Goal: Information Seeking & Learning: Check status

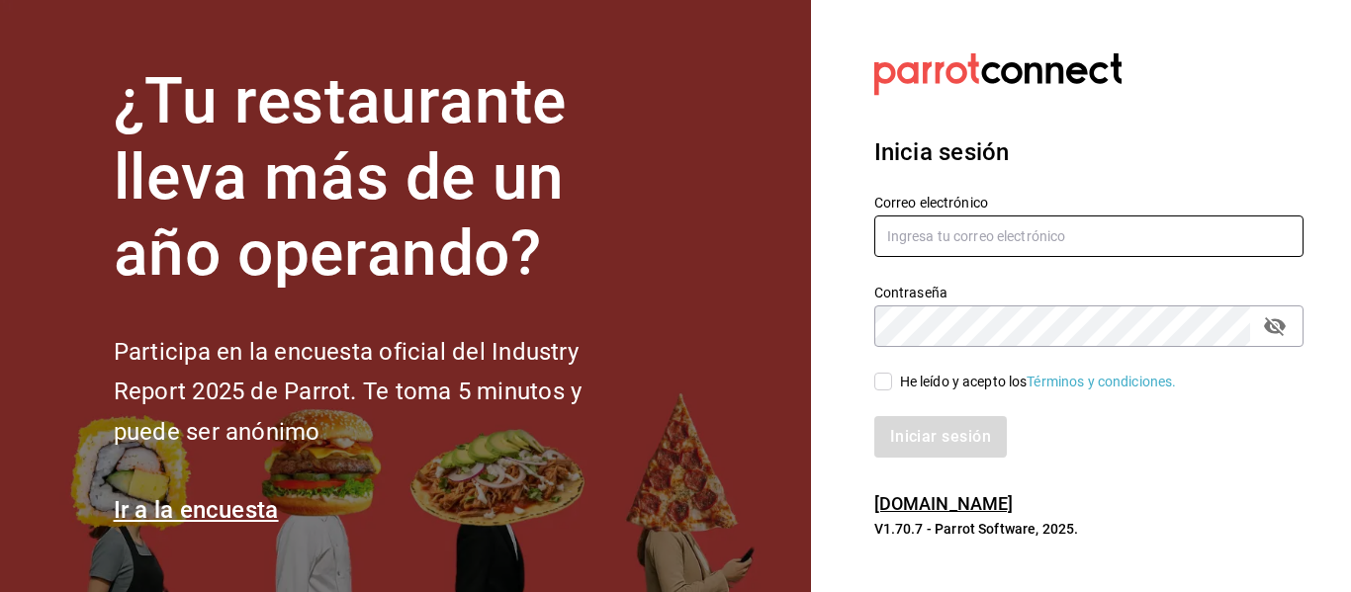
type input "[EMAIL_ADDRESS][DOMAIN_NAME]"
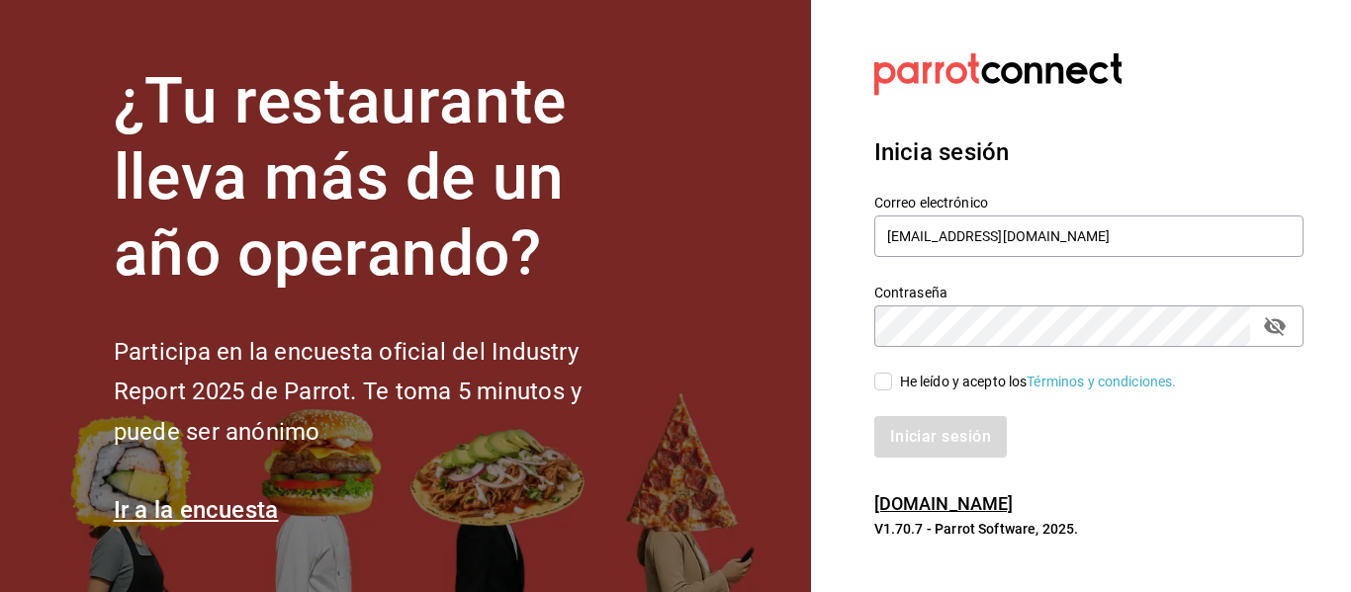
click at [1273, 337] on icon "passwordField" at bounding box center [1275, 326] width 24 height 24
click at [881, 383] on input "He leído y acepto los Términos y condiciones." at bounding box center [883, 382] width 18 height 18
checkbox input "true"
click at [931, 429] on button "Iniciar sesión" at bounding box center [941, 437] width 134 height 42
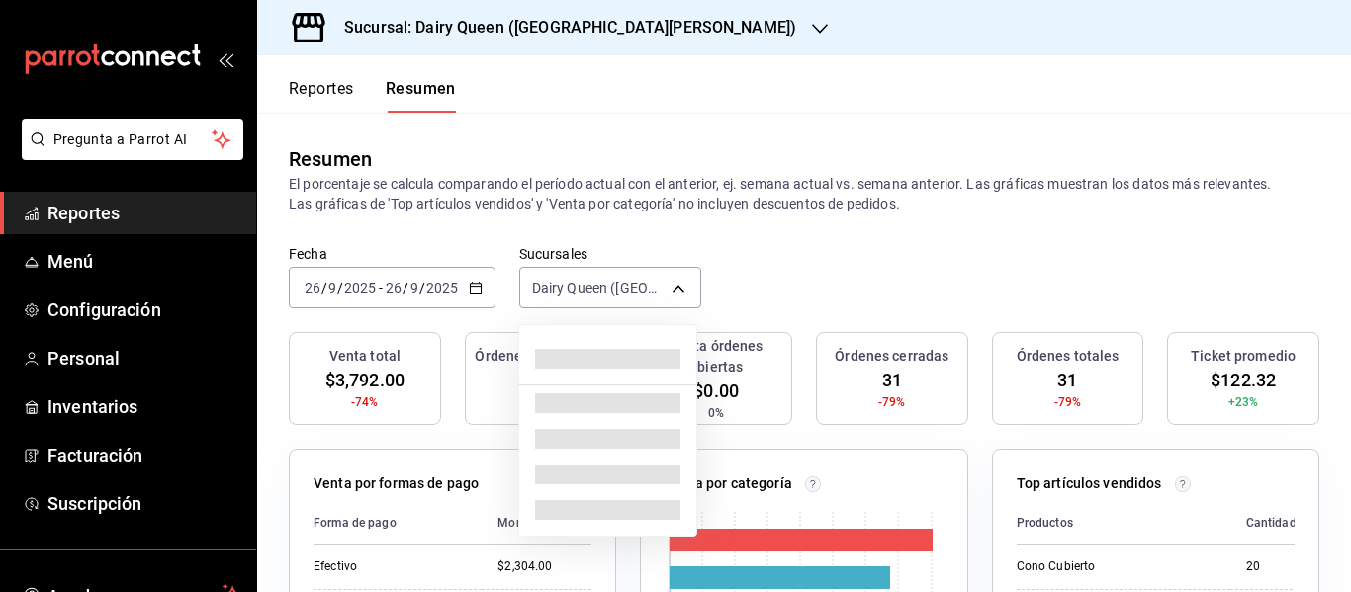
click at [592, 289] on body "Pregunta a Parrot AI Reportes Menú Configuración Personal Inventarios Facturaci…" at bounding box center [675, 296] width 1351 height 592
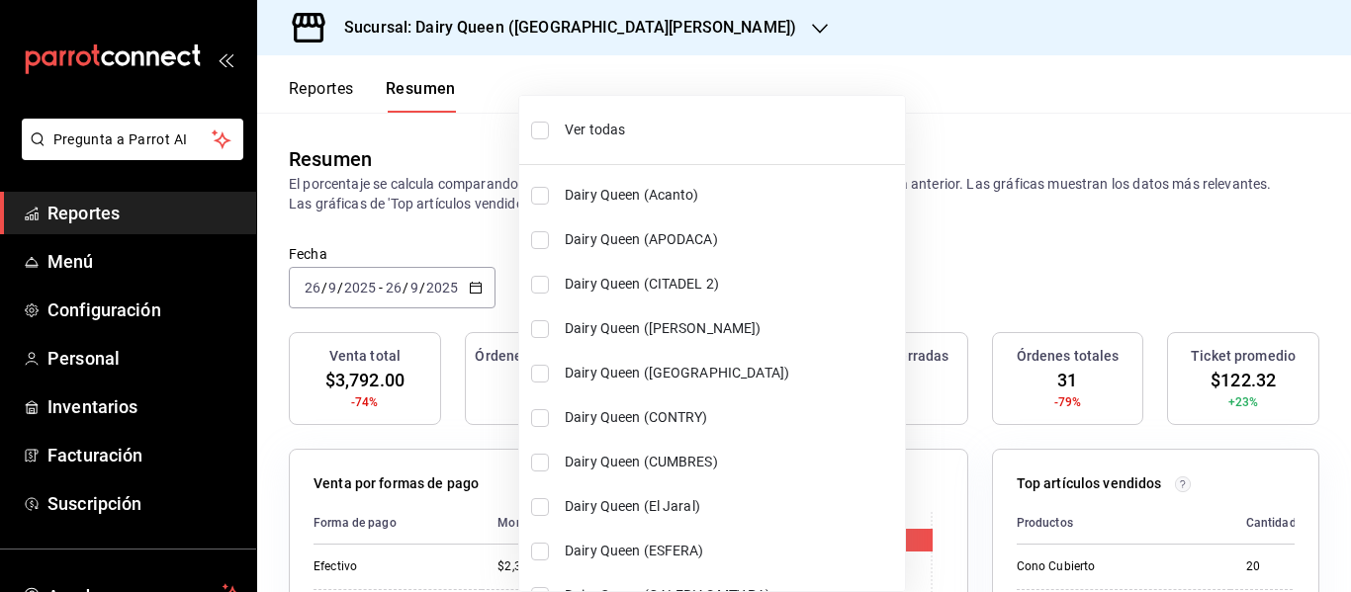
click at [819, 254] on li "Dairy Queen (APODACA)" at bounding box center [712, 240] width 386 height 44
type input "[object Object],[object Object]"
checkbox input "true"
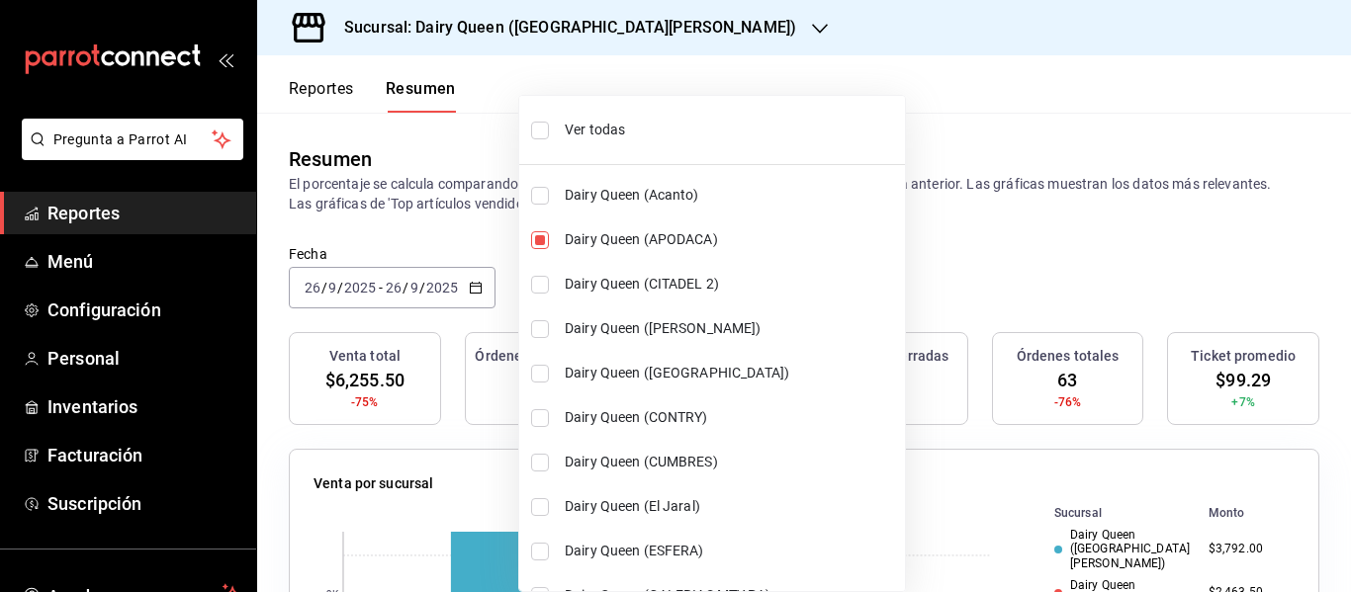
click at [1010, 259] on div at bounding box center [675, 296] width 1351 height 592
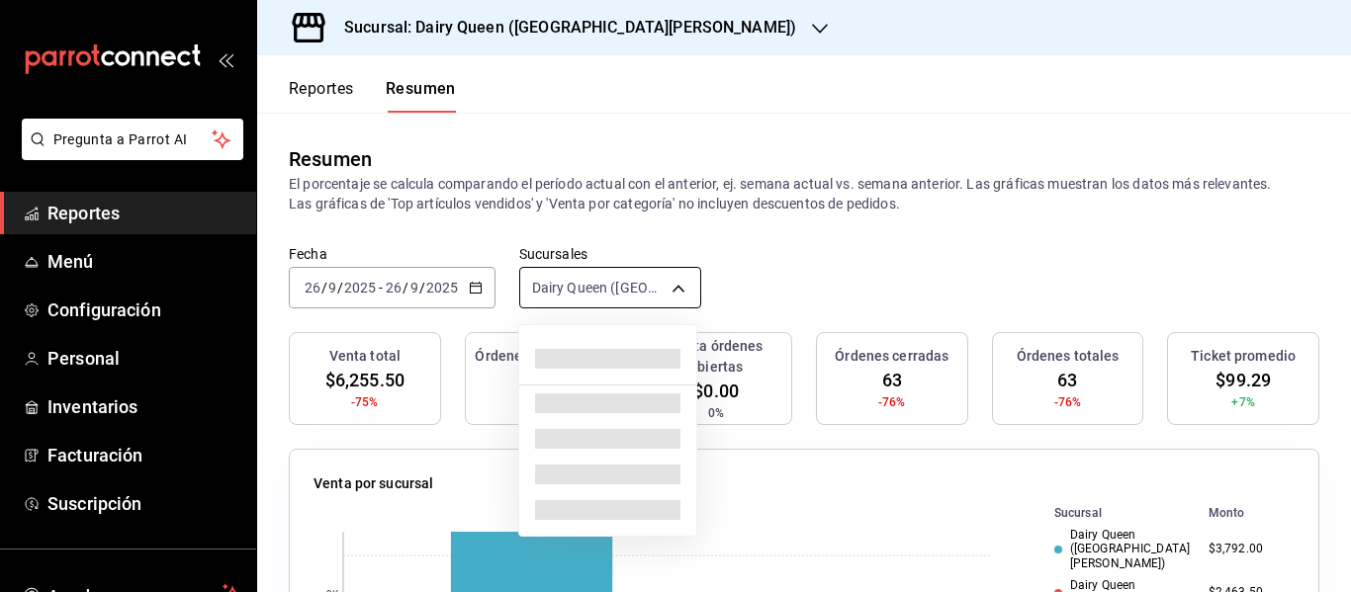
click at [635, 282] on body "Pregunta a Parrot AI Reportes Menú Configuración Personal Inventarios Facturaci…" at bounding box center [675, 296] width 1351 height 592
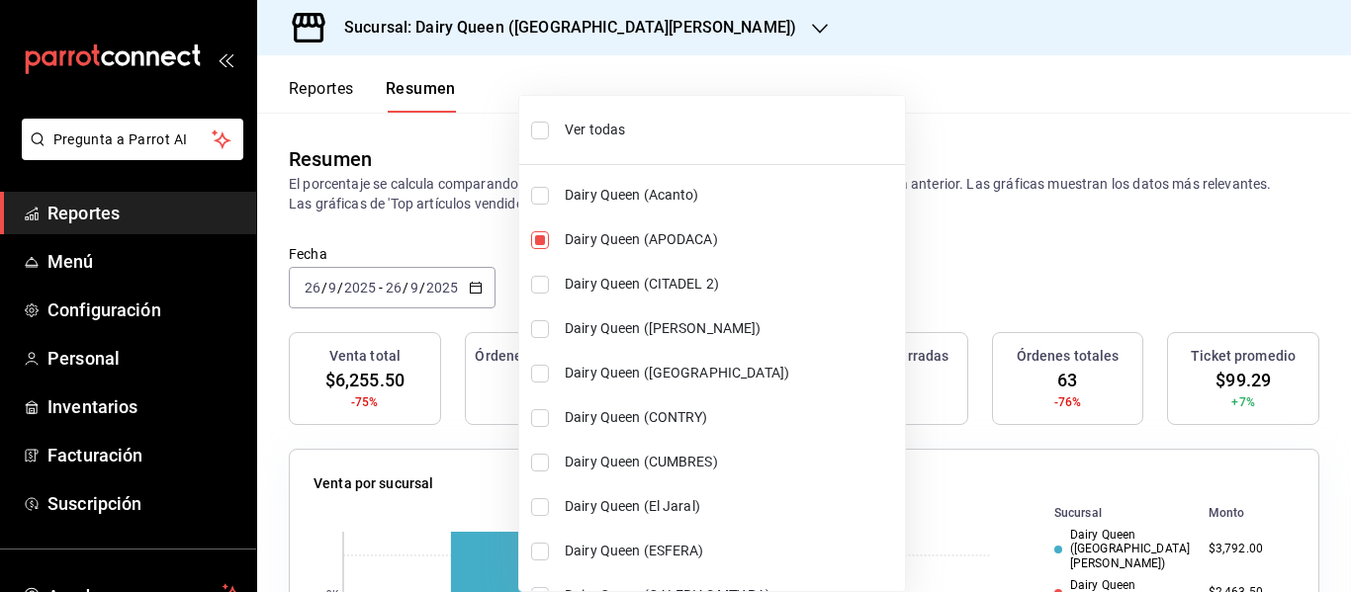
click at [636, 236] on span "Dairy Queen (APODACA)" at bounding box center [731, 239] width 332 height 21
type input "[object Object]"
checkbox input "false"
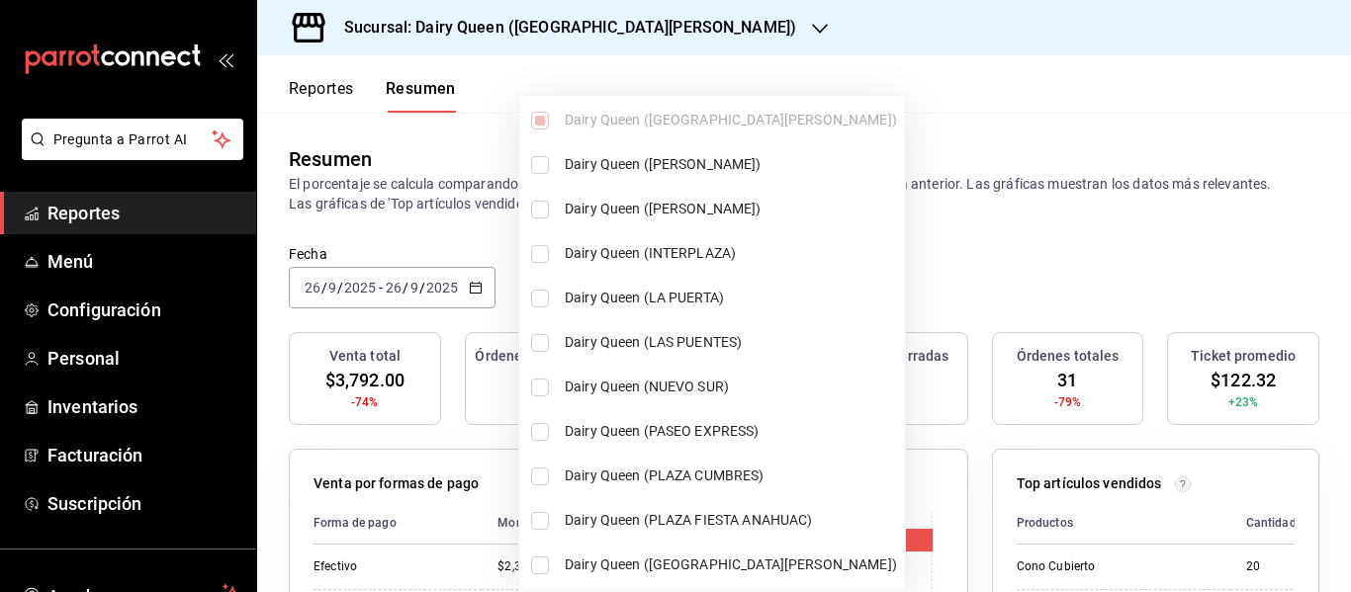
scroll to position [382, 0]
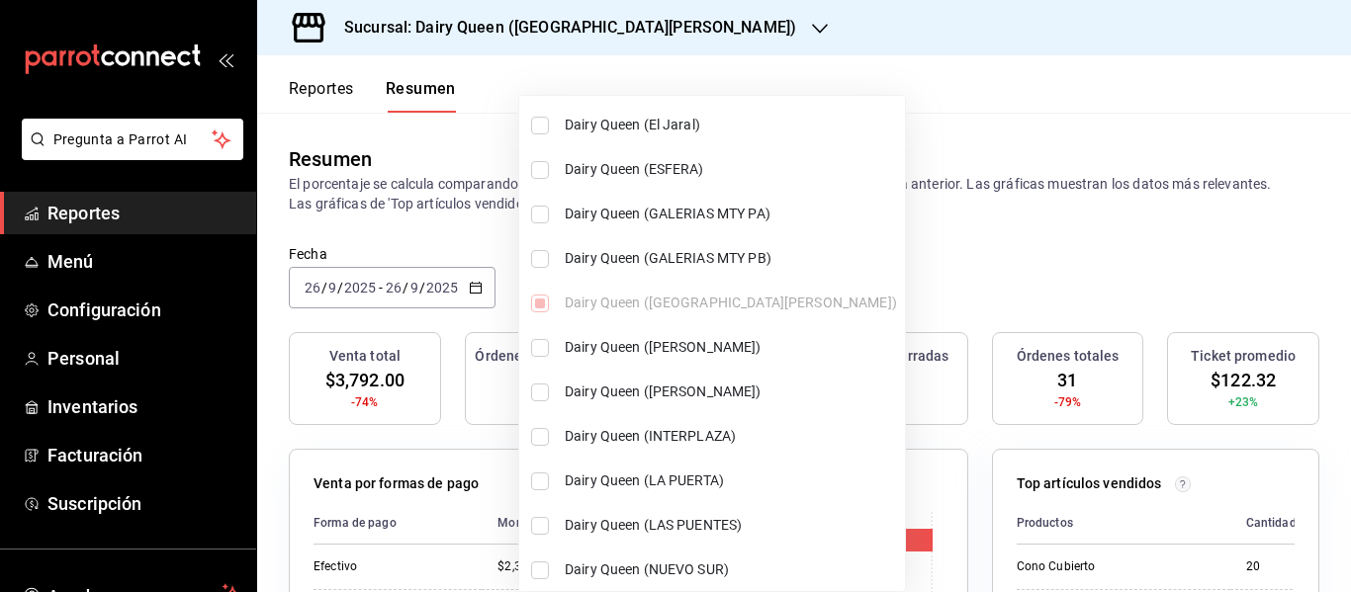
click at [942, 264] on div at bounding box center [675, 296] width 1351 height 592
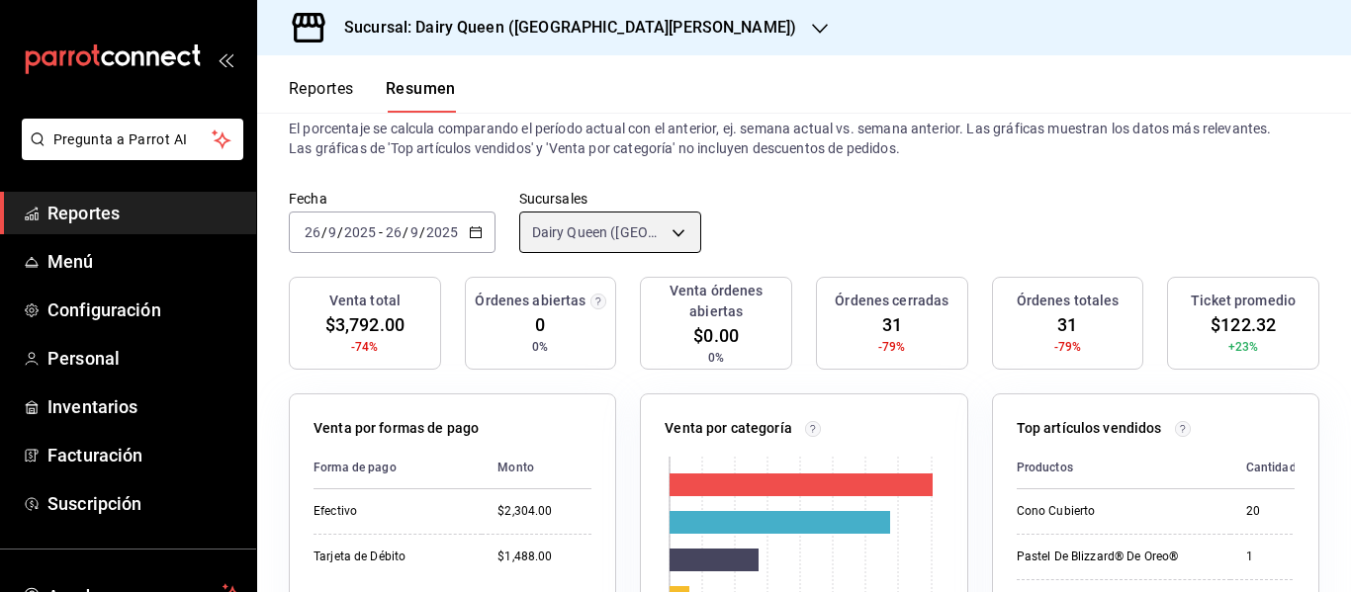
scroll to position [0, 0]
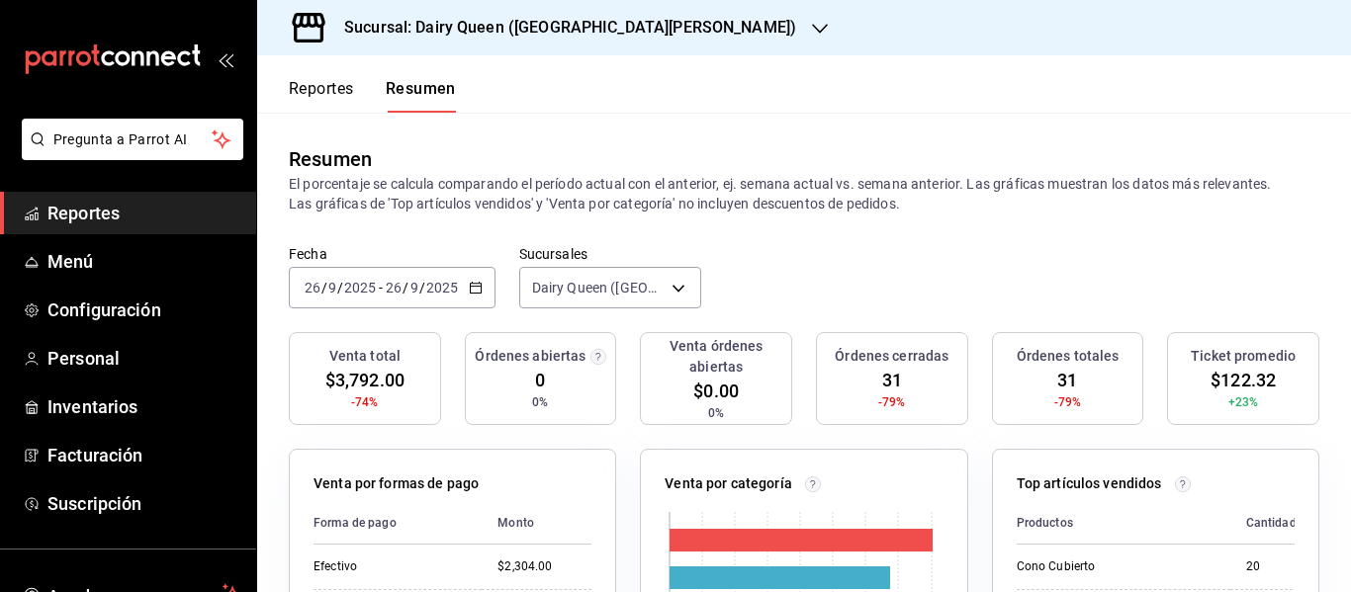
click at [330, 93] on button "Reportes" at bounding box center [321, 96] width 65 height 34
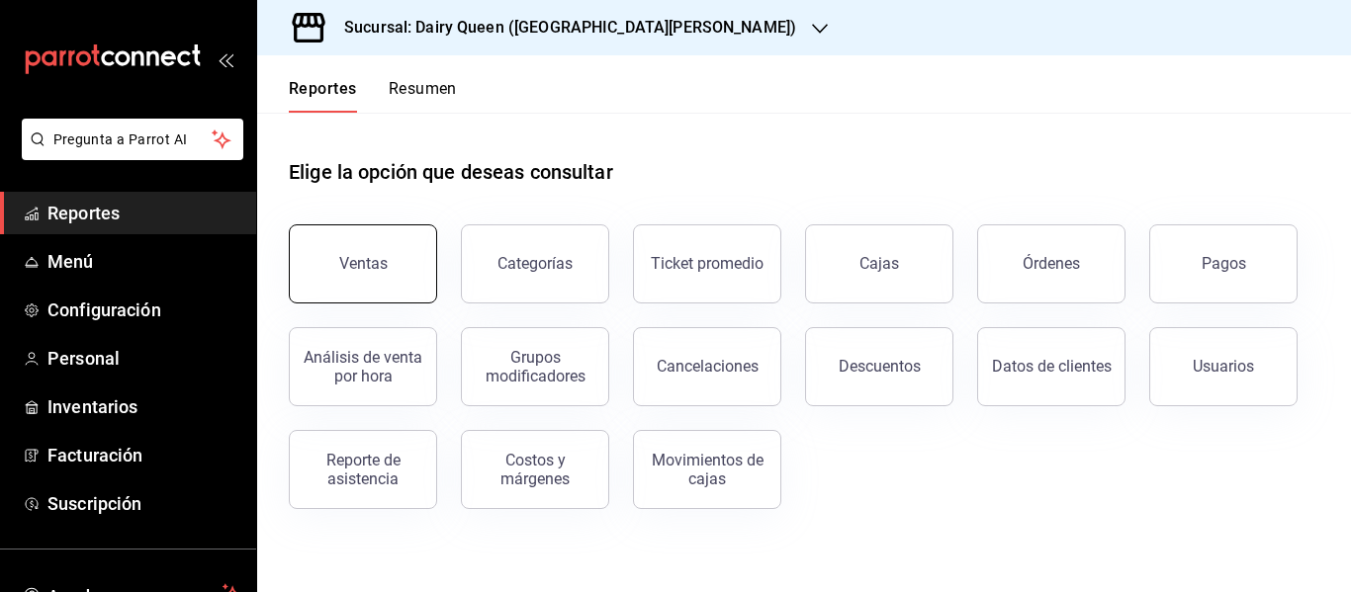
click at [333, 239] on button "Ventas" at bounding box center [363, 263] width 148 height 79
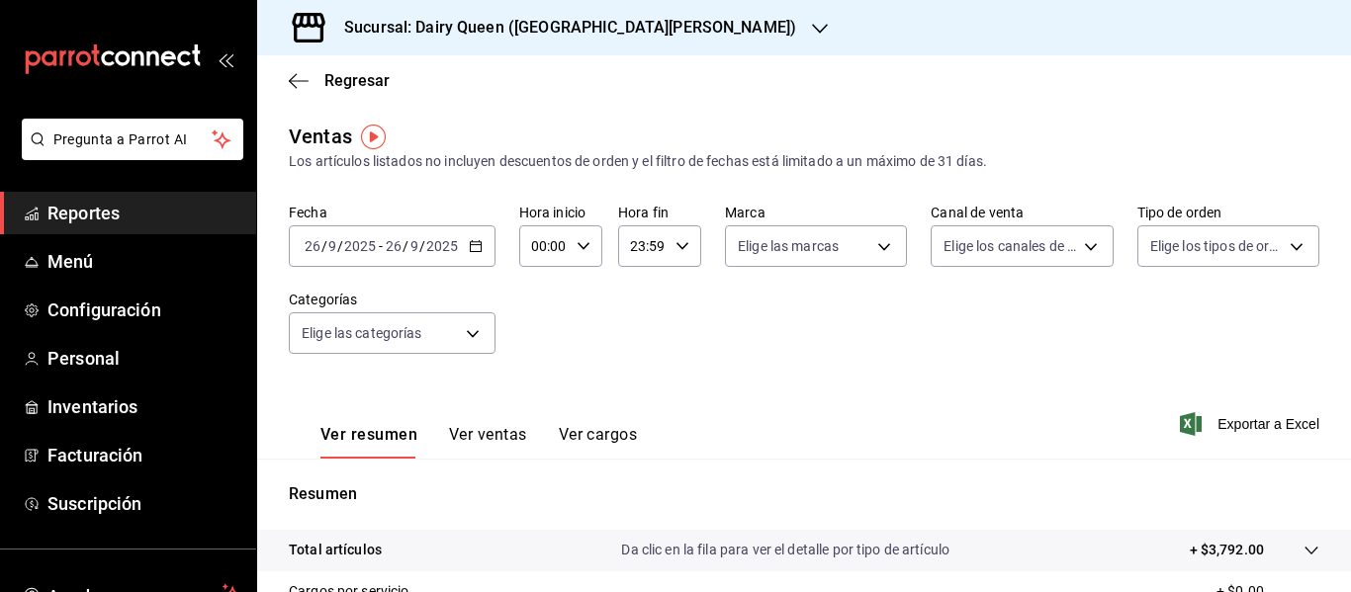
click at [473, 252] on \(Stroke\) "button" at bounding box center [476, 246] width 12 height 11
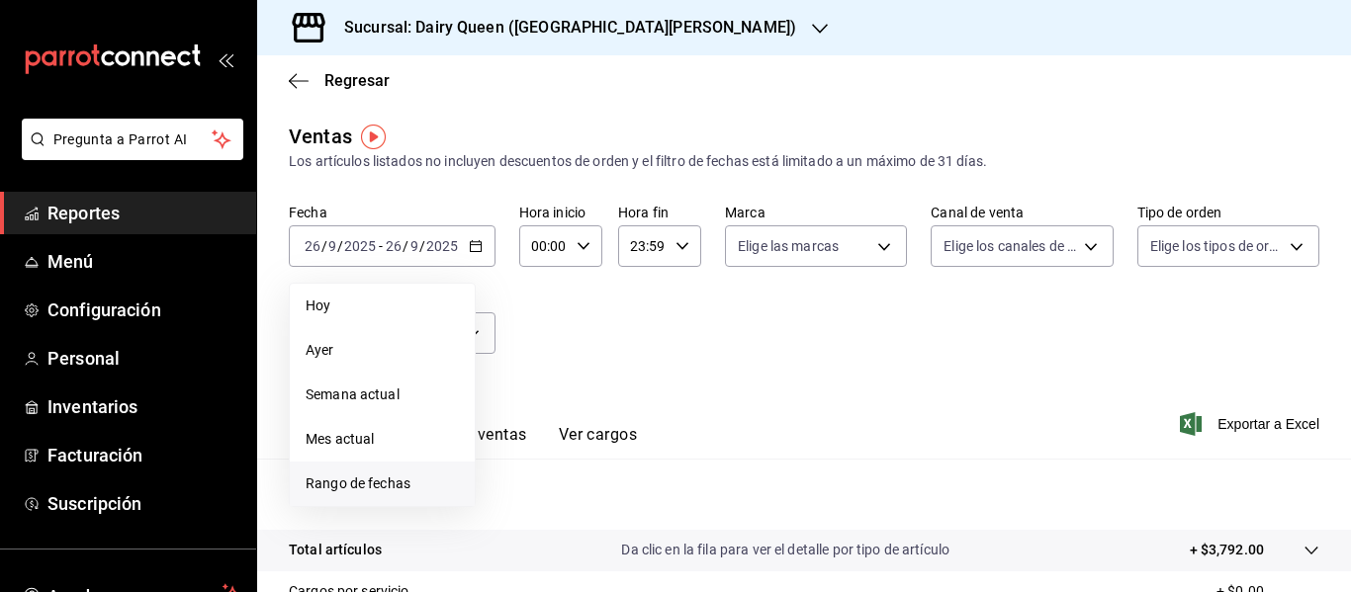
click at [409, 476] on span "Rango de fechas" at bounding box center [382, 484] width 153 height 21
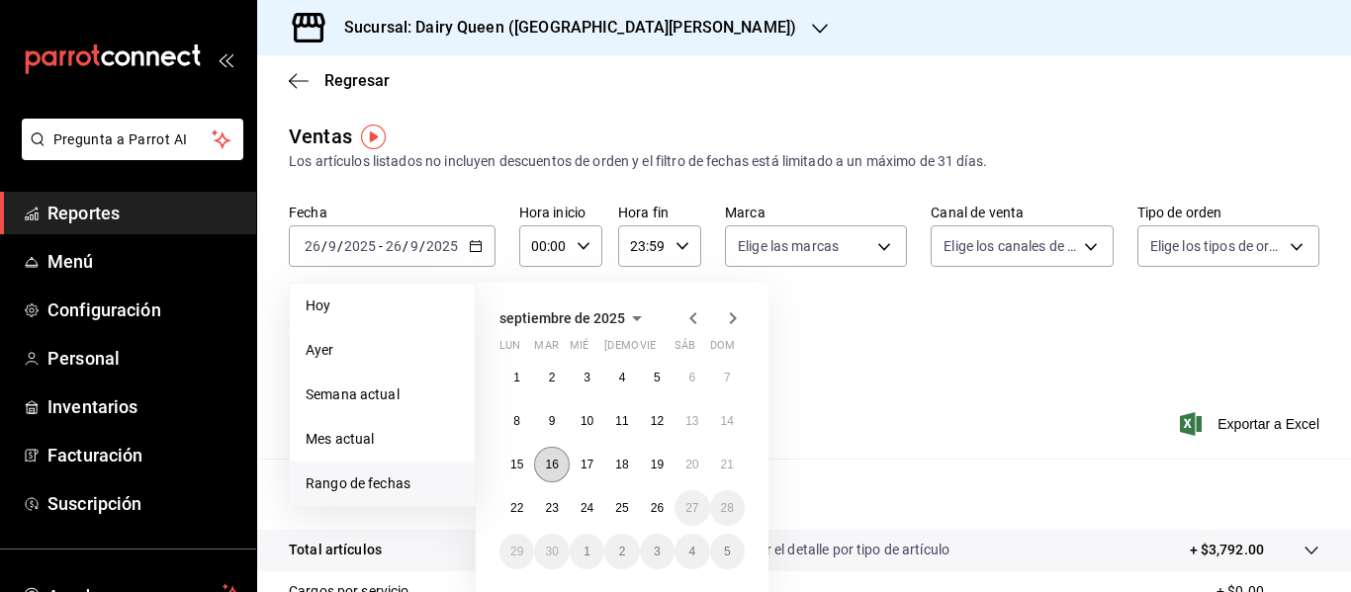
click at [557, 463] on abbr "16" at bounding box center [551, 465] width 13 height 14
click at [521, 513] on abbr "22" at bounding box center [516, 508] width 13 height 14
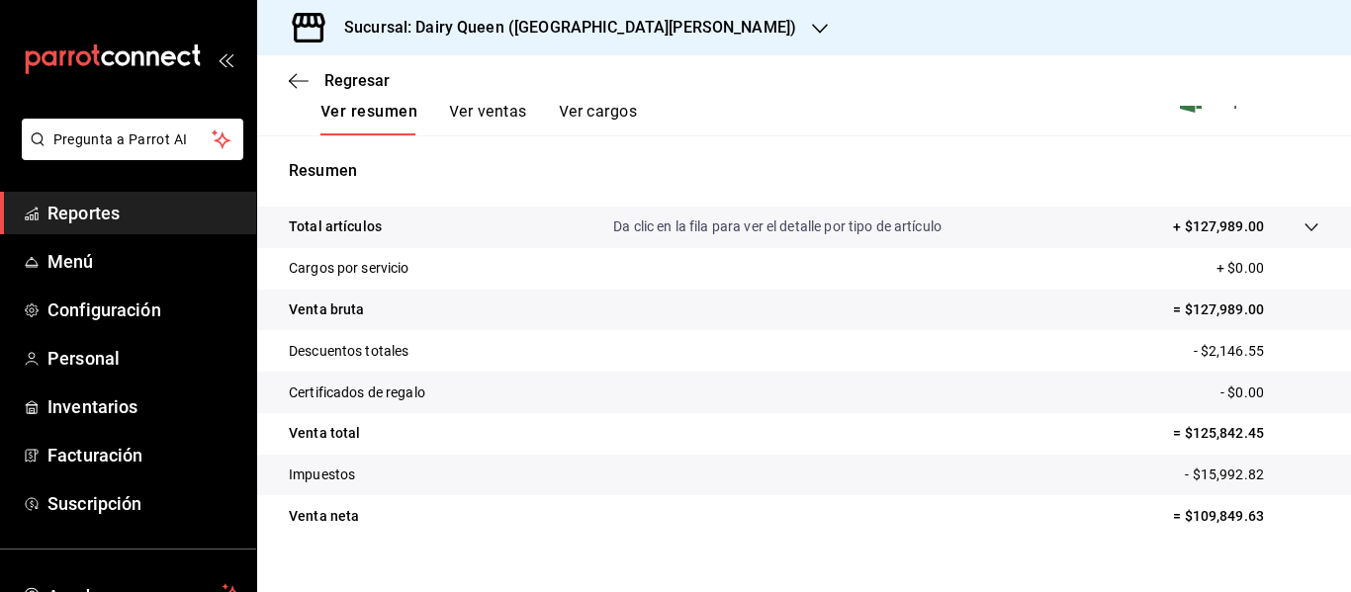
scroll to position [355, 0]
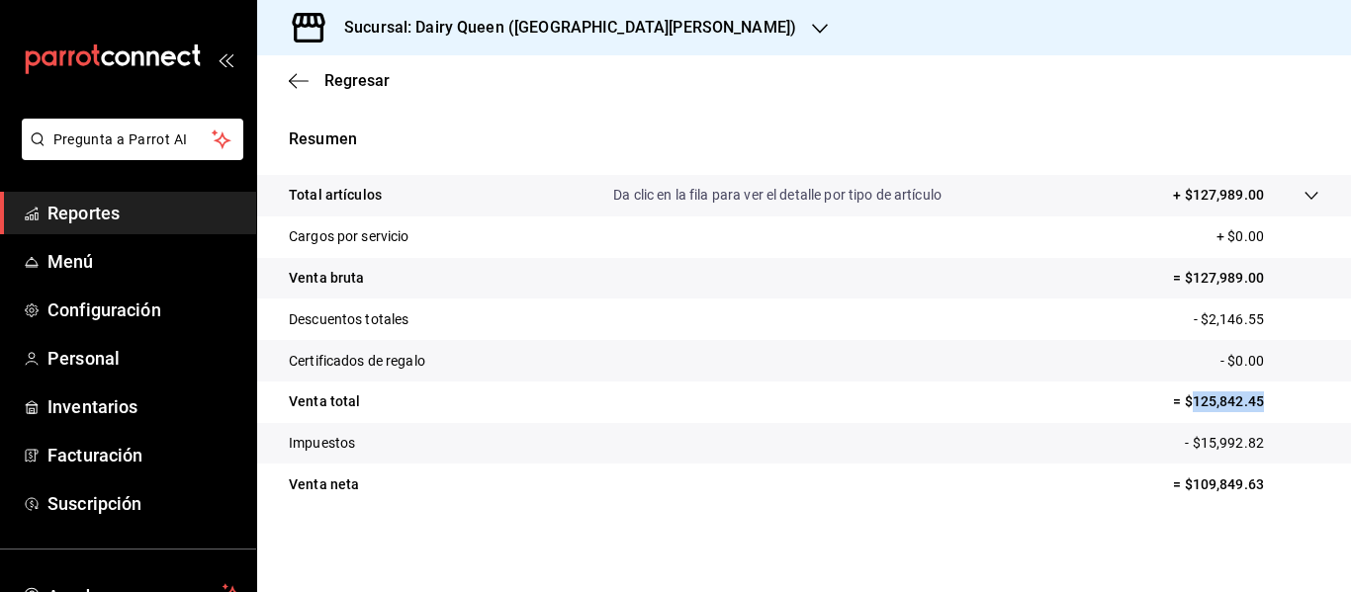
drag, startPoint x: 1174, startPoint y: 405, endPoint x: 1254, endPoint y: 406, distance: 80.1
click at [1254, 406] on p "= $125,842.45" at bounding box center [1246, 402] width 146 height 21
click at [623, 27] on h3 "Sucursal: Dairy Queen ([GEOGRAPHIC_DATA][PERSON_NAME])" at bounding box center [562, 28] width 468 height 24
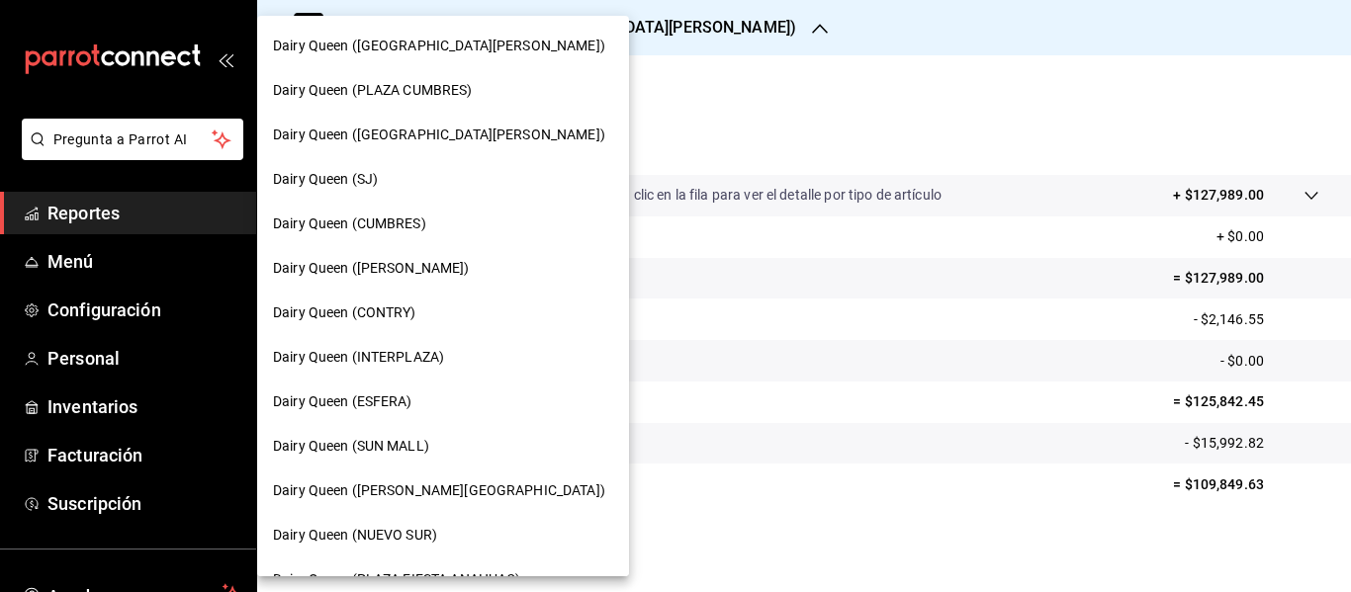
click at [497, 269] on div "Dairy Queen ([PERSON_NAME])" at bounding box center [443, 268] width 340 height 21
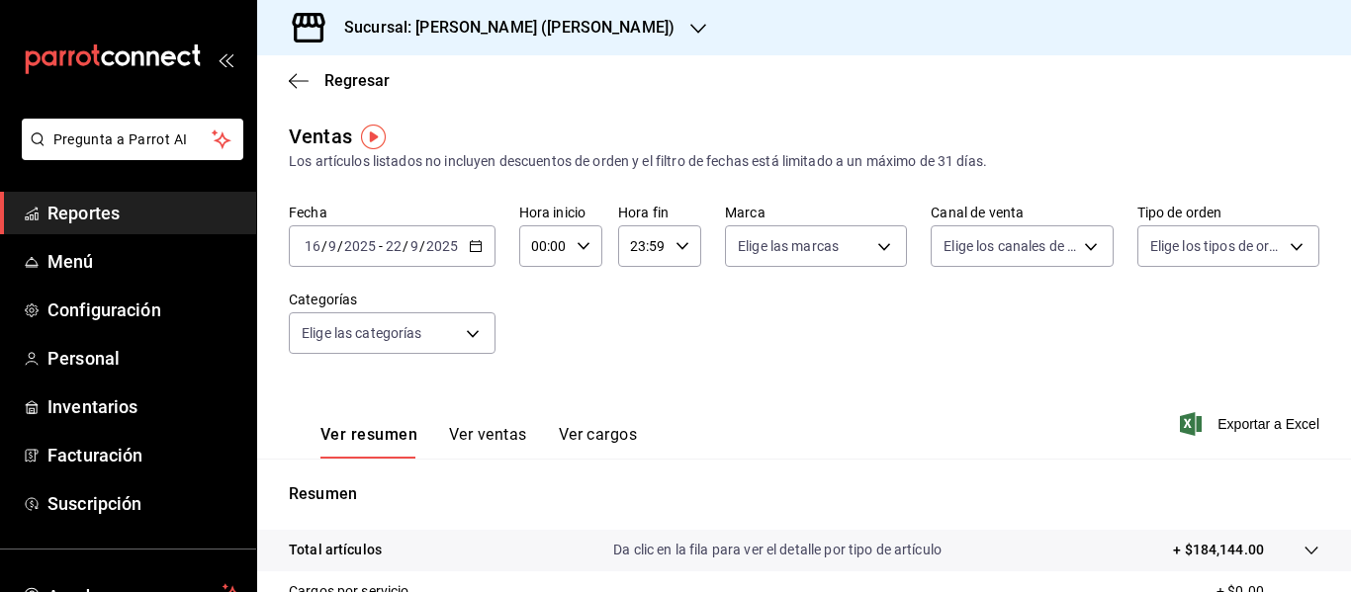
click at [473, 255] on div "[DATE] [DATE] - [DATE] [DATE]" at bounding box center [392, 246] width 207 height 42
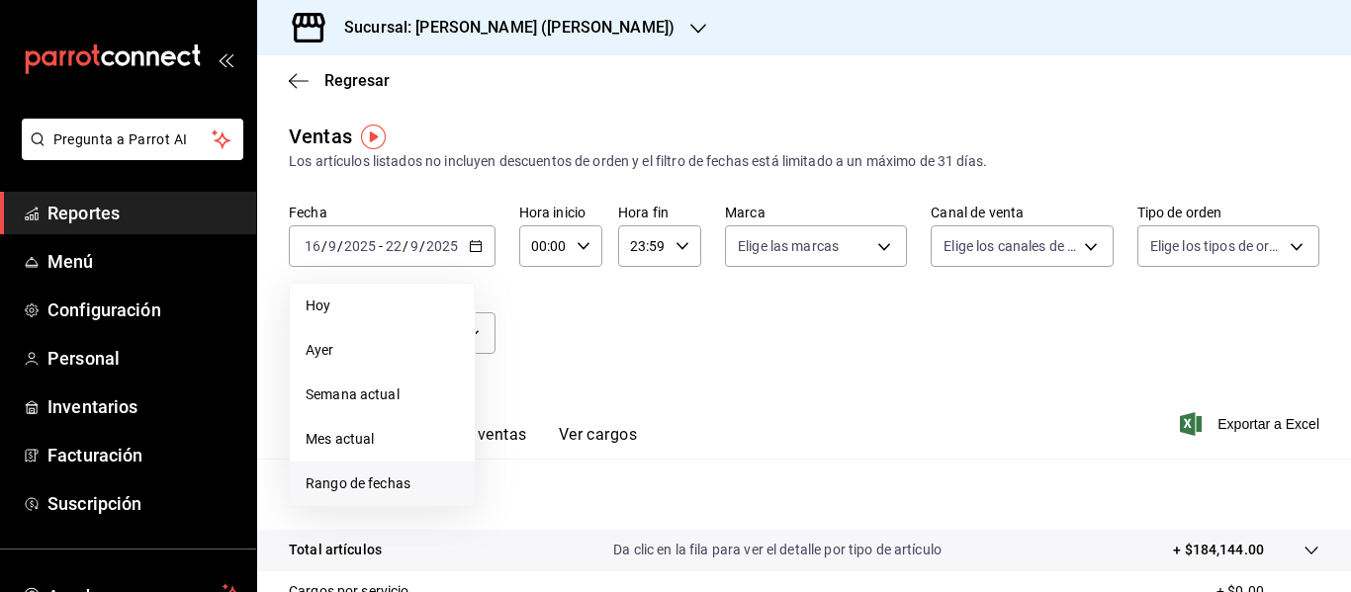
click at [384, 477] on span "Rango de fechas" at bounding box center [382, 484] width 153 height 21
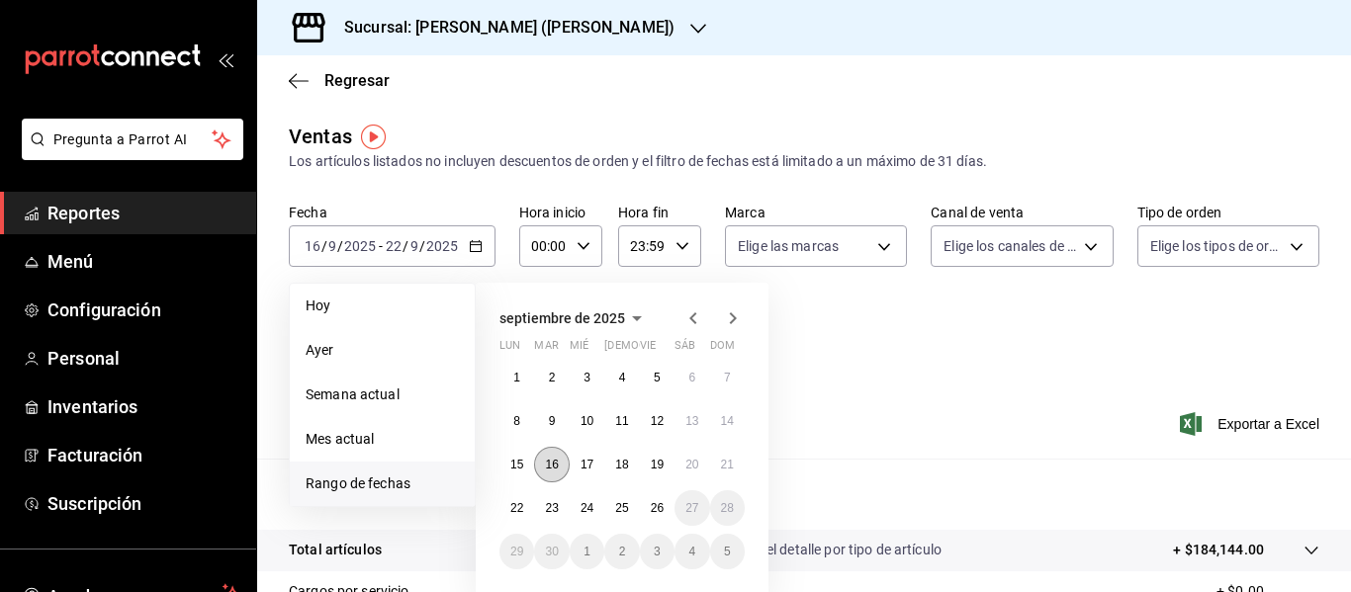
click at [547, 459] on abbr "16" at bounding box center [551, 465] width 13 height 14
click at [511, 516] on button "22" at bounding box center [516, 508] width 35 height 36
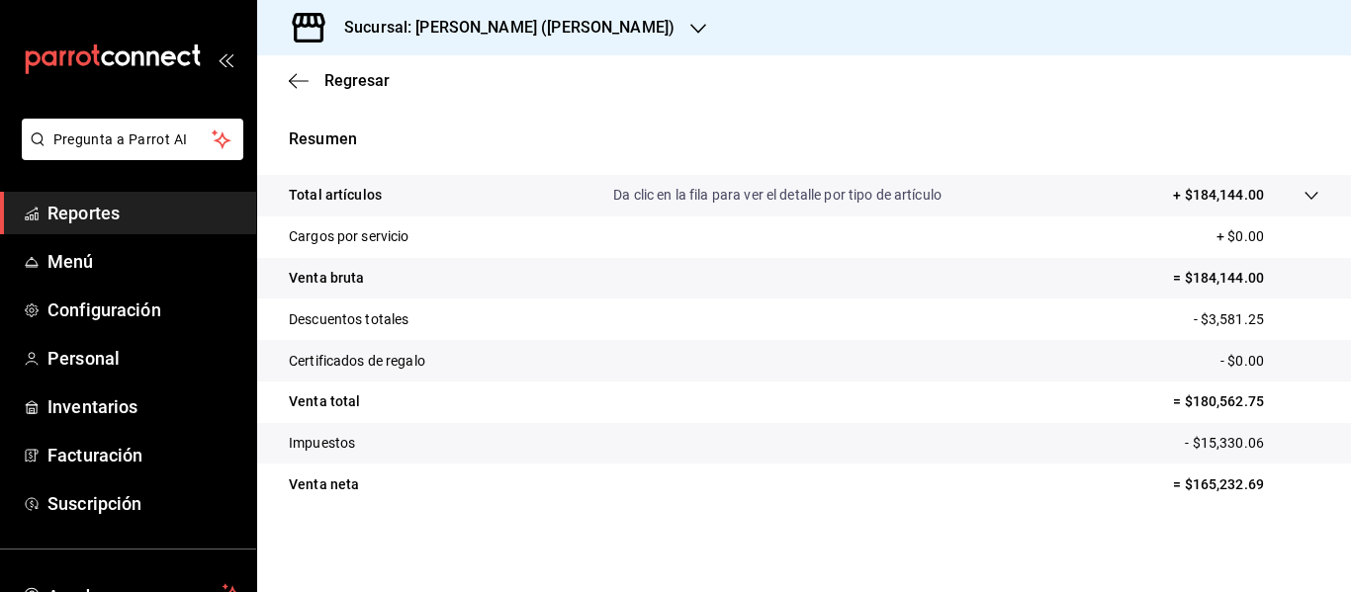
scroll to position [355, 0]
click at [600, 45] on div "Sucursal: [PERSON_NAME] ([PERSON_NAME])" at bounding box center [493, 27] width 441 height 55
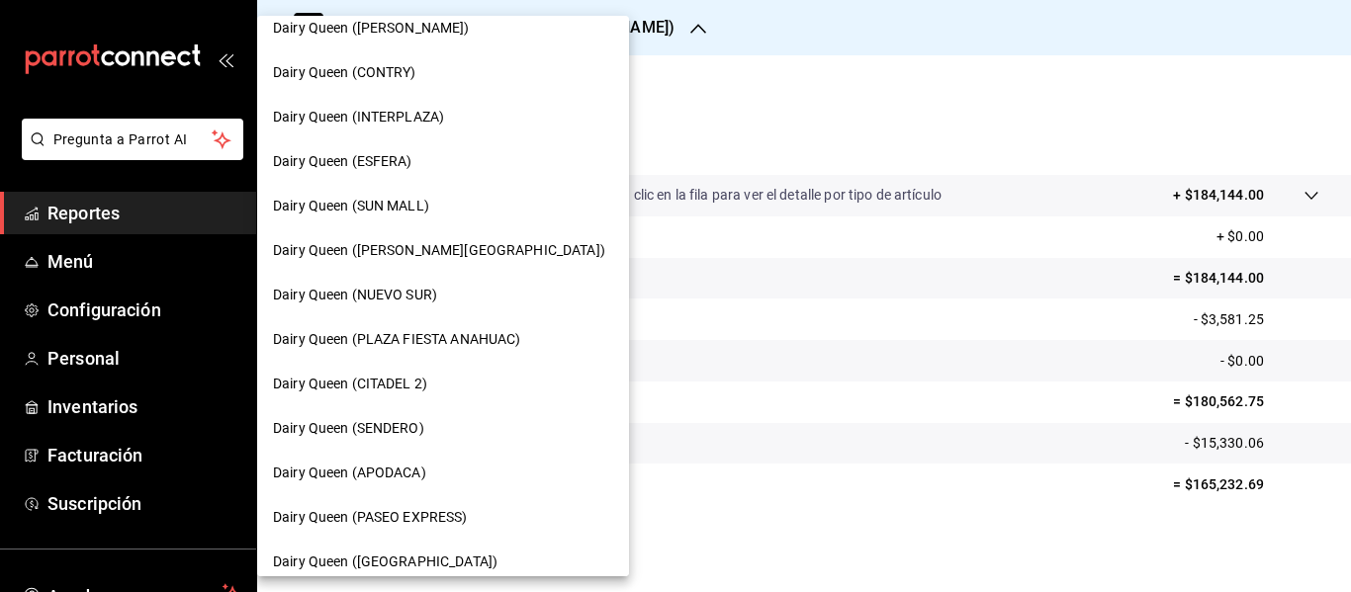
scroll to position [238, 0]
click at [482, 124] on div "Dairy Queen (INTERPLAZA)" at bounding box center [443, 119] width 340 height 21
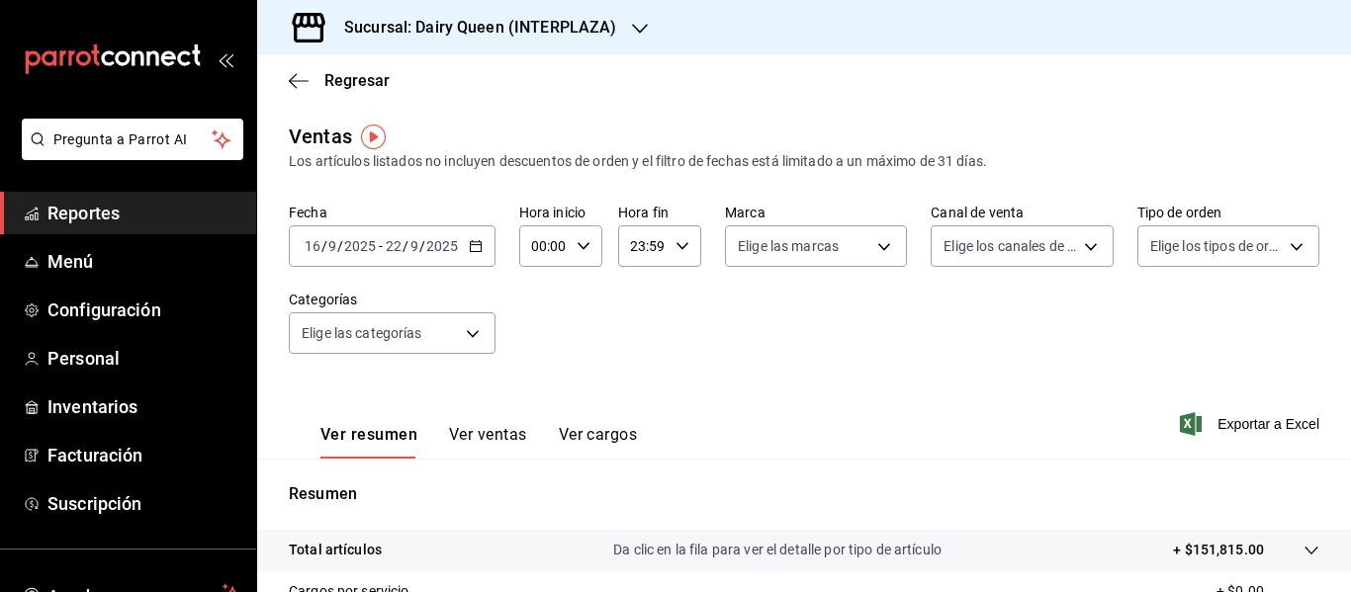
click at [473, 251] on \(Stroke\) "button" at bounding box center [476, 246] width 12 height 11
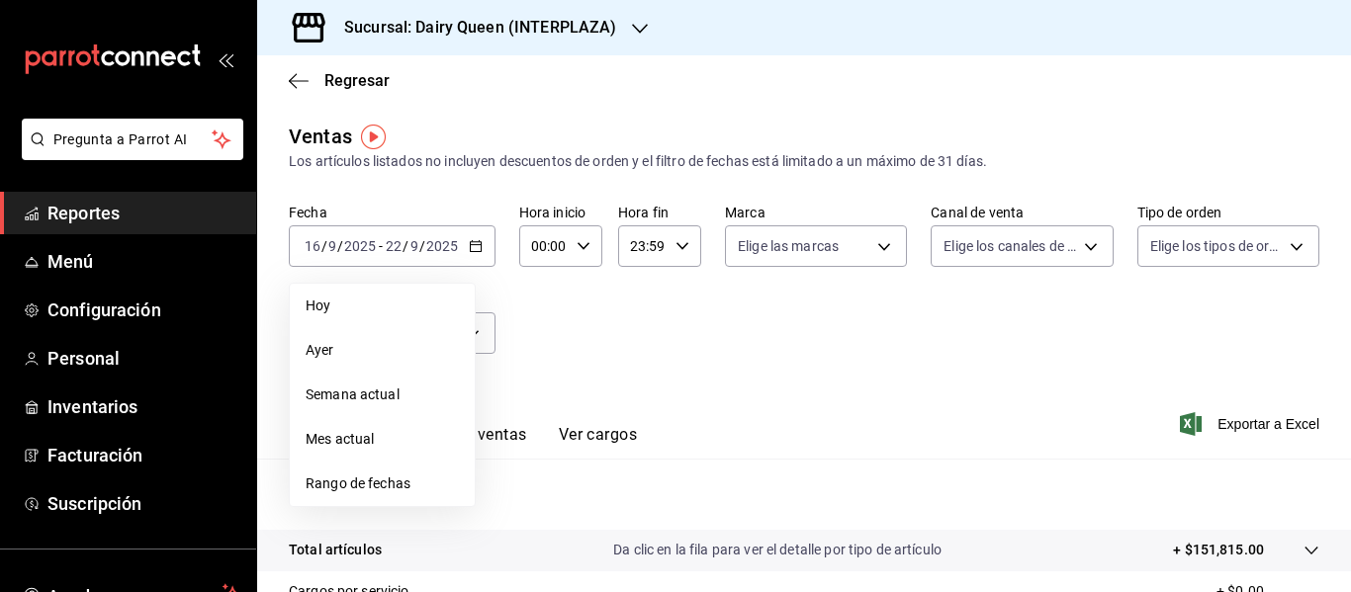
click at [395, 474] on span "Rango de fechas" at bounding box center [382, 484] width 153 height 21
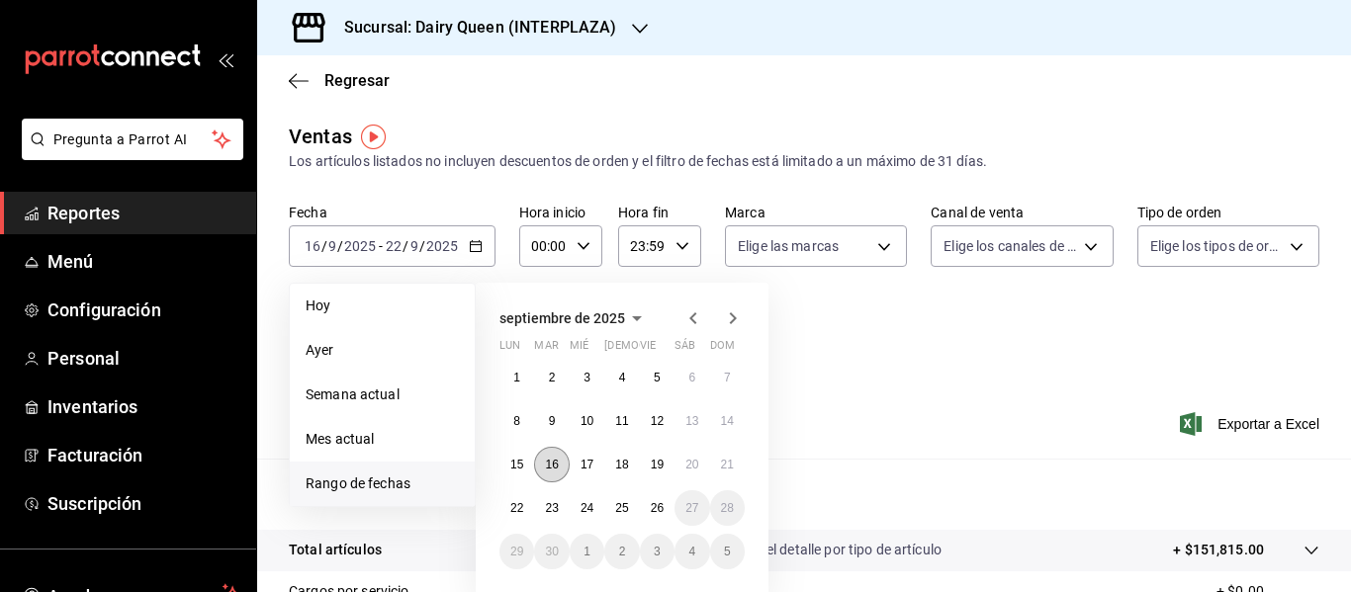
click at [551, 474] on button "16" at bounding box center [551, 465] width 35 height 36
click at [518, 507] on abbr "22" at bounding box center [516, 508] width 13 height 14
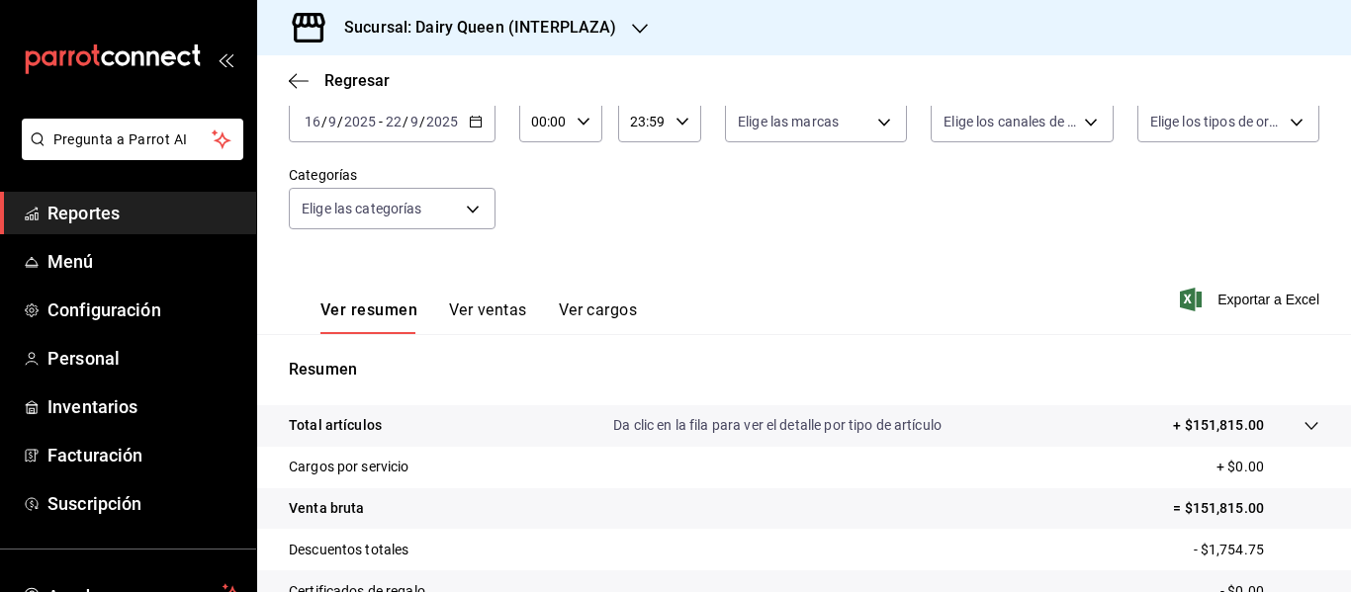
scroll to position [65, 0]
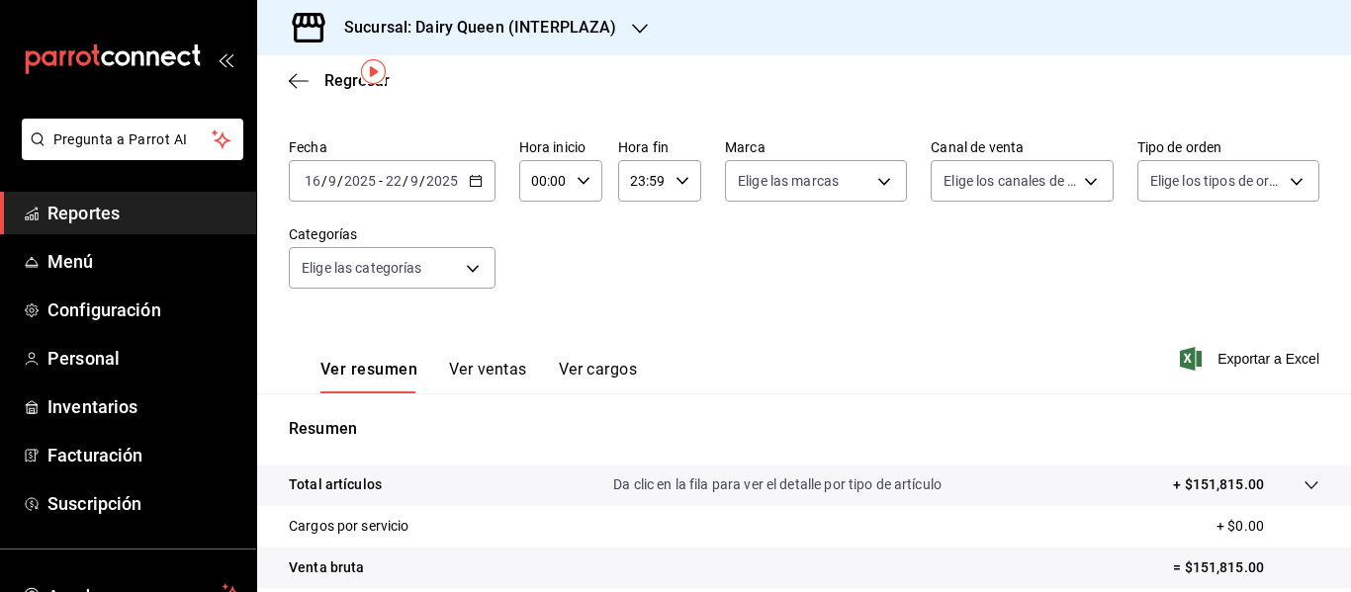
click at [604, 17] on h3 "Sucursal: Dairy Queen (INTERPLAZA)" at bounding box center [472, 28] width 288 height 24
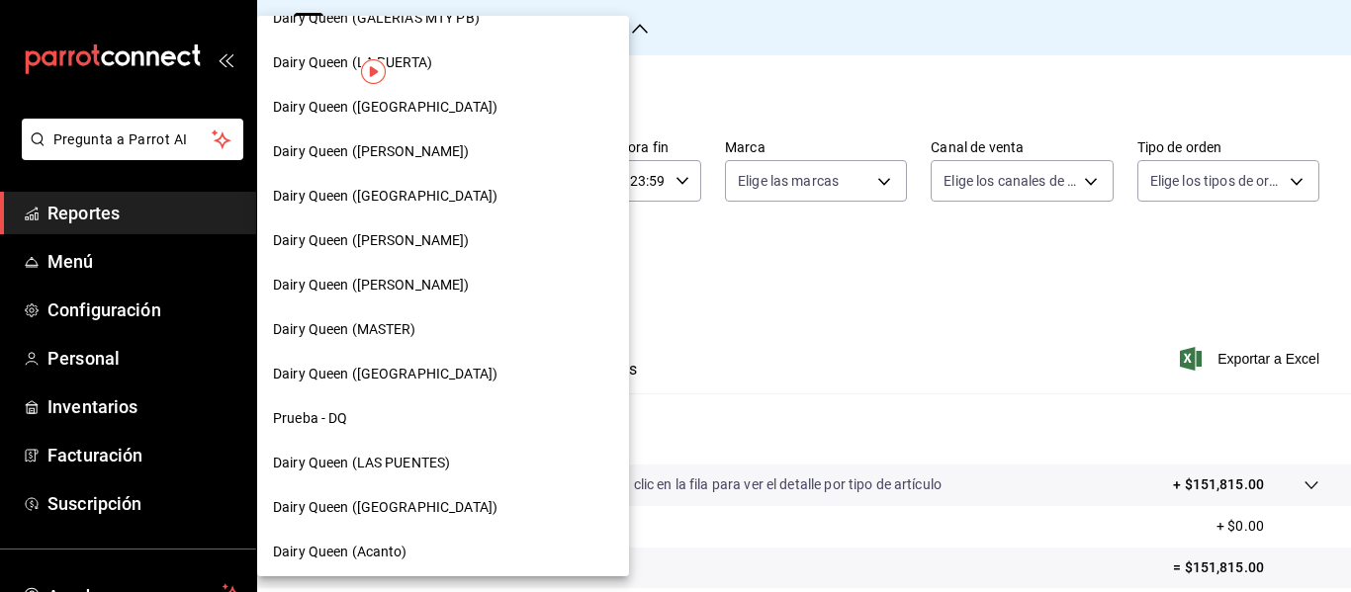
scroll to position [864, 0]
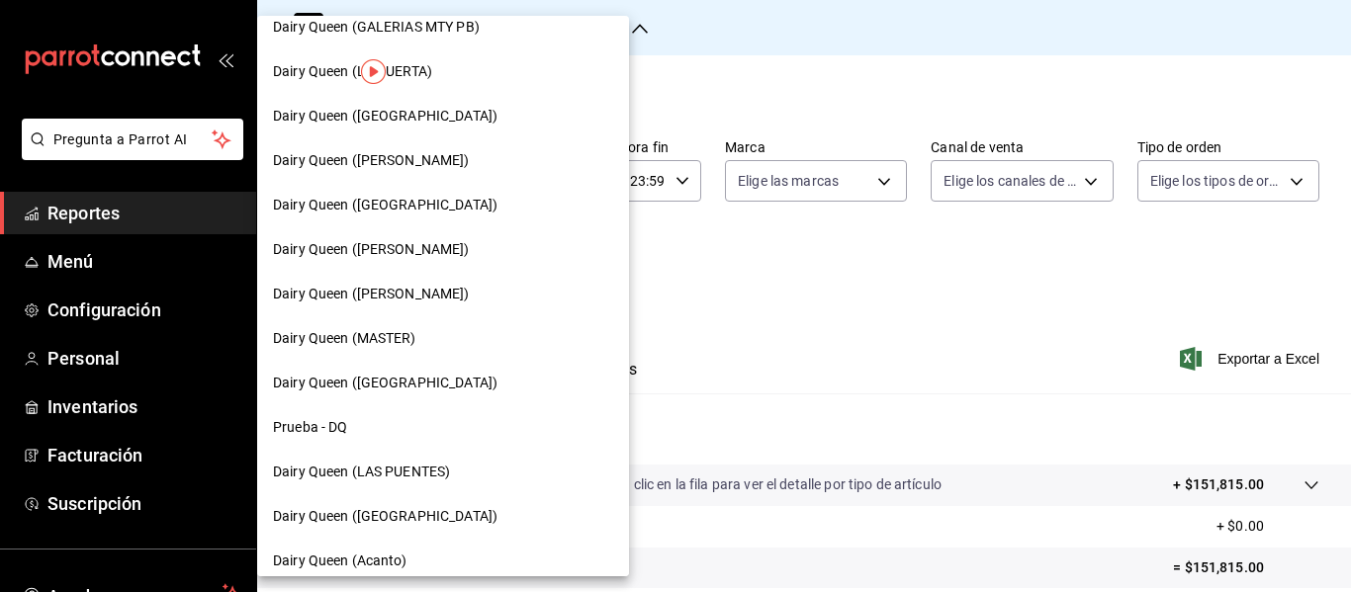
click at [437, 515] on span "Dairy Queen ([GEOGRAPHIC_DATA])" at bounding box center [385, 516] width 224 height 21
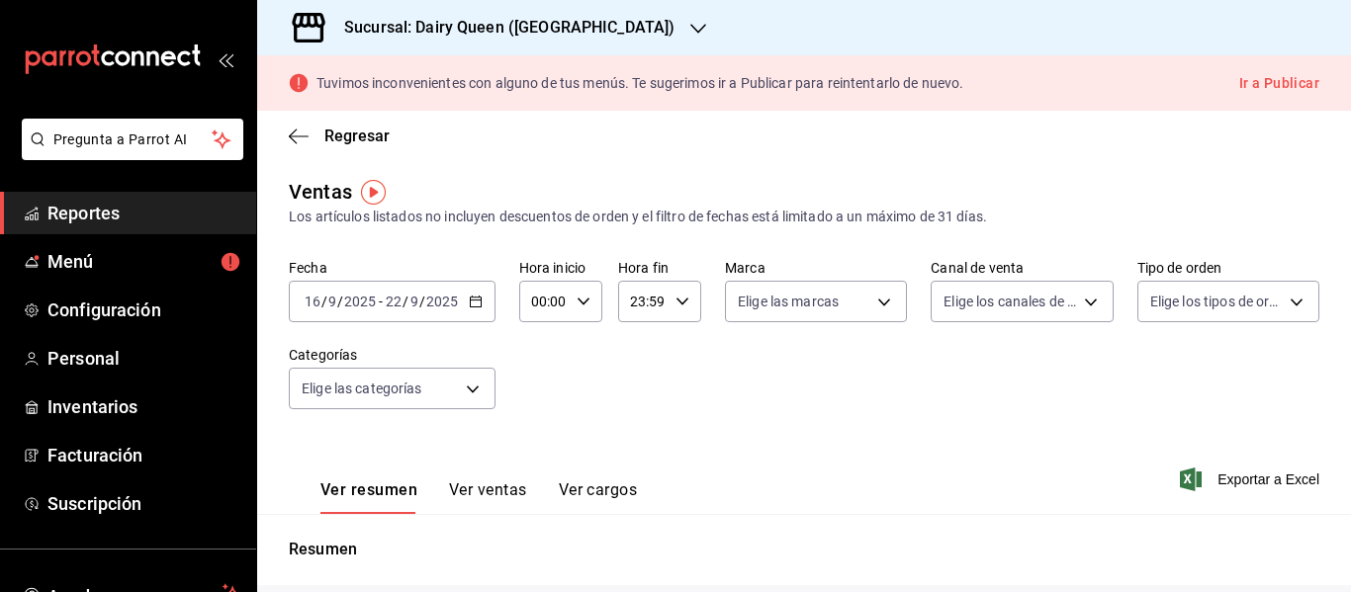
click at [921, 154] on div "Regresar" at bounding box center [804, 136] width 1094 height 50
click at [471, 98] on div "Tuvimos inconvenientes con alguno de tus menús. Te sugerimos ir a Publicar para…" at bounding box center [804, 82] width 1094 height 55
click at [550, 25] on h3 "Sucursal: Dairy Queen ([GEOGRAPHIC_DATA])" at bounding box center [501, 28] width 346 height 24
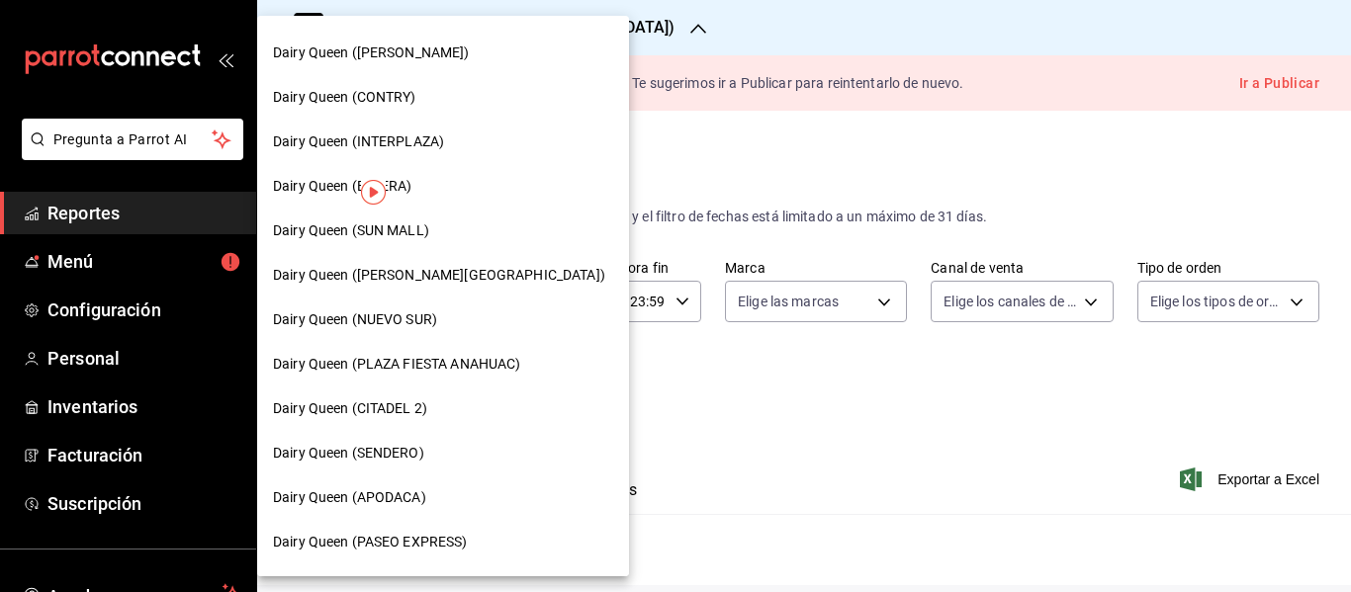
scroll to position [157, 0]
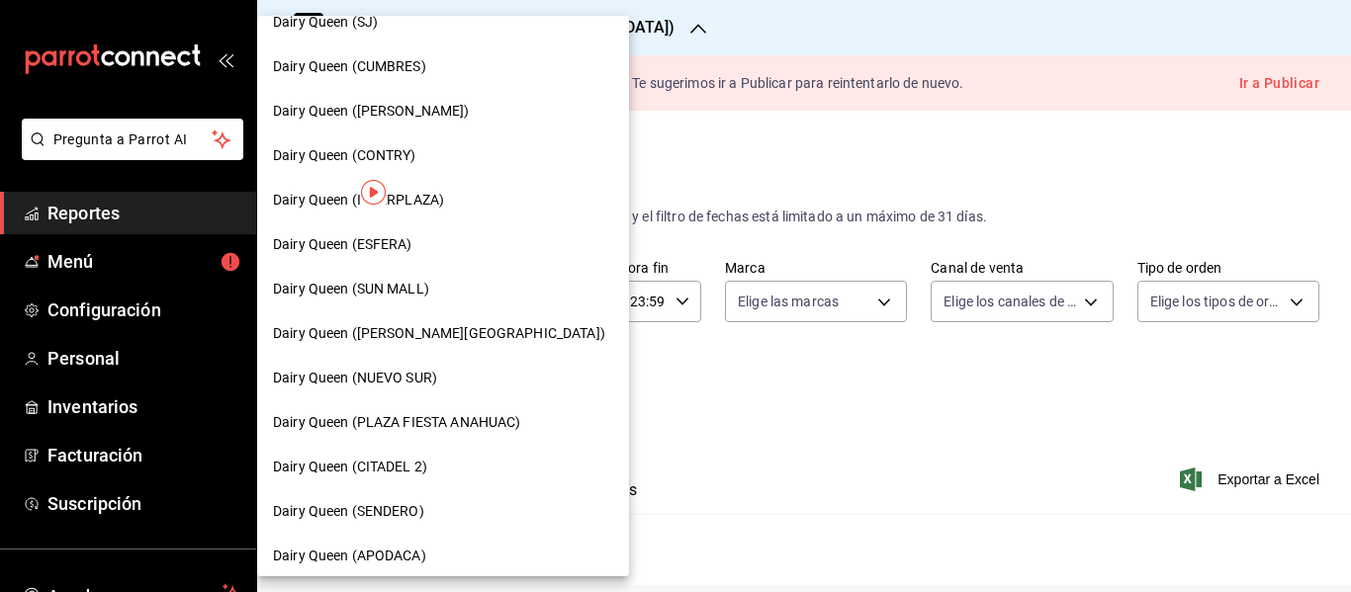
click at [824, 230] on div at bounding box center [675, 296] width 1351 height 592
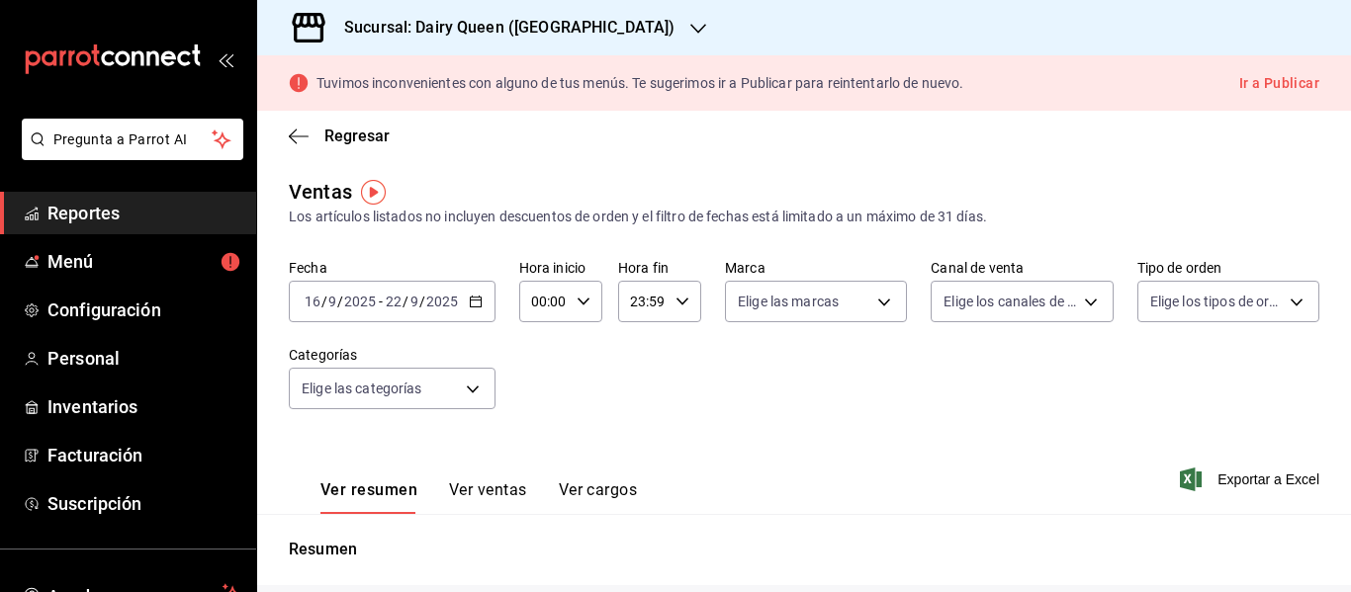
click at [824, 230] on div "Ventas Los artículos listados no incluyen descuentos de orden y el filtro de fe…" at bounding box center [804, 574] width 1094 height 794
click at [475, 307] on \(Stroke\) "button" at bounding box center [476, 302] width 12 height 11
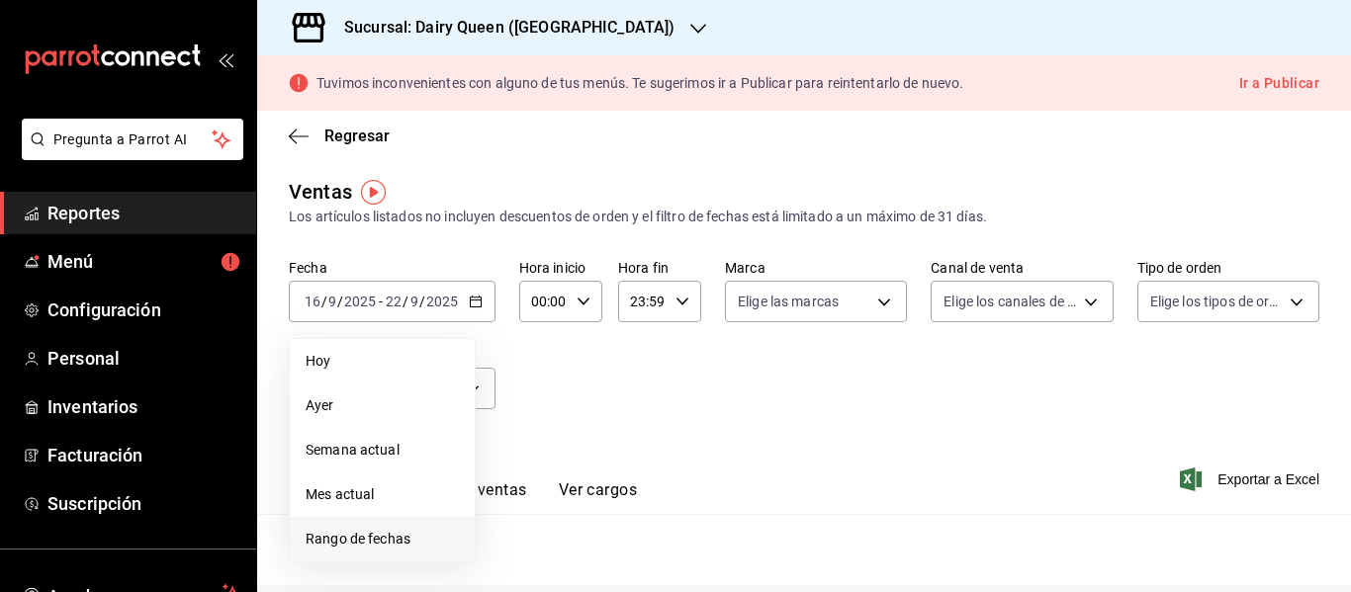
click at [398, 537] on span "Rango de fechas" at bounding box center [382, 539] width 153 height 21
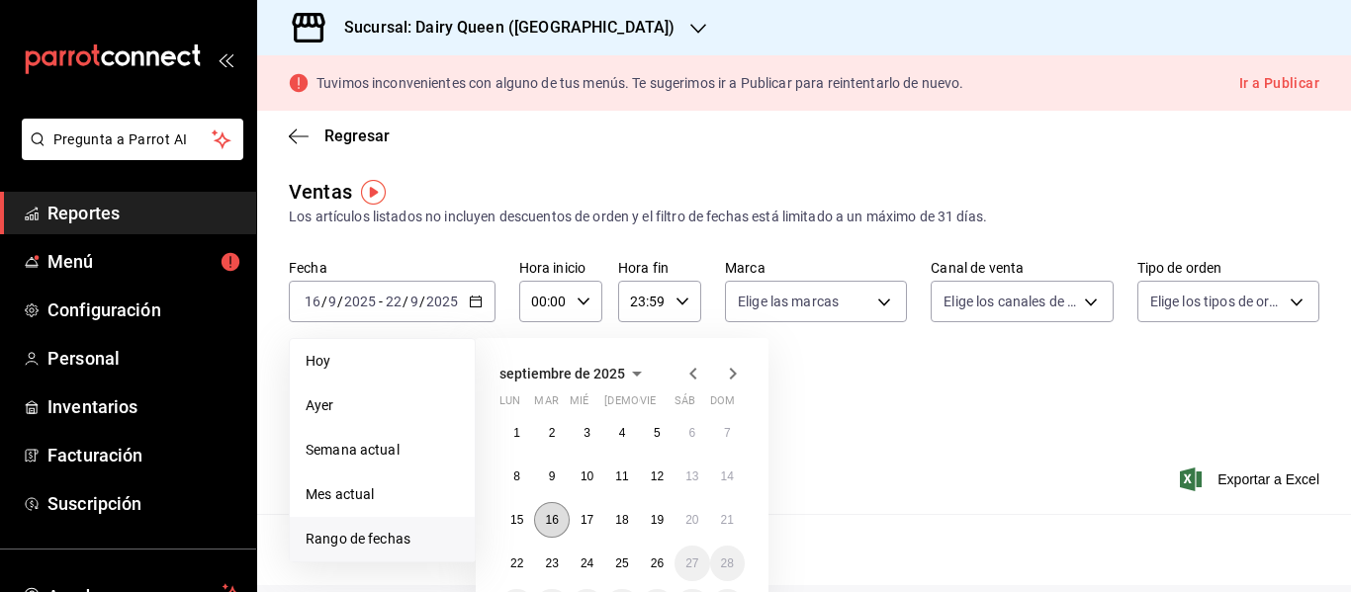
click at [549, 524] on abbr "16" at bounding box center [551, 520] width 13 height 14
click at [511, 568] on abbr "22" at bounding box center [516, 564] width 13 height 14
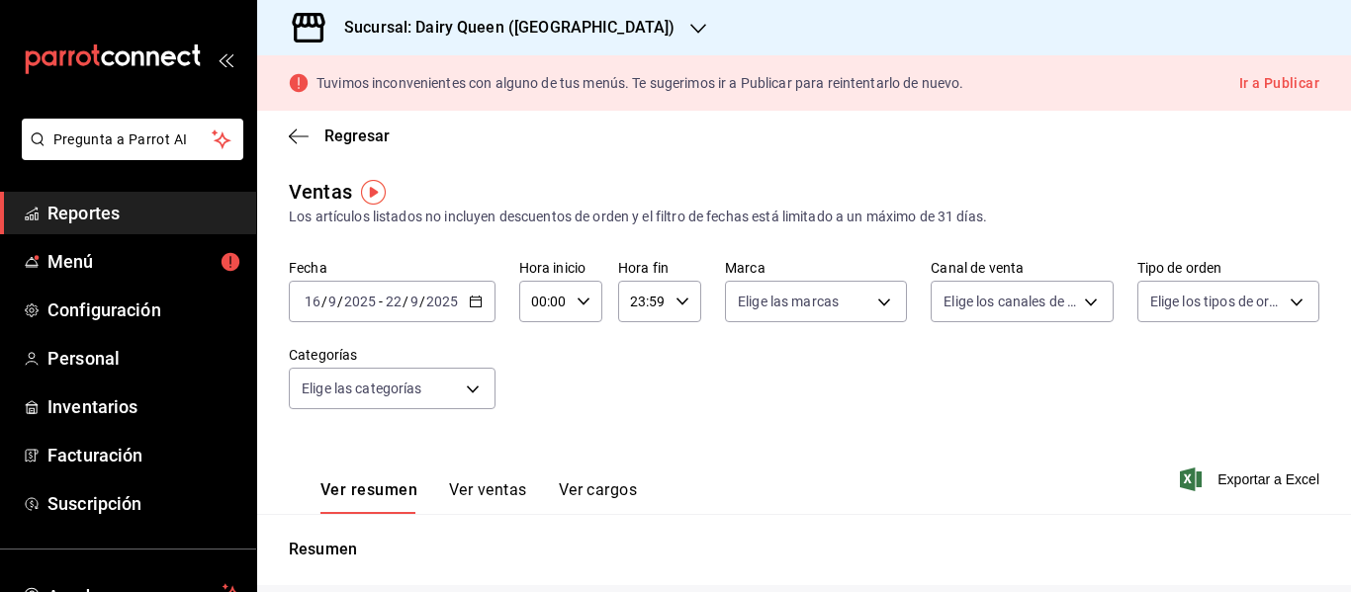
scroll to position [410, 0]
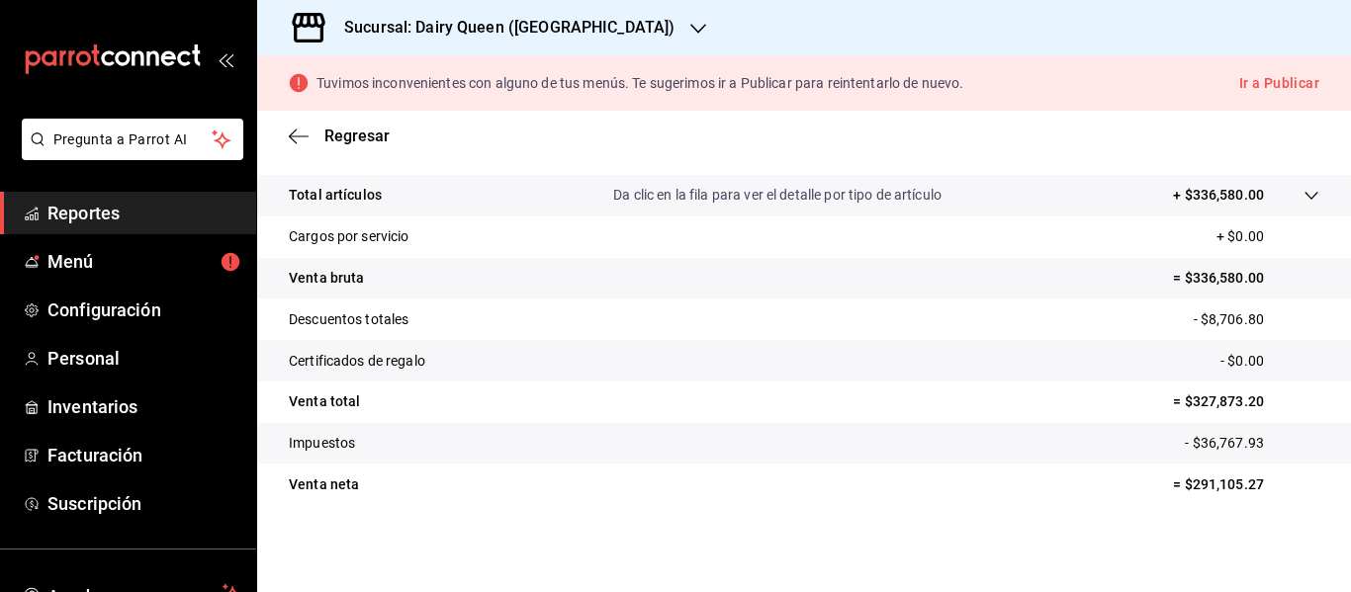
click at [583, 35] on h3 "Sucursal: Dairy Queen ([GEOGRAPHIC_DATA])" at bounding box center [501, 28] width 346 height 24
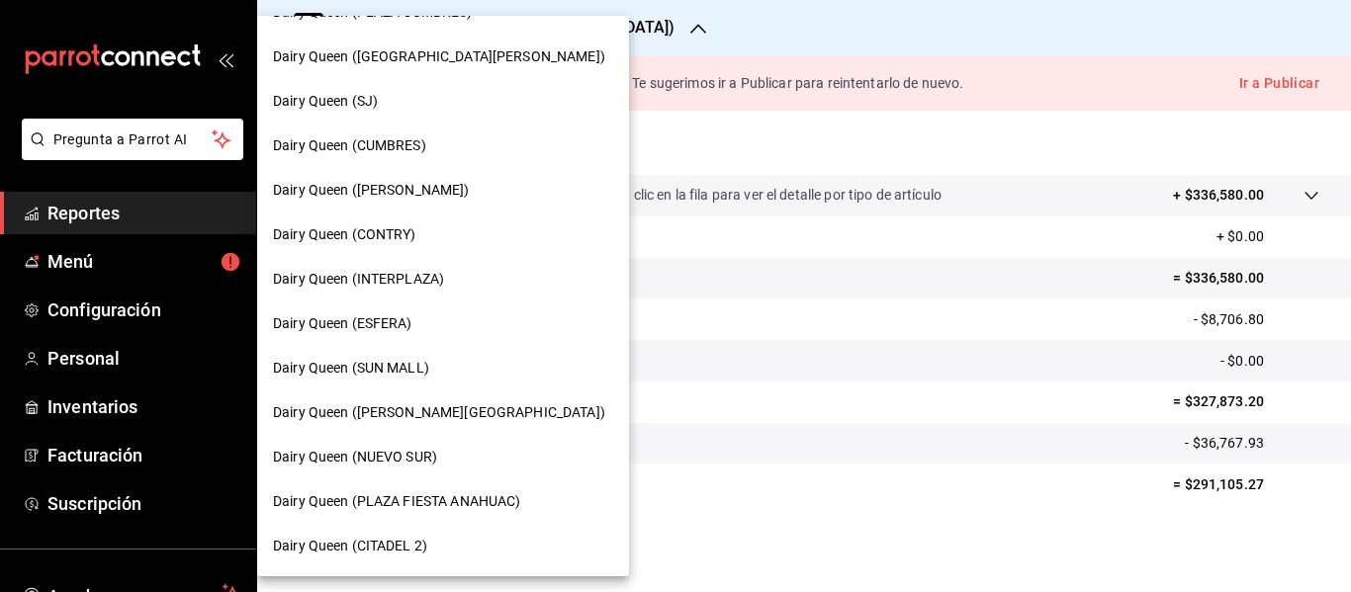
scroll to position [0, 0]
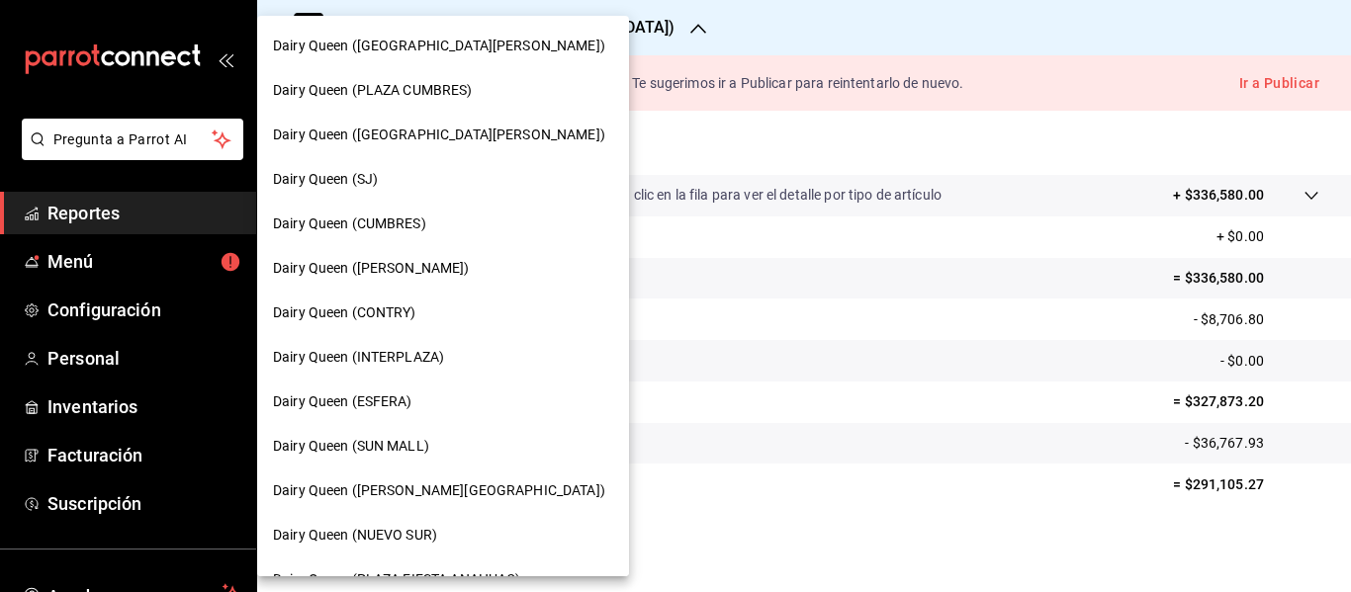
click at [438, 177] on div "Dairy Queen (SJ)" at bounding box center [443, 179] width 340 height 21
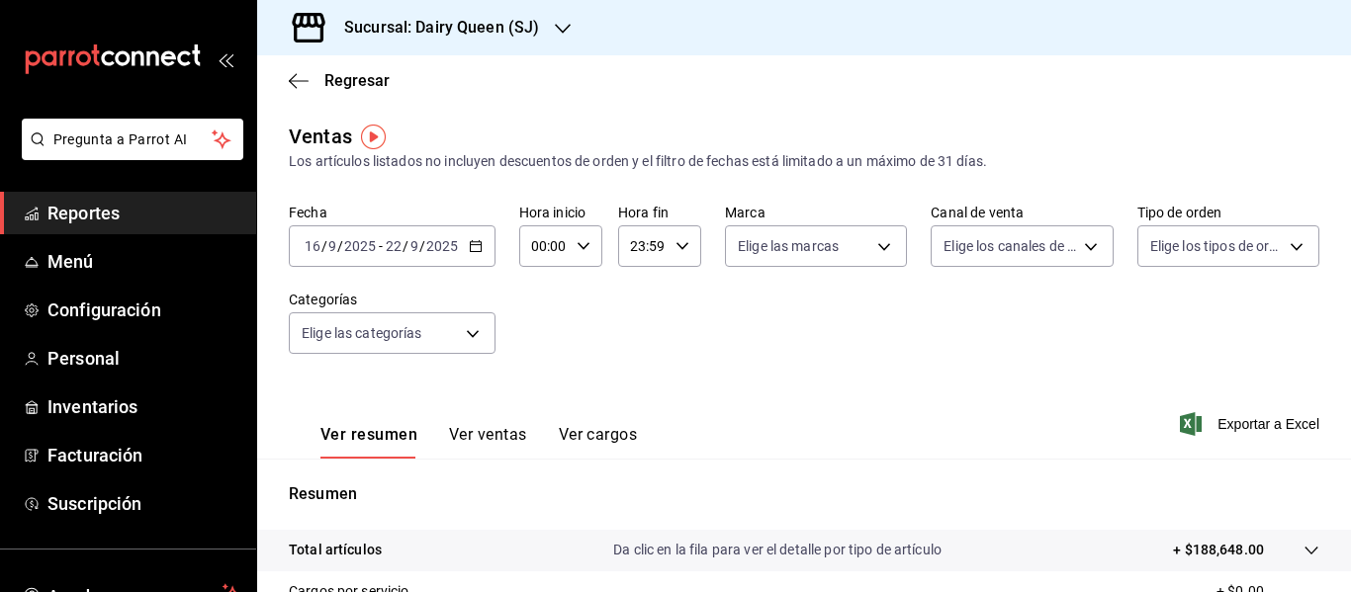
click at [474, 239] on icon "button" at bounding box center [476, 246] width 14 height 14
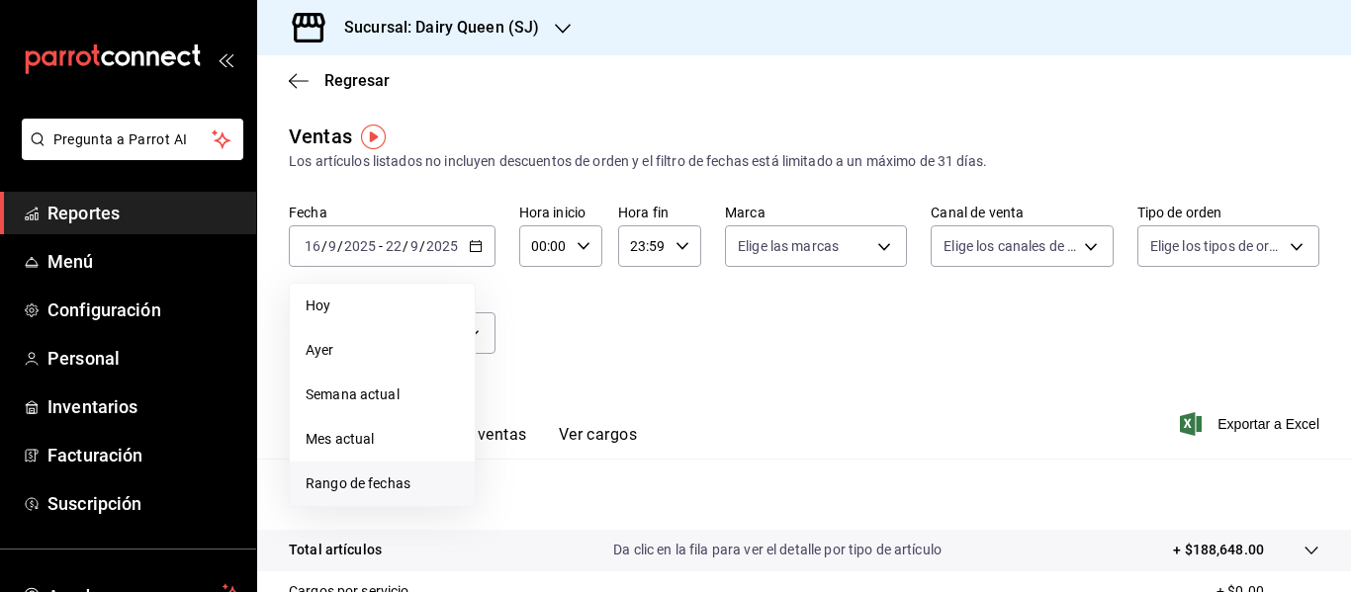
click at [416, 478] on span "Rango de fechas" at bounding box center [382, 484] width 153 height 21
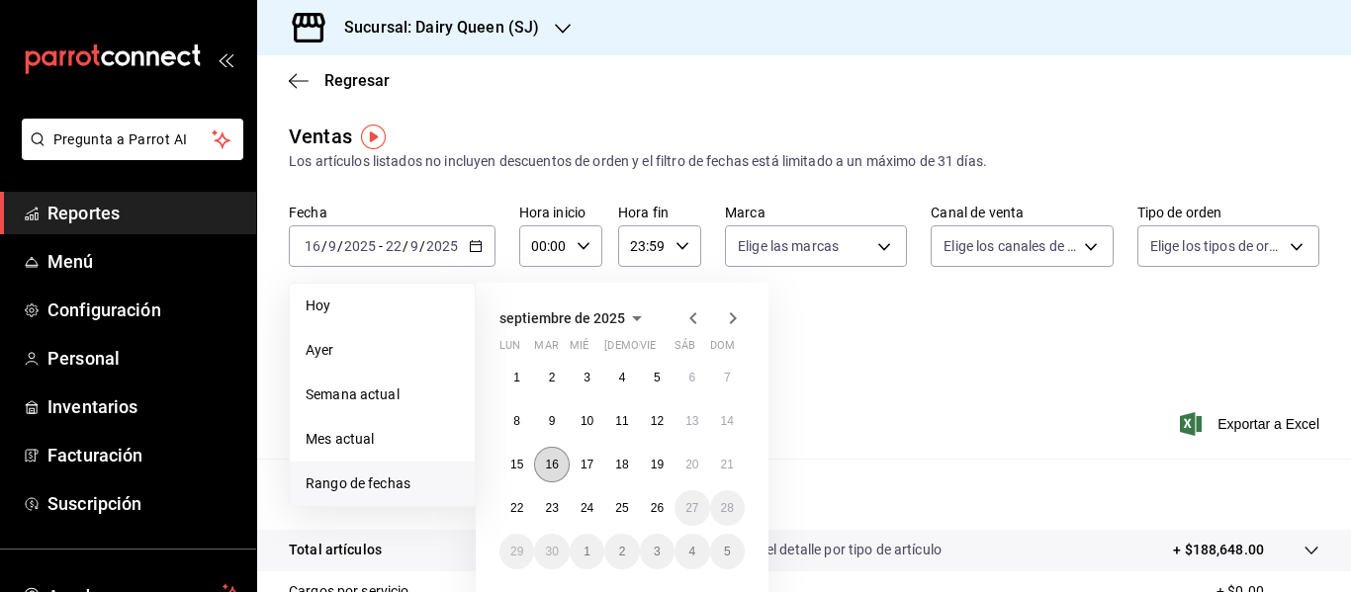
click at [550, 480] on button "16" at bounding box center [551, 465] width 35 height 36
click at [523, 509] on abbr "22" at bounding box center [516, 508] width 13 height 14
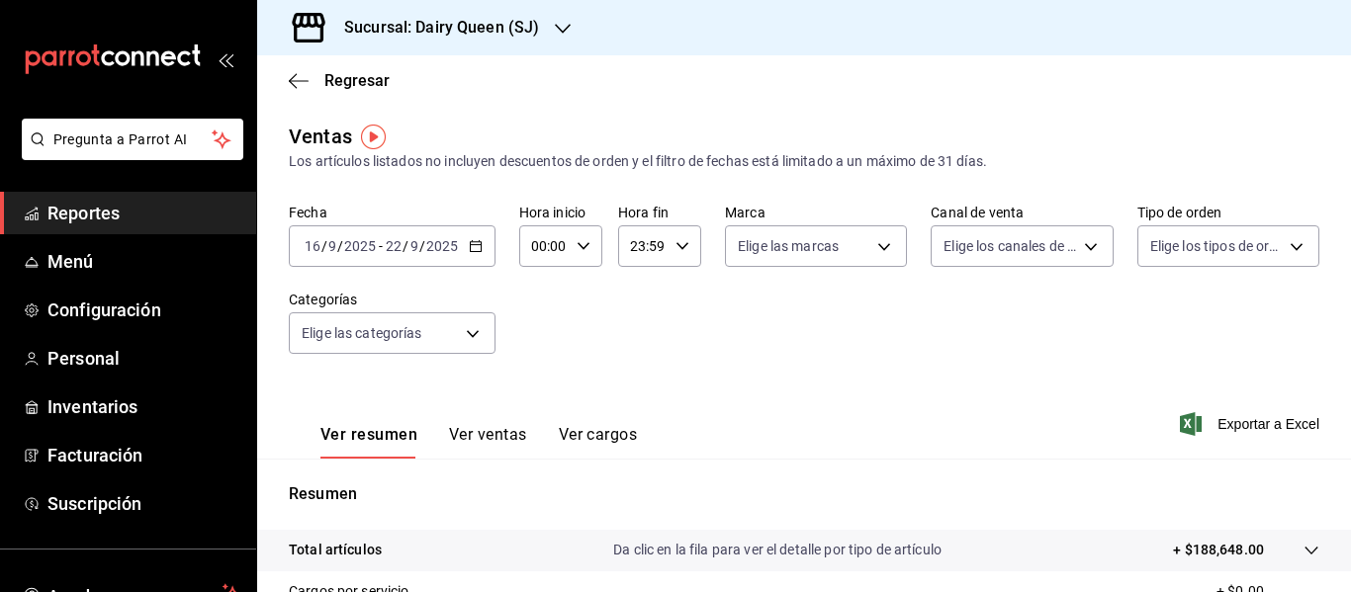
click at [483, 36] on h3 "Sucursal: Dairy Queen (SJ)" at bounding box center [433, 28] width 211 height 24
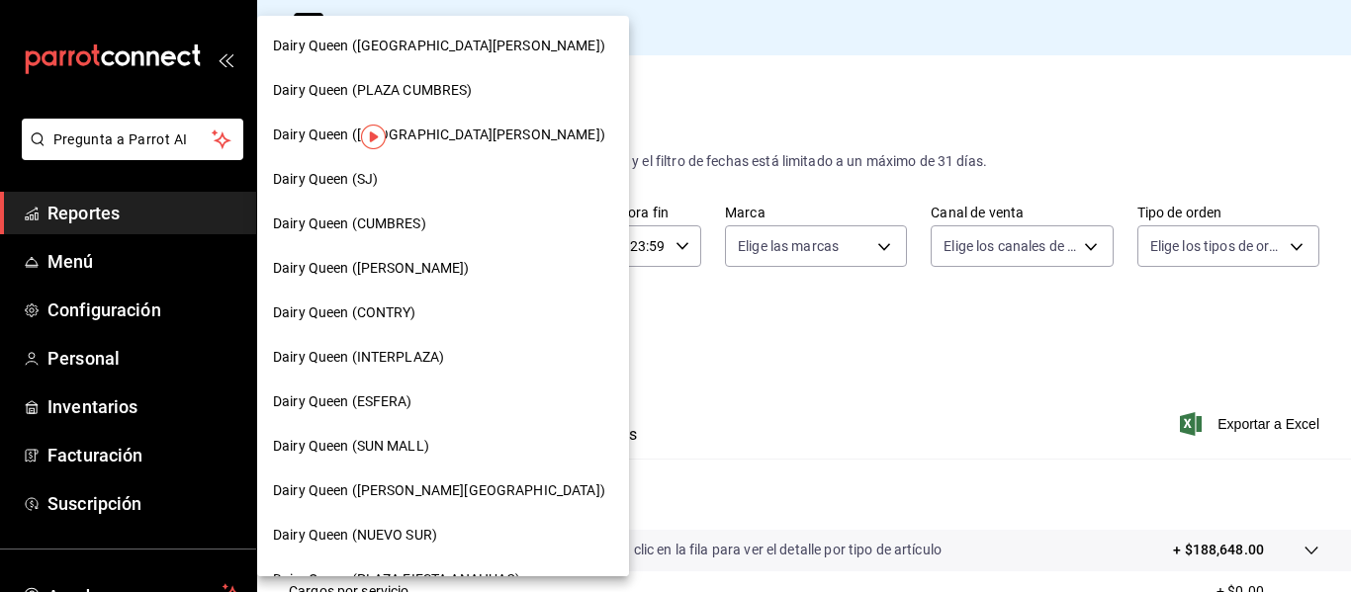
click at [435, 222] on div "Dairy Queen (CUMBRES)" at bounding box center [443, 224] width 340 height 21
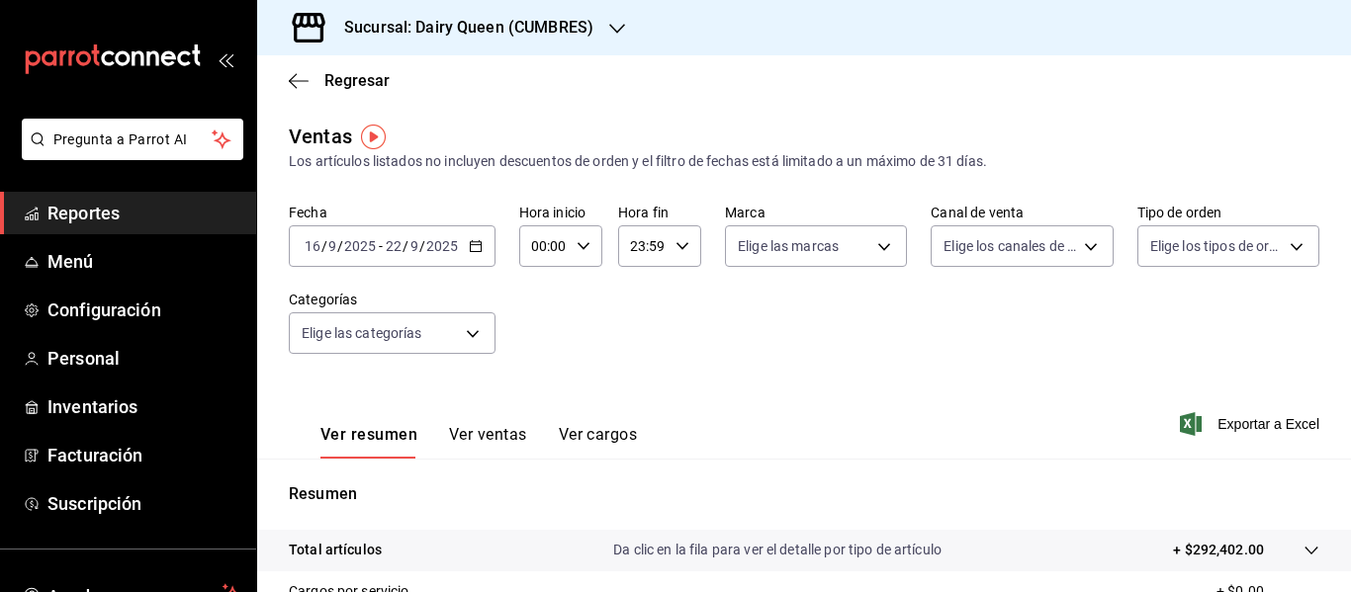
click at [464, 245] on div "[DATE] [DATE] - [DATE] [DATE]" at bounding box center [392, 246] width 207 height 42
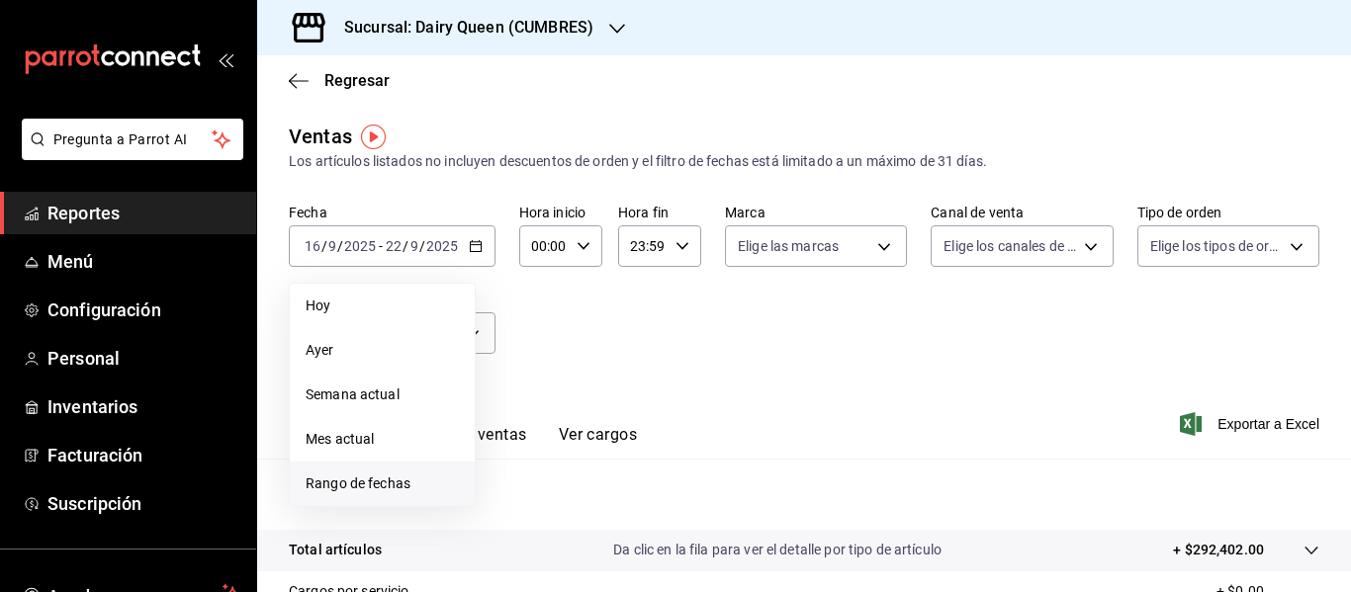
click at [393, 479] on span "Rango de fechas" at bounding box center [382, 484] width 153 height 21
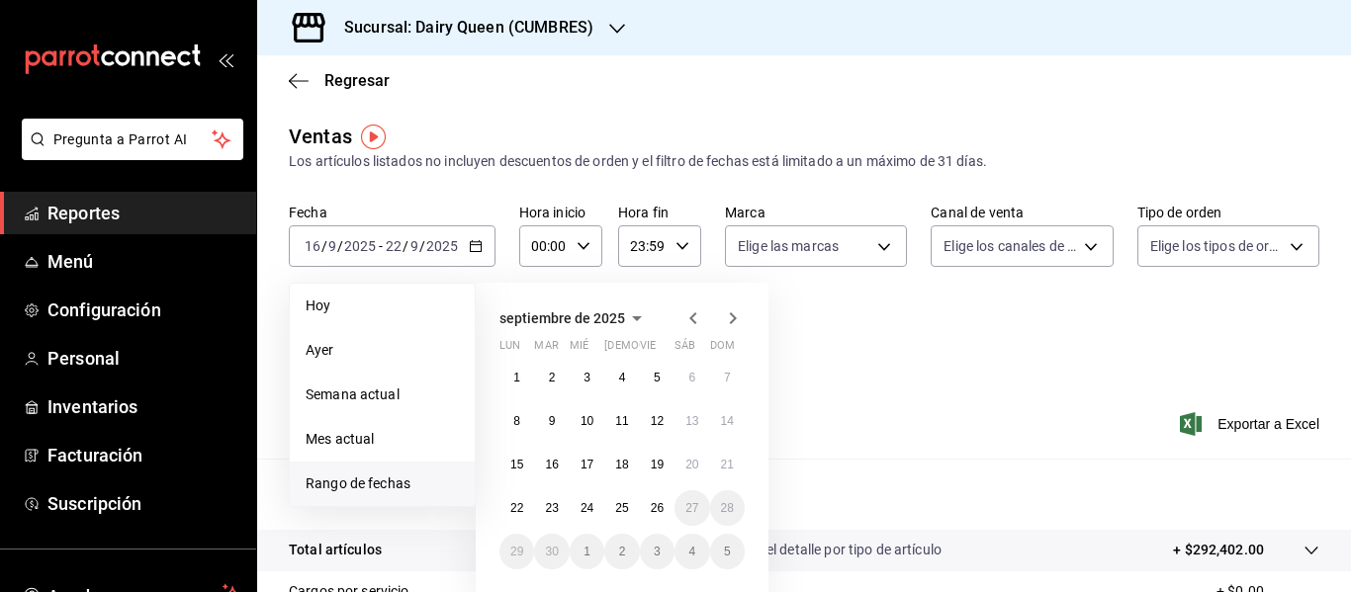
click at [861, 359] on div "Fecha [DATE] [DATE] - [DATE] [DATE] [DATE] [DATE] Semana actual Mes actual [GEO…" at bounding box center [804, 291] width 1030 height 174
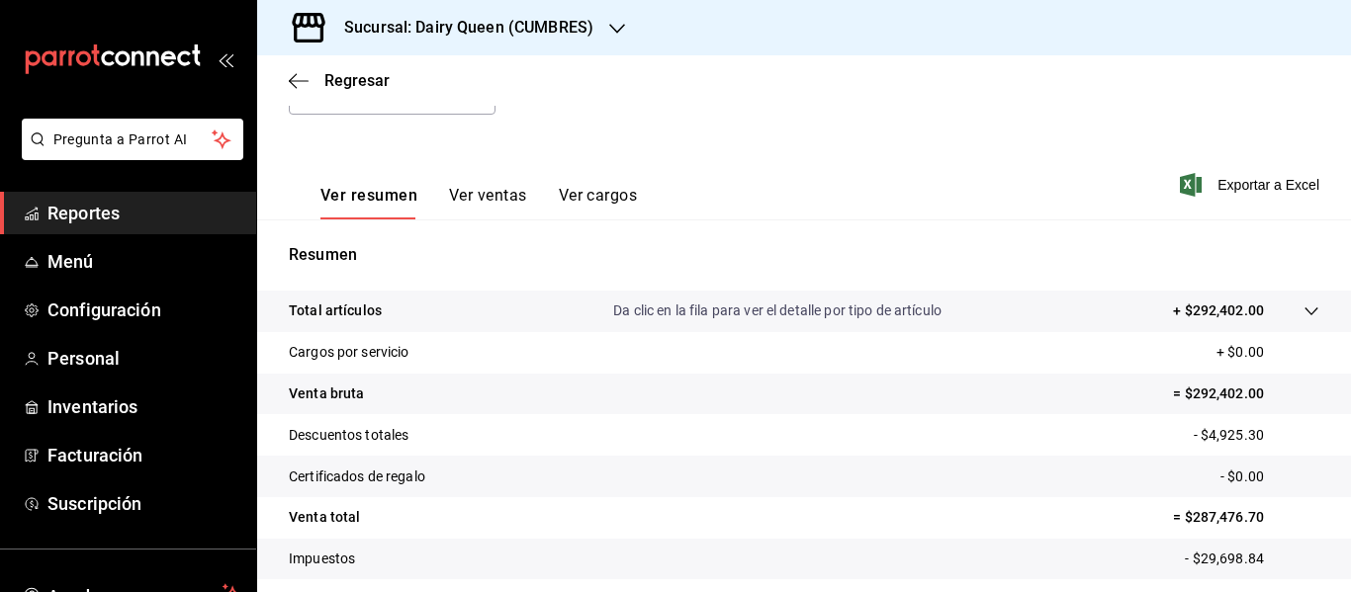
scroll to position [355, 0]
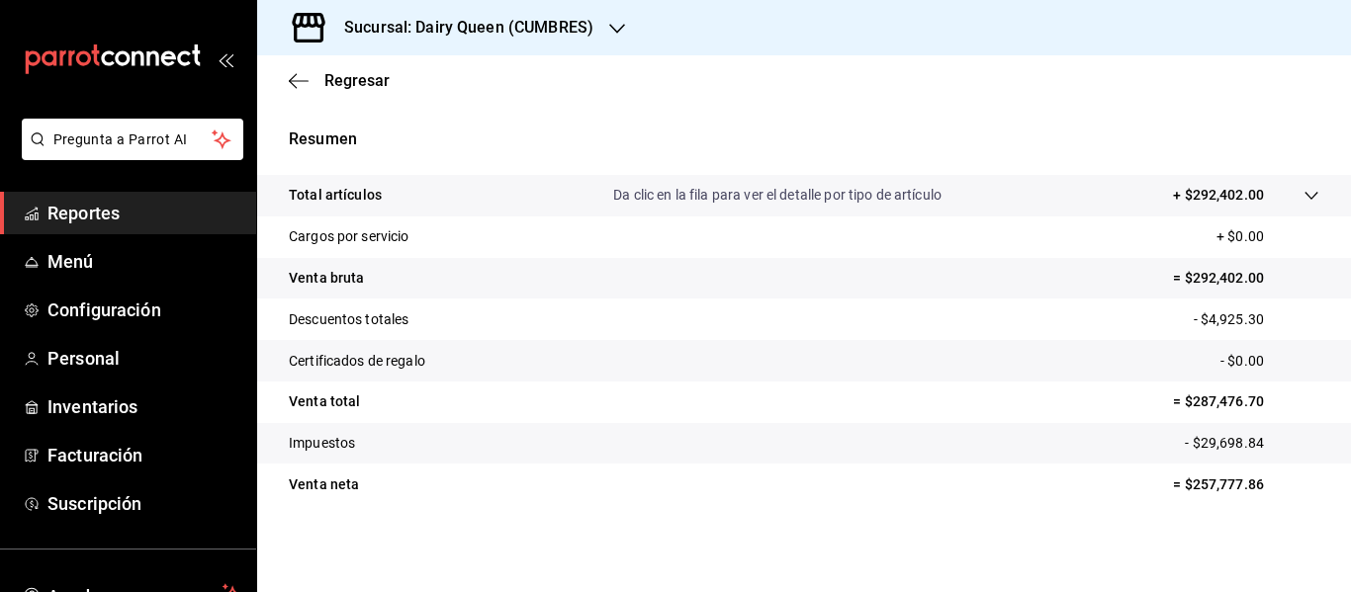
click at [569, 20] on h3 "Sucursal: Dairy Queen (CUMBRES)" at bounding box center [460, 28] width 265 height 24
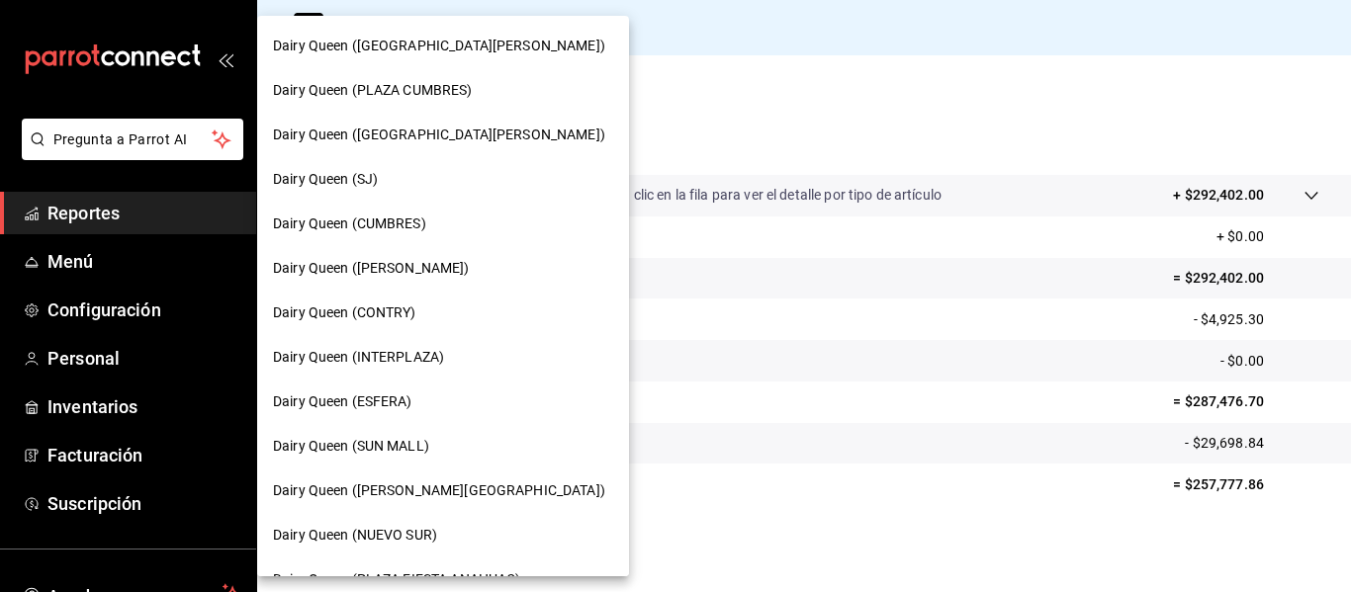
click at [508, 95] on div "Dairy Queen (PLAZA CUMBRES)" at bounding box center [443, 90] width 340 height 21
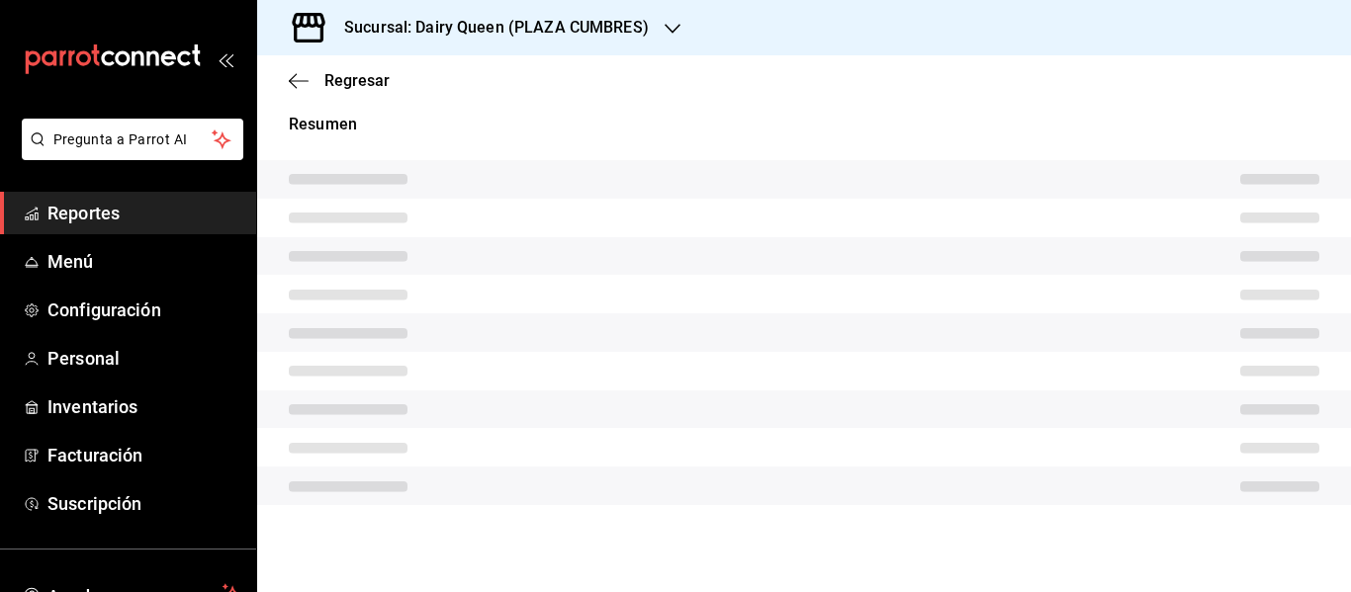
scroll to position [355, 0]
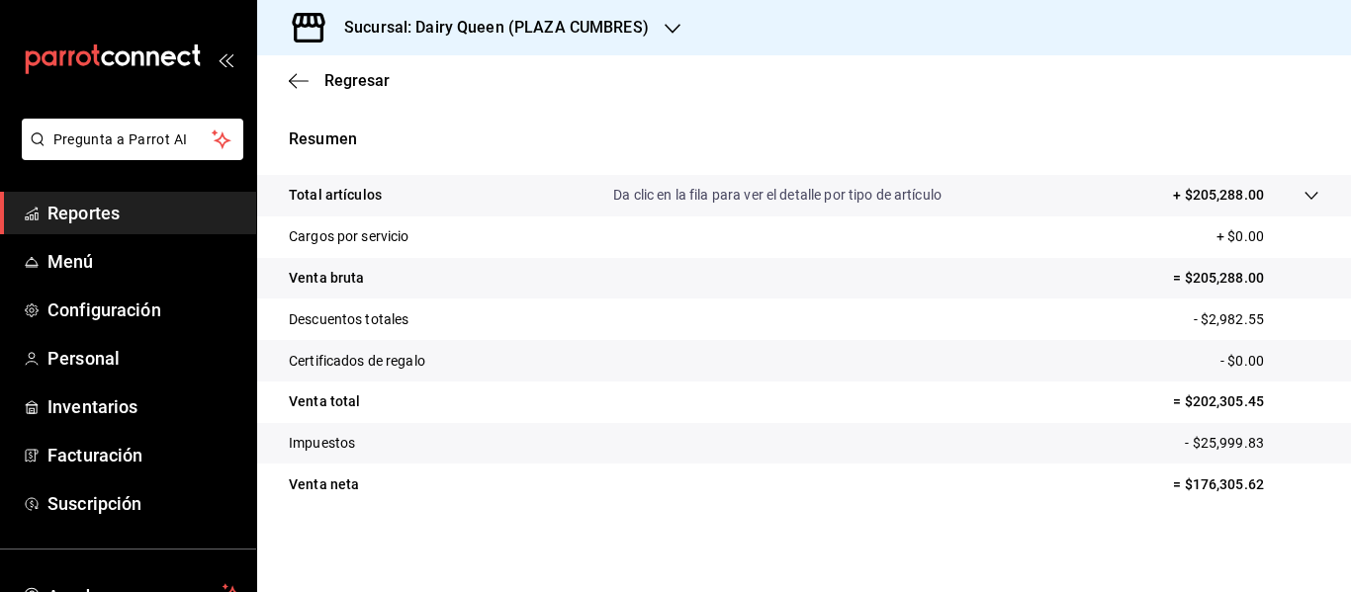
click at [614, 40] on div "Sucursal: Dairy Queen (PLAZA CUMBRES)" at bounding box center [480, 27] width 415 height 55
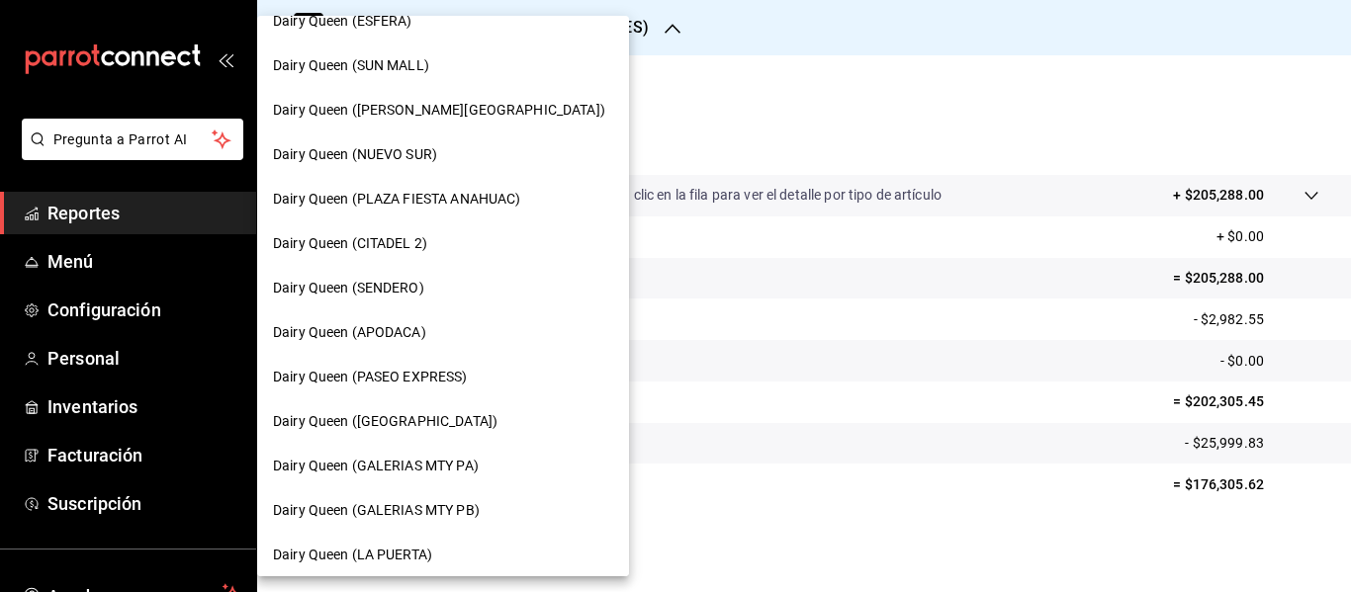
scroll to position [428, 0]
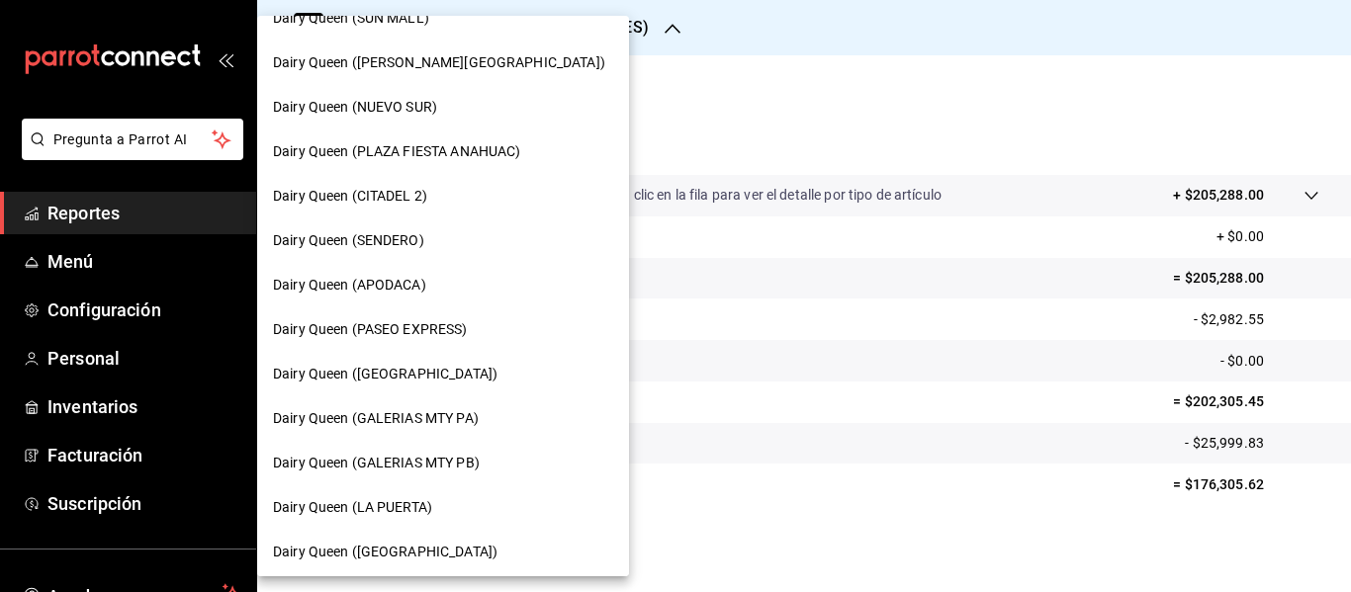
click at [494, 459] on div "Dairy Queen (GALERIAS MTY PB)" at bounding box center [443, 463] width 340 height 21
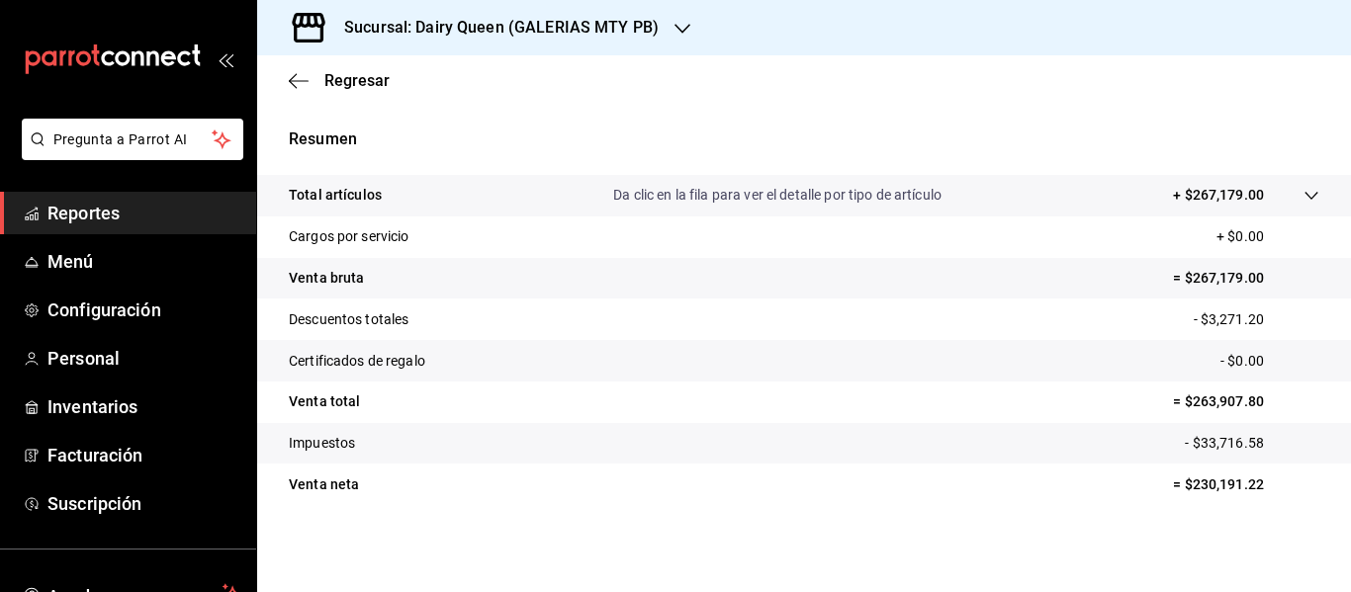
scroll to position [355, 0]
click at [602, 9] on div "Sucursal: Dairy Queen (GALERIAS MTY PB)" at bounding box center [485, 27] width 425 height 55
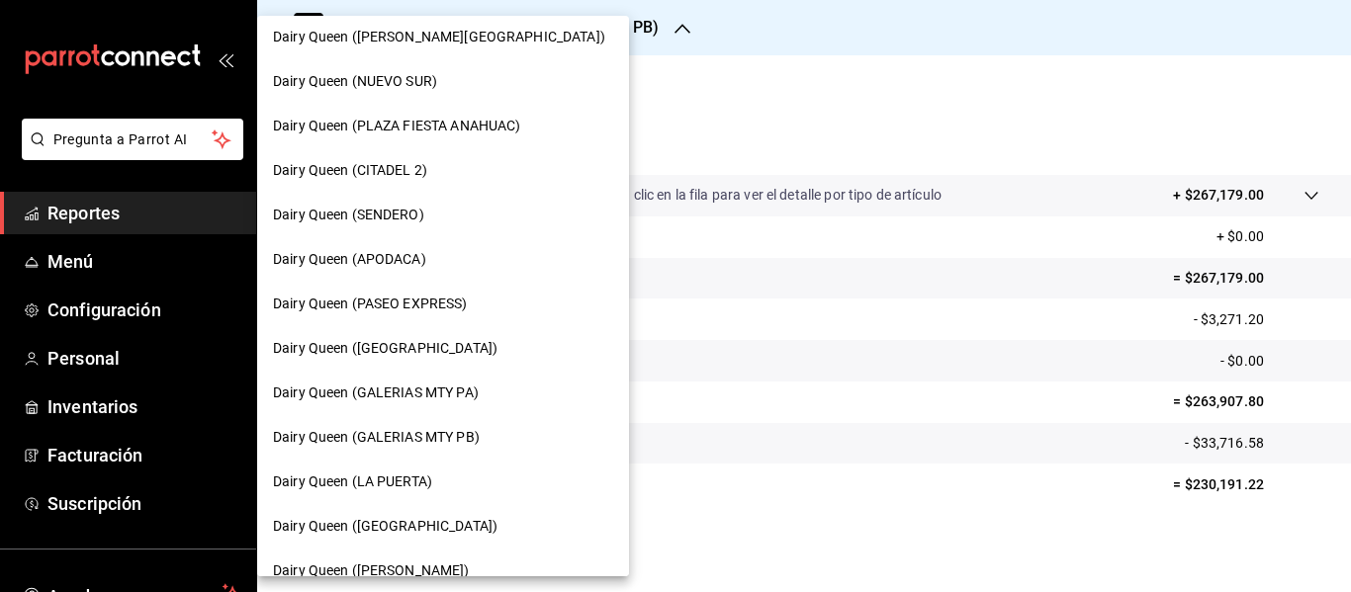
scroll to position [456, 0]
click at [507, 401] on div "Dairy Queen (GALERIAS MTY PA)" at bounding box center [443, 391] width 372 height 44
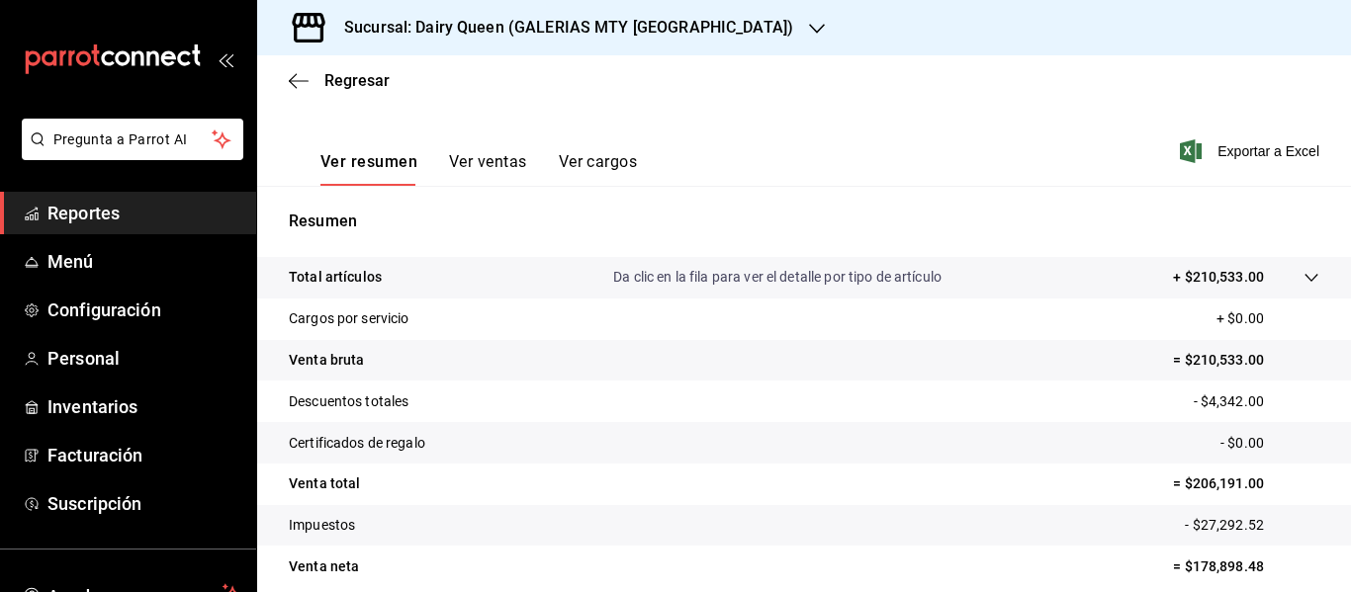
scroll to position [355, 0]
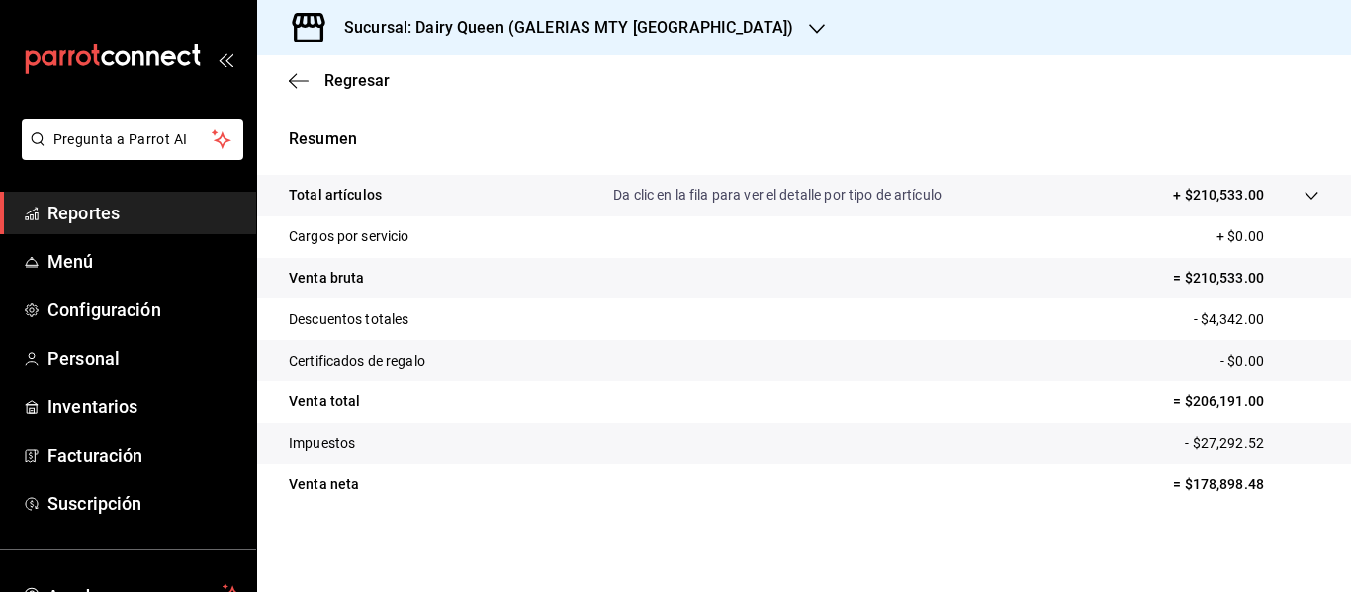
click at [595, 37] on h3 "Sucursal: Dairy Queen (GALERIAS MTY [GEOGRAPHIC_DATA])" at bounding box center [560, 28] width 465 height 24
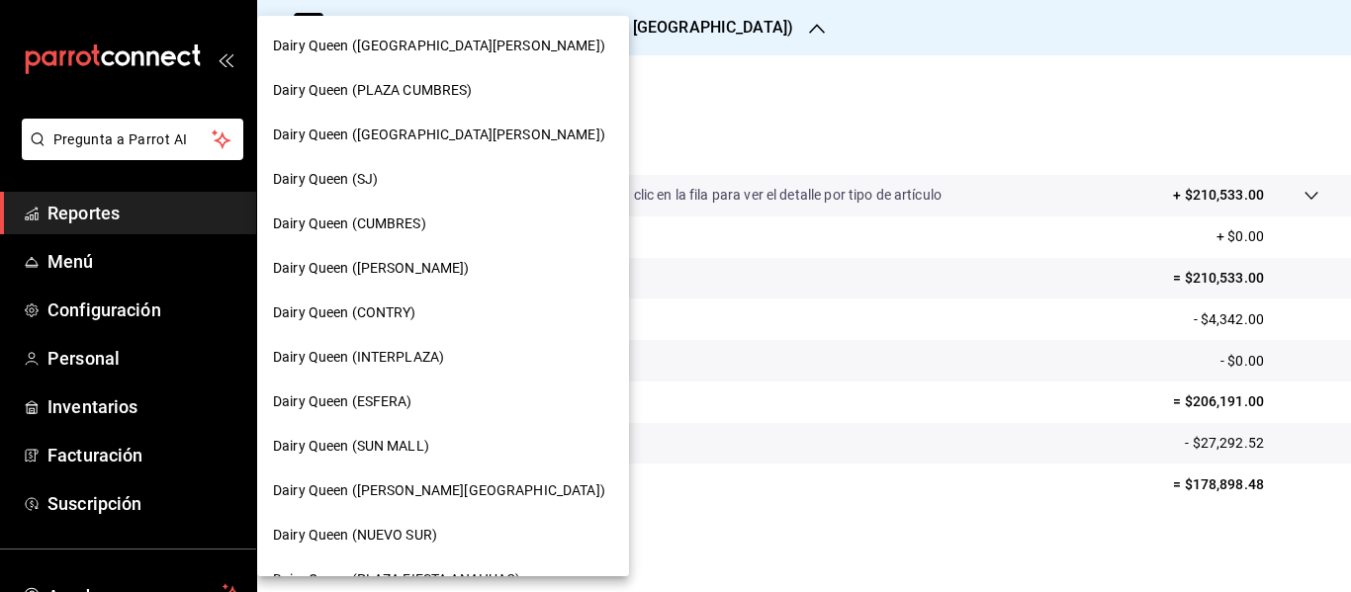
click at [479, 307] on div "Dairy Queen (CONTRY)" at bounding box center [443, 313] width 340 height 21
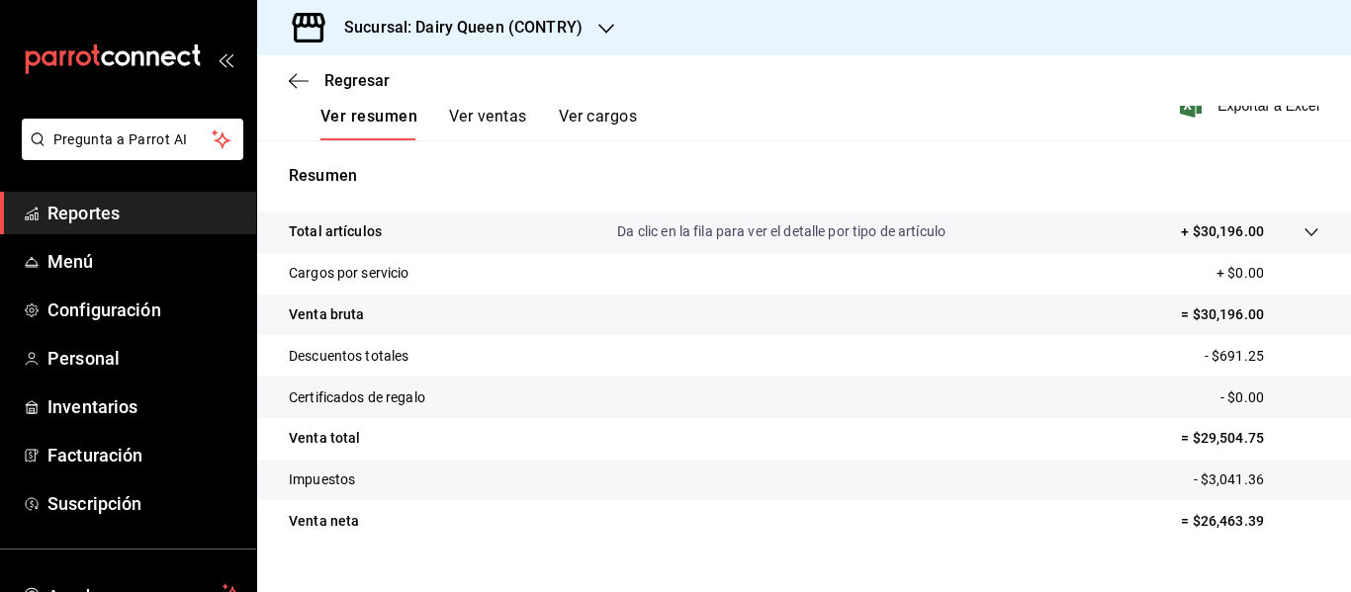
scroll to position [355, 0]
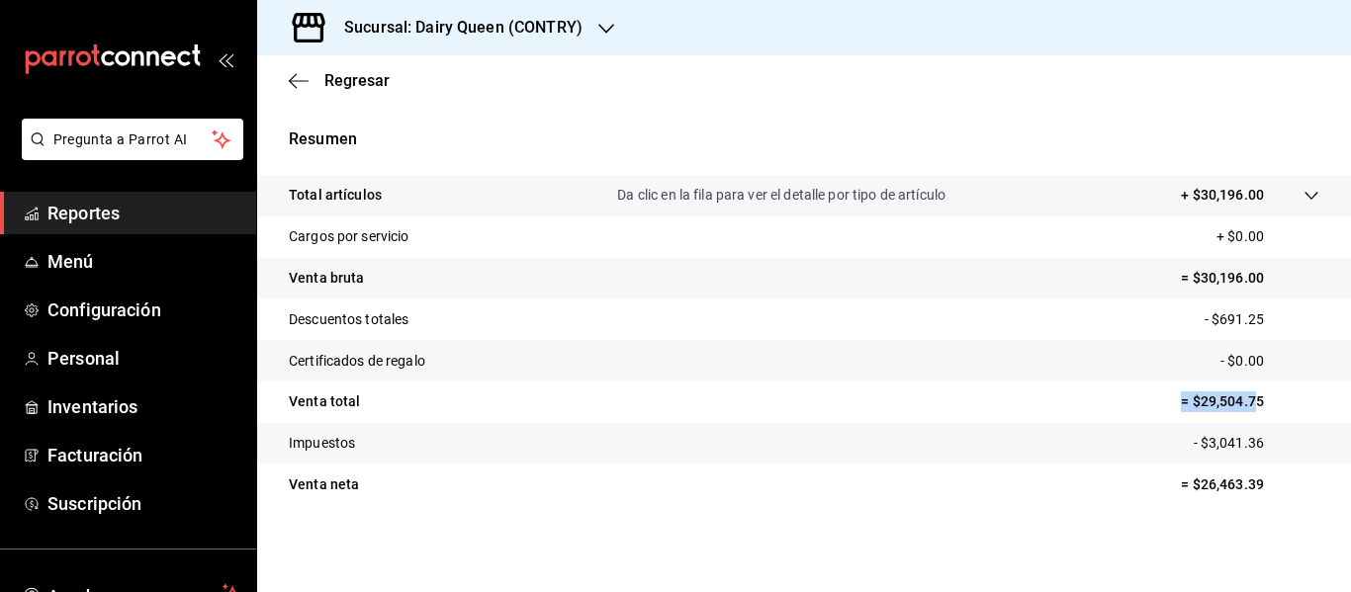
drag, startPoint x: 1244, startPoint y: 395, endPoint x: 1144, endPoint y: 395, distance: 99.9
click at [1144, 395] on tr "Venta total = $29,504.75" at bounding box center [804, 403] width 1094 height 42
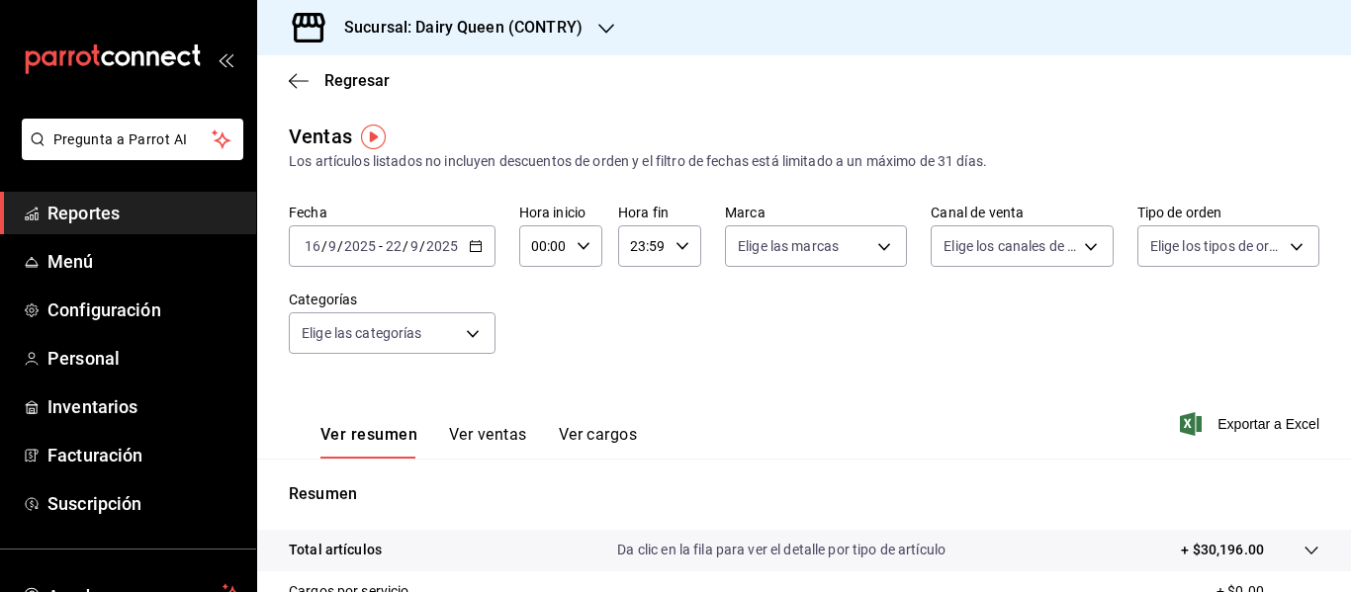
click at [518, 41] on div "Sucursal: Dairy Queen (CONTRY)" at bounding box center [447, 27] width 349 height 55
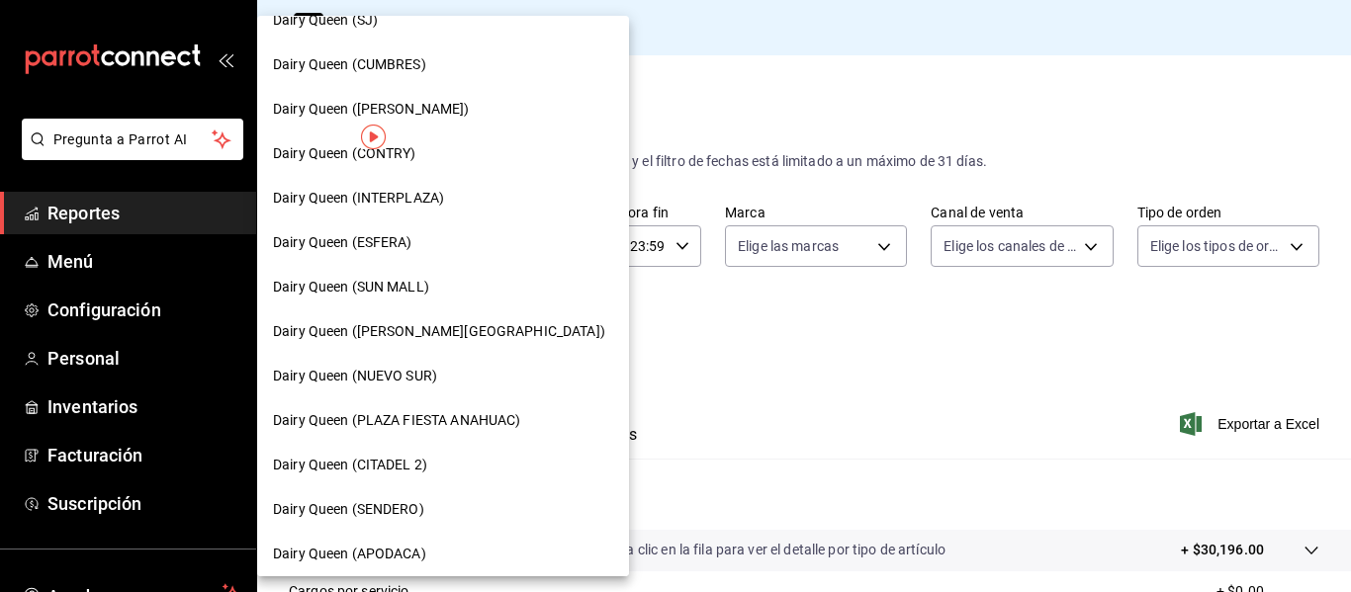
scroll to position [182, 0]
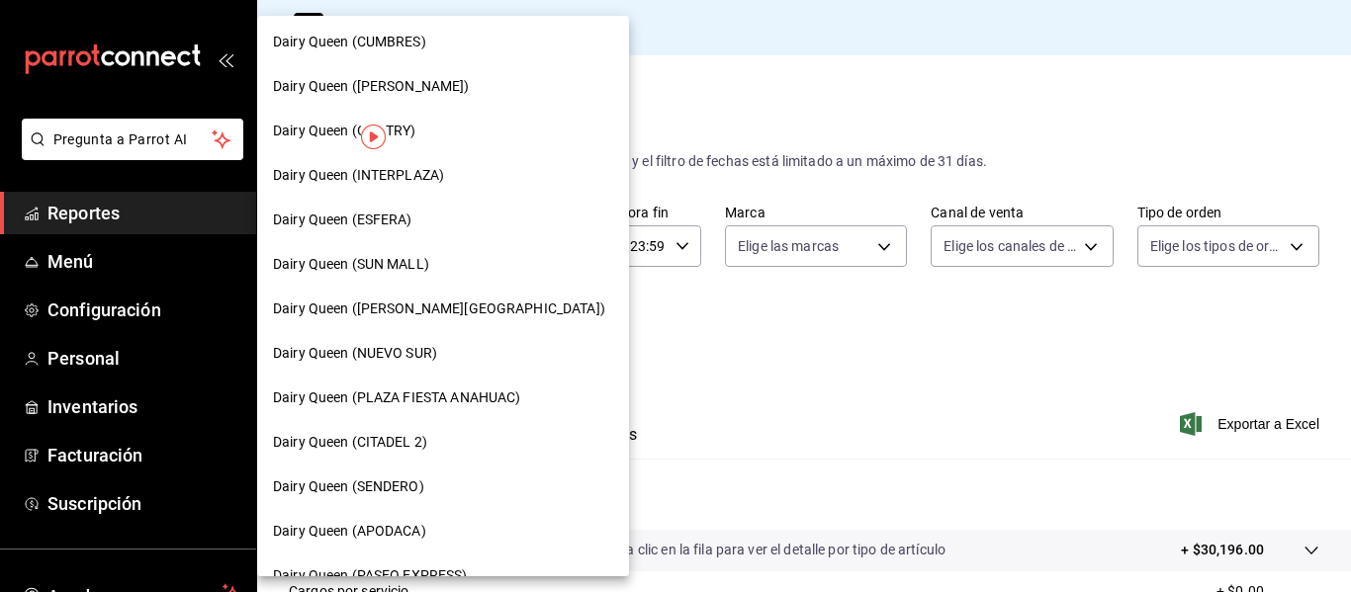
click at [478, 310] on div "Dairy Queen ([PERSON_NAME][GEOGRAPHIC_DATA])" at bounding box center [443, 309] width 340 height 21
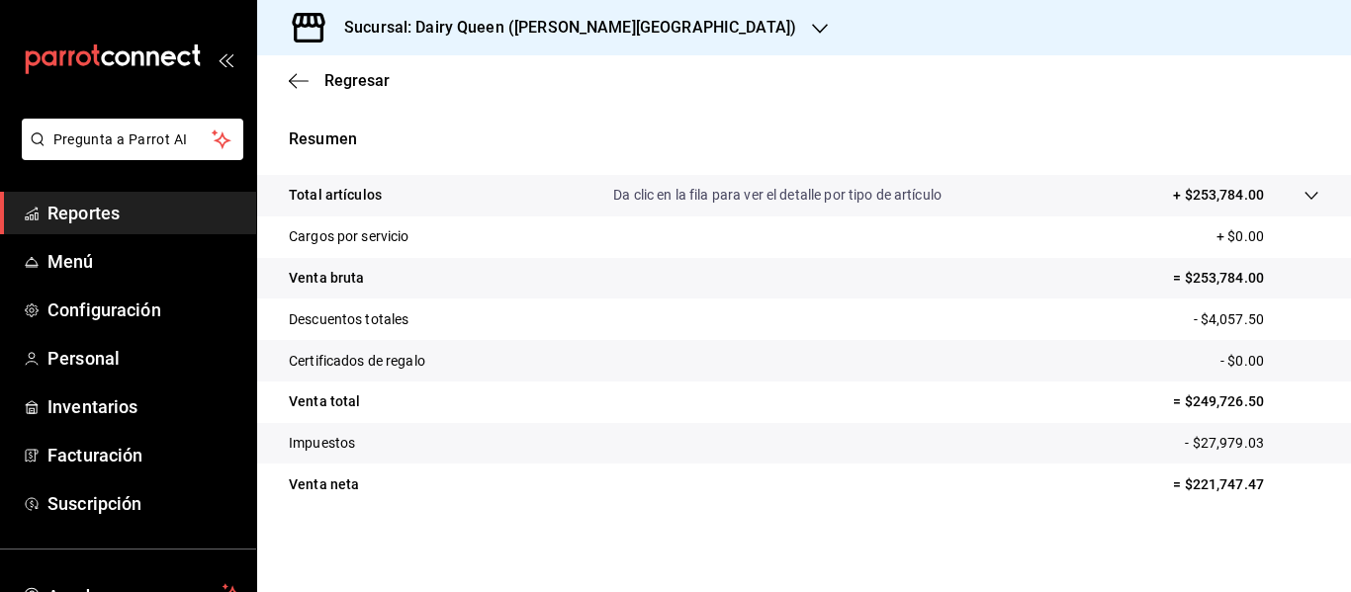
scroll to position [355, 0]
click at [549, 28] on h3 "Sucursal: Dairy Queen ([PERSON_NAME][GEOGRAPHIC_DATA])" at bounding box center [562, 28] width 468 height 24
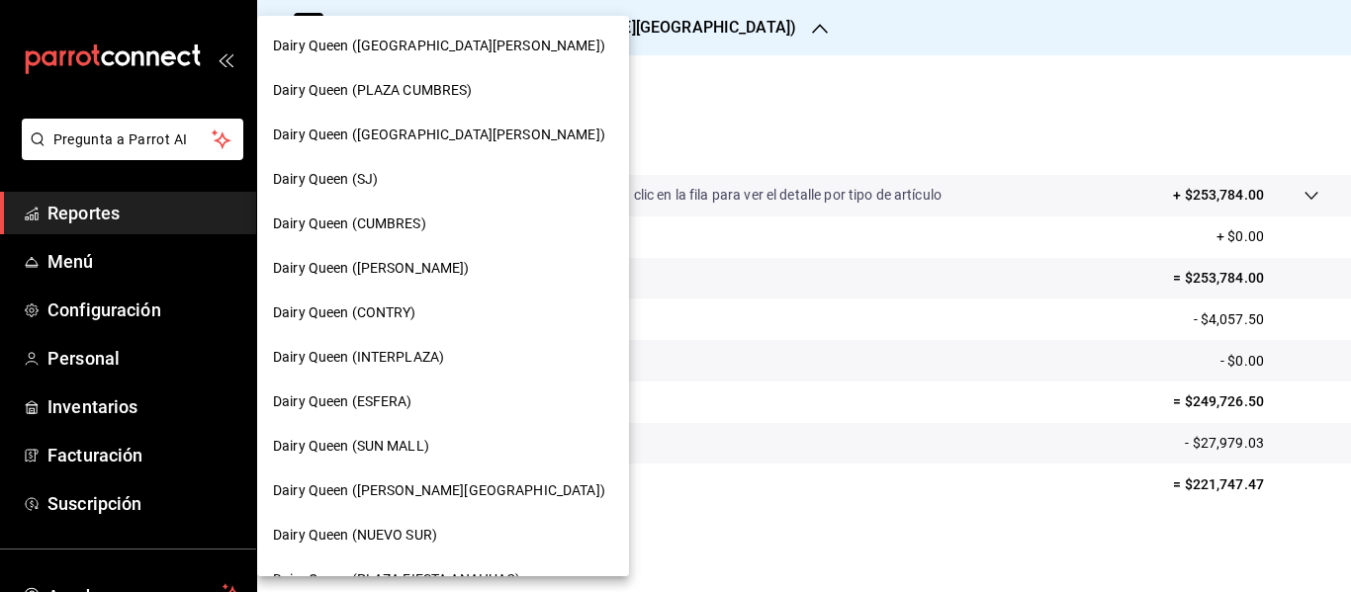
click at [481, 532] on div "Dairy Queen (NUEVO SUR)" at bounding box center [443, 535] width 340 height 21
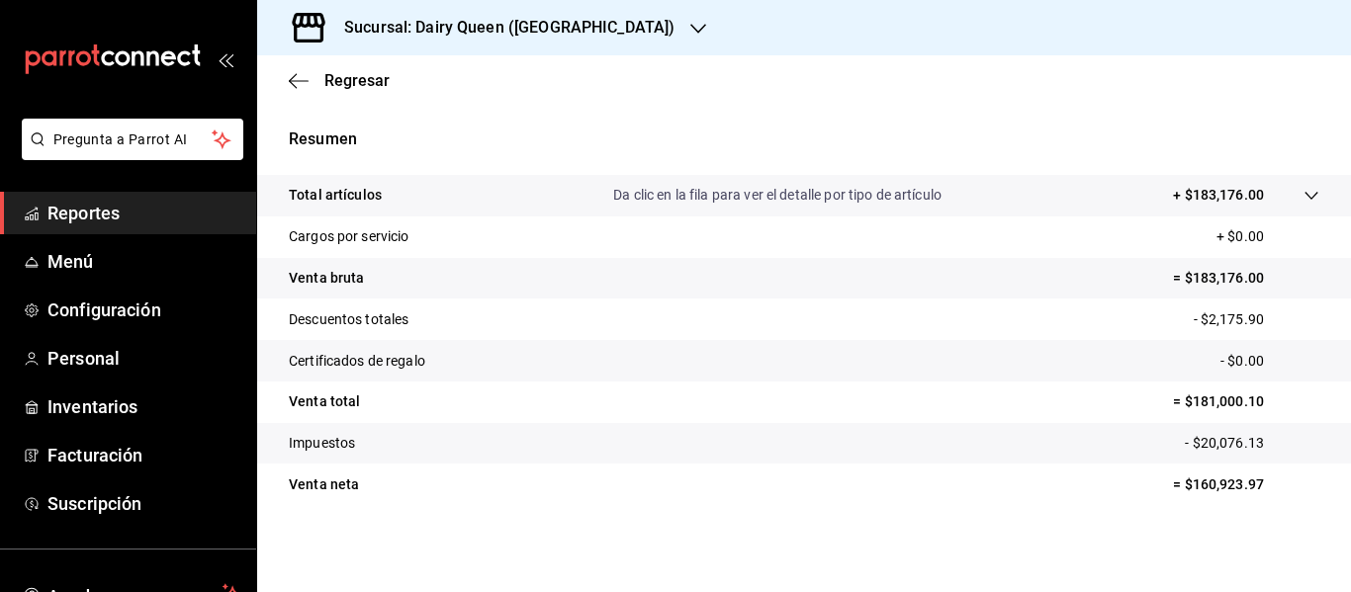
scroll to position [355, 0]
click at [521, 42] on div "Sucursal: Dairy Queen ([GEOGRAPHIC_DATA])" at bounding box center [493, 27] width 441 height 55
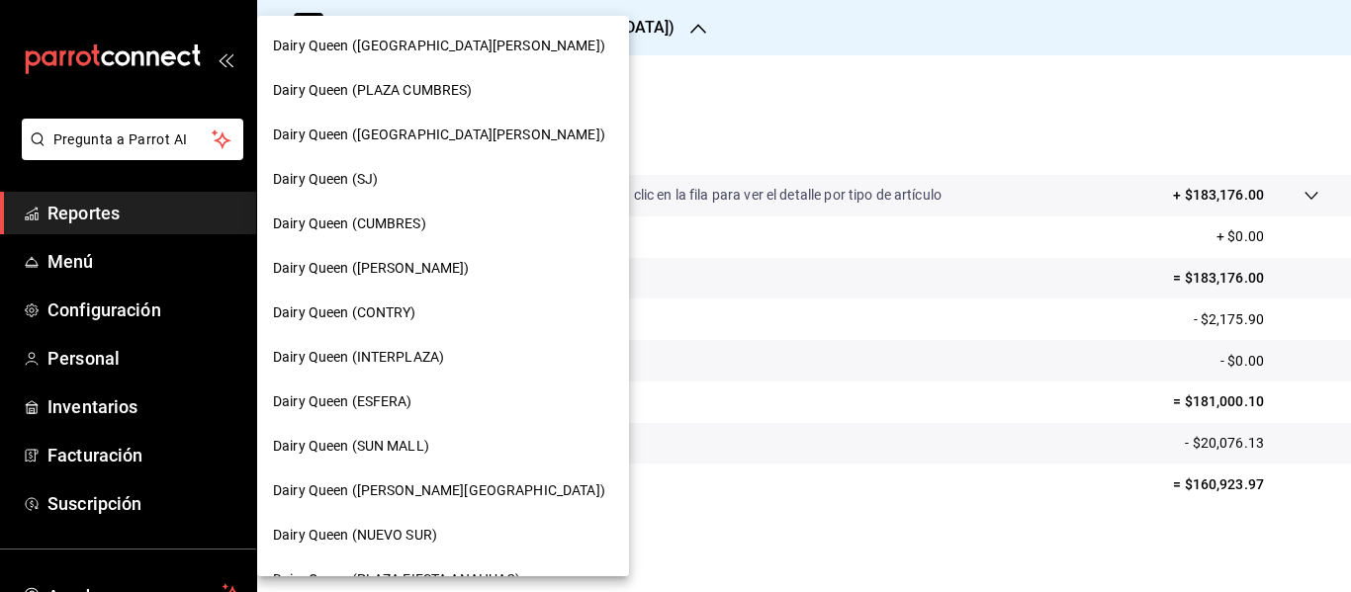
click at [494, 130] on span "Dairy Queen ([GEOGRAPHIC_DATA][PERSON_NAME])" at bounding box center [439, 135] width 332 height 21
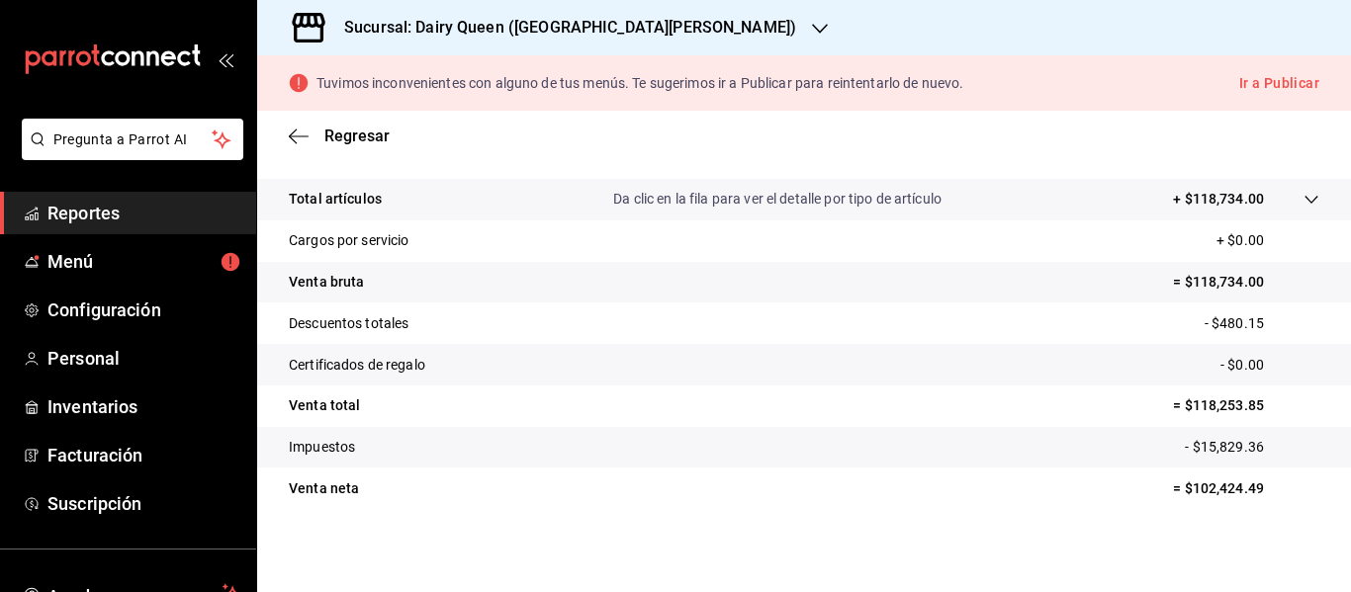
scroll to position [410, 0]
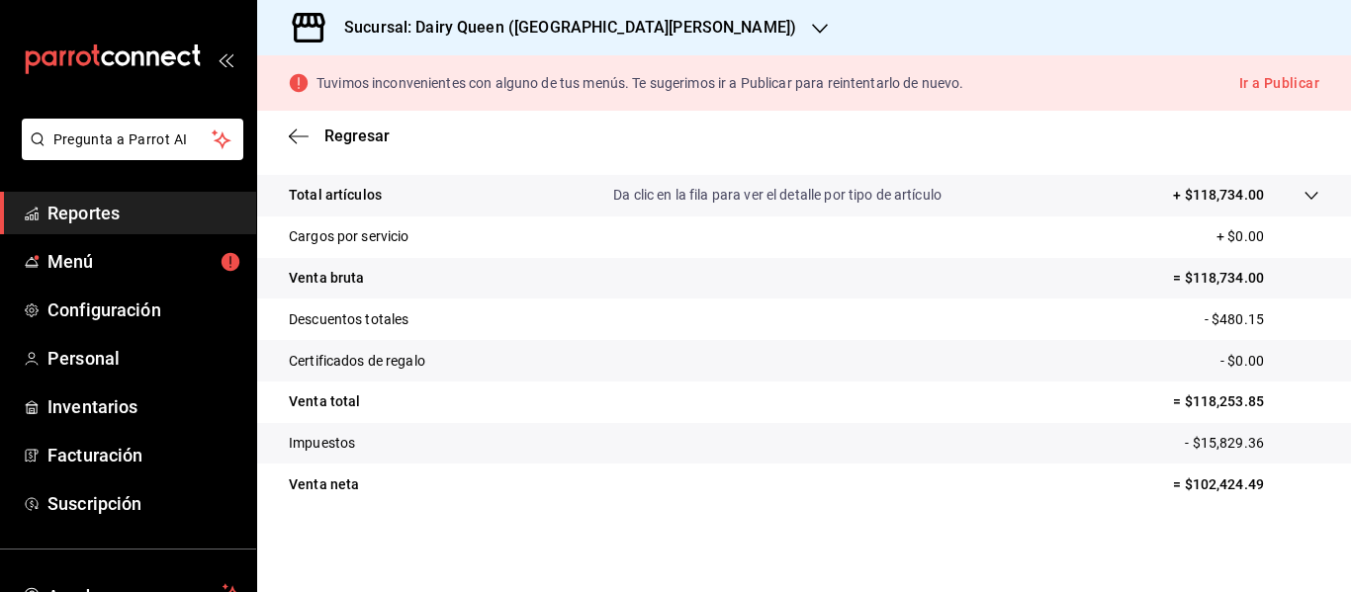
click at [596, 22] on h3 "Sucursal: Dairy Queen ([GEOGRAPHIC_DATA][PERSON_NAME])" at bounding box center [562, 28] width 468 height 24
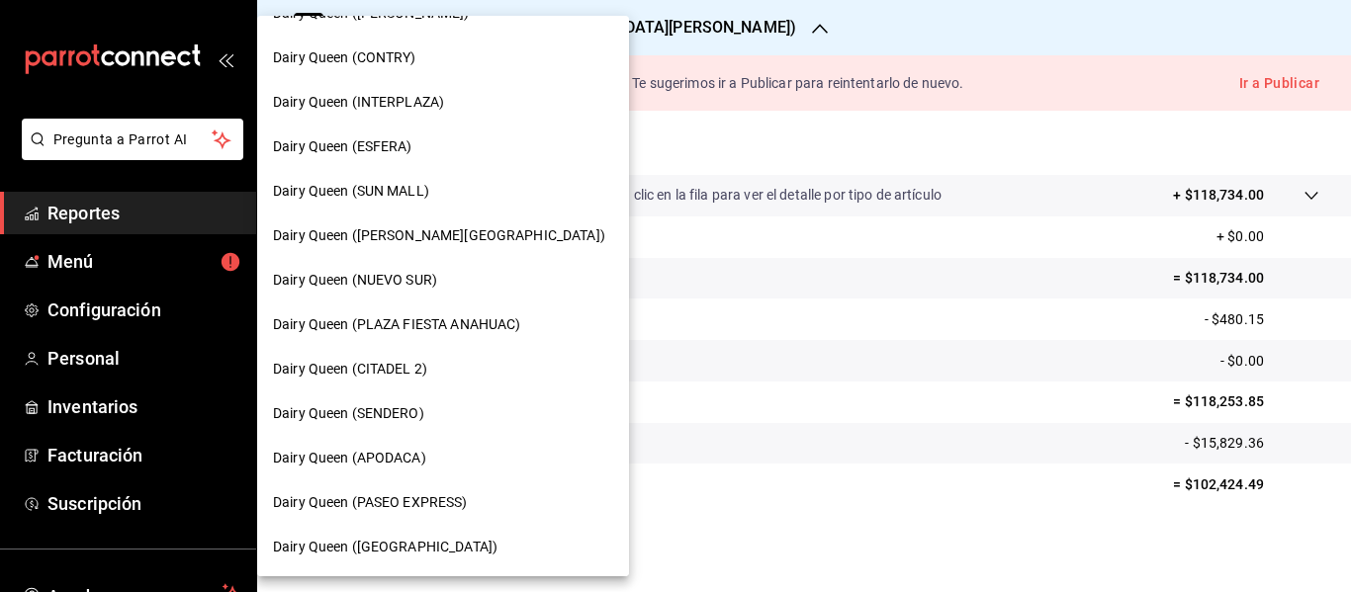
scroll to position [229, 0]
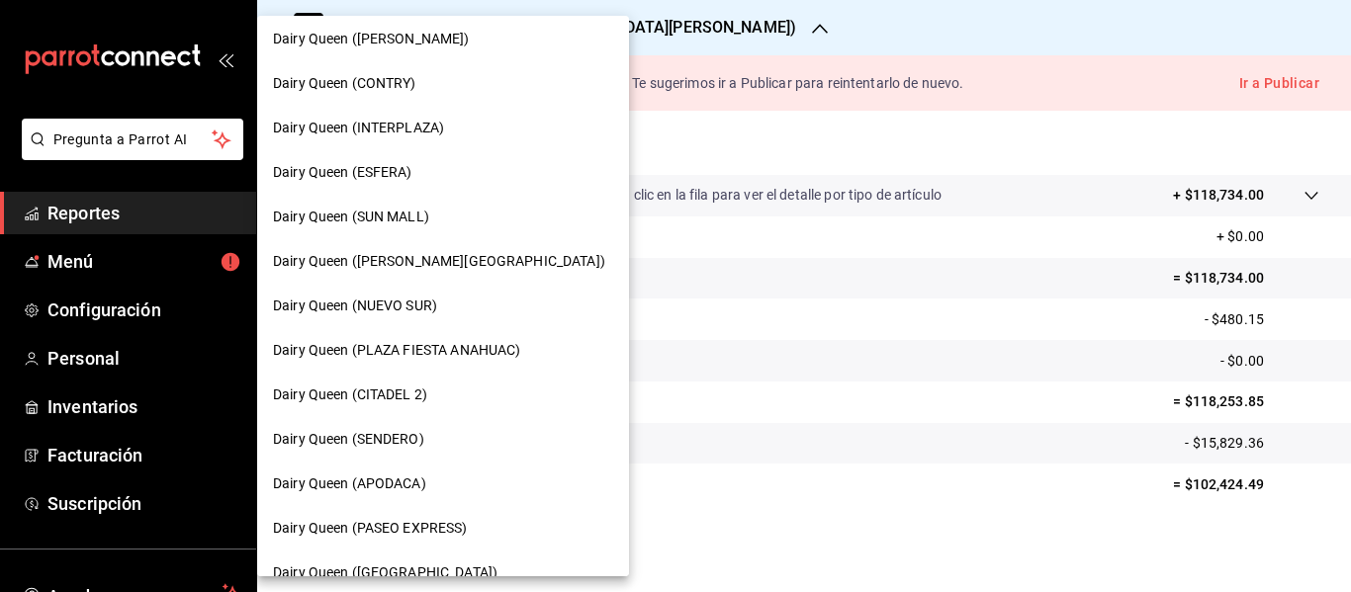
click at [478, 173] on div "Dairy Queen (ESFERA)" at bounding box center [443, 172] width 340 height 21
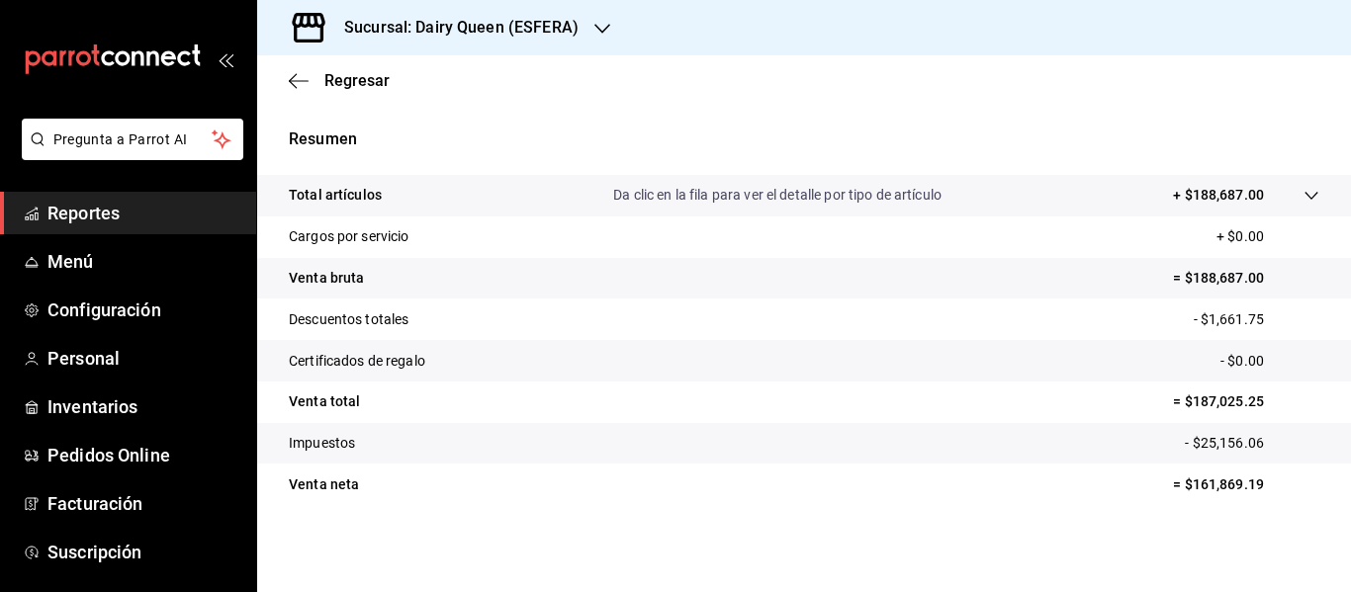
scroll to position [355, 0]
click at [540, 43] on div "Sucursal: Dairy Queen (ESFERA)" at bounding box center [445, 27] width 345 height 55
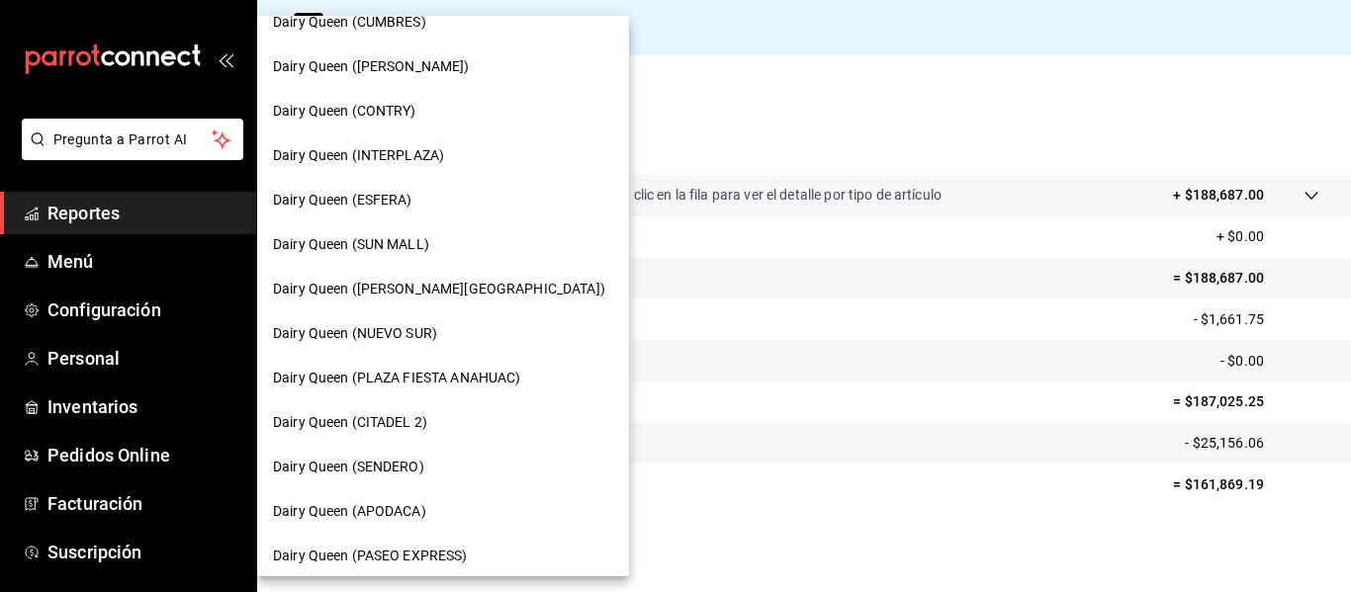
scroll to position [229, 0]
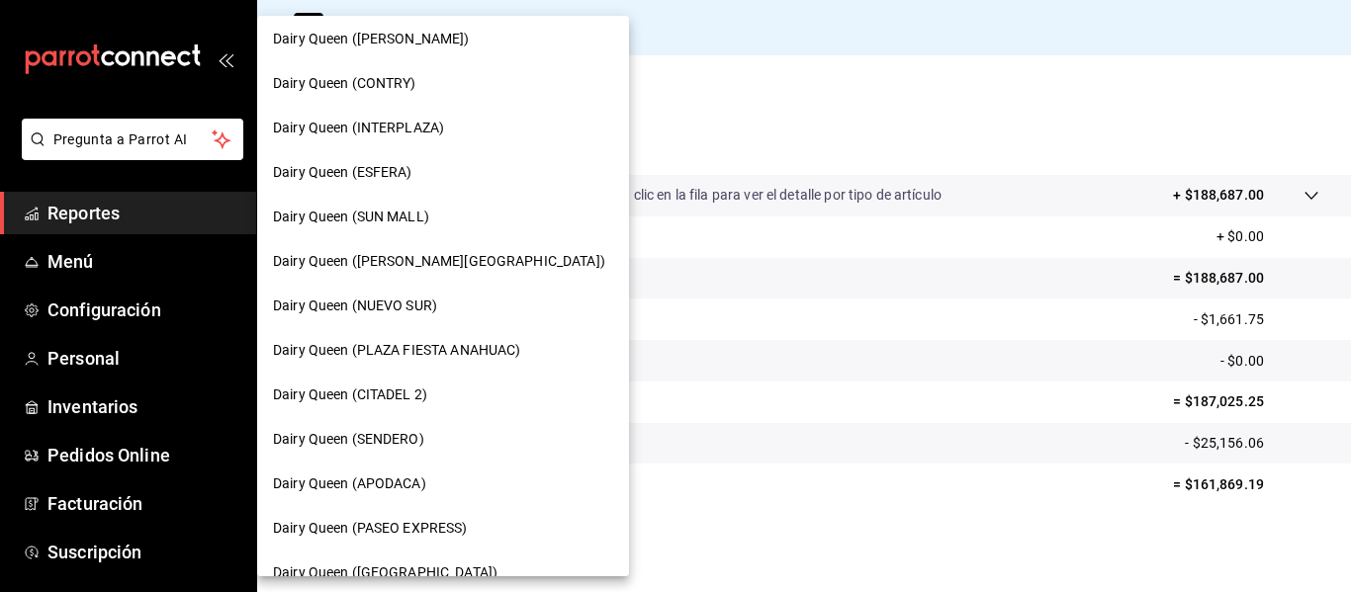
click at [444, 441] on div "Dairy Queen (SENDERO)" at bounding box center [443, 439] width 340 height 21
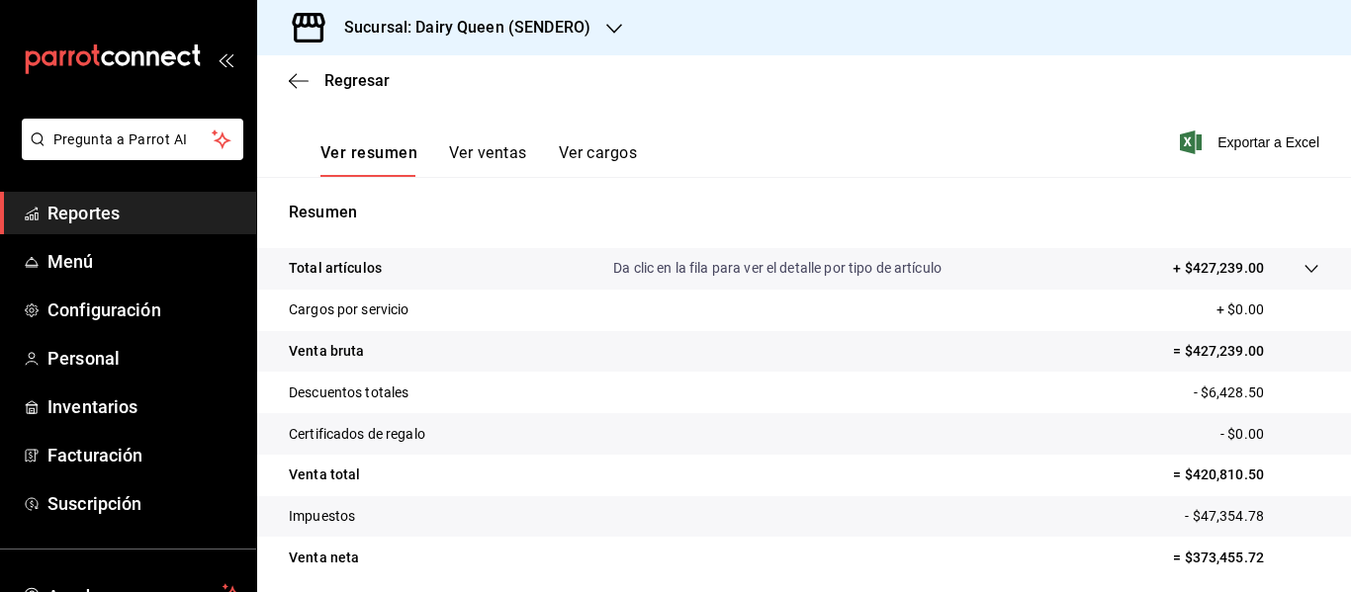
scroll to position [355, 0]
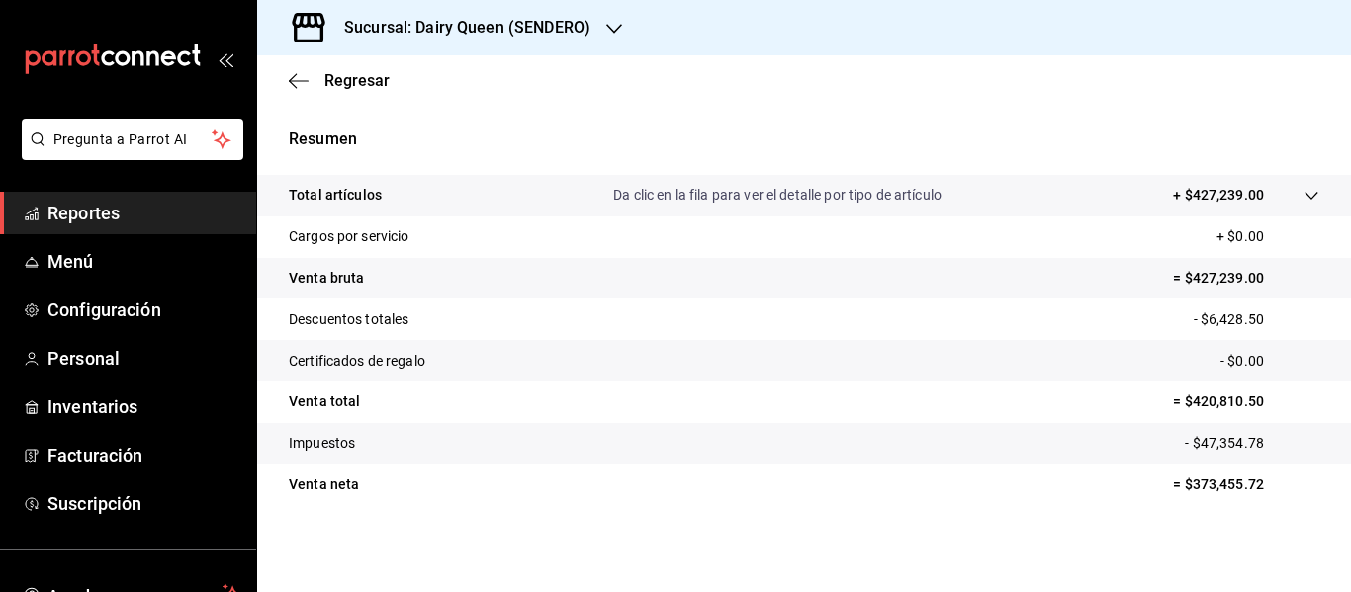
click at [599, 23] on div "Sucursal: Dairy Queen (SENDERO)" at bounding box center [451, 27] width 357 height 55
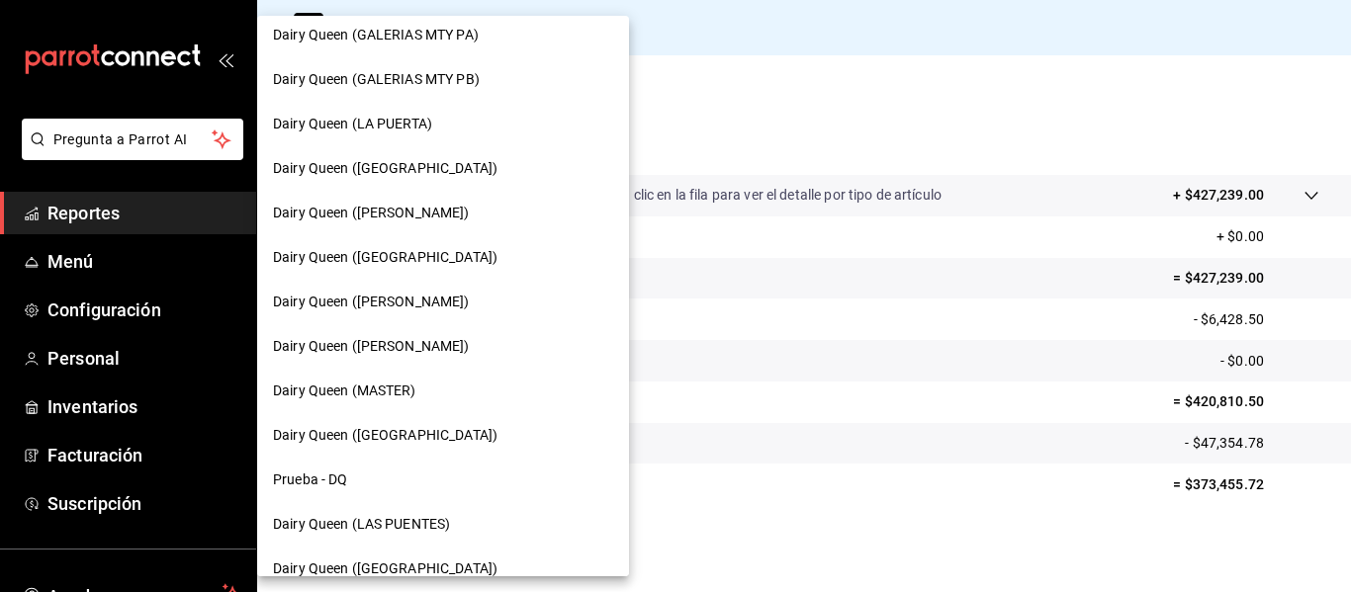
scroll to position [923, 0]
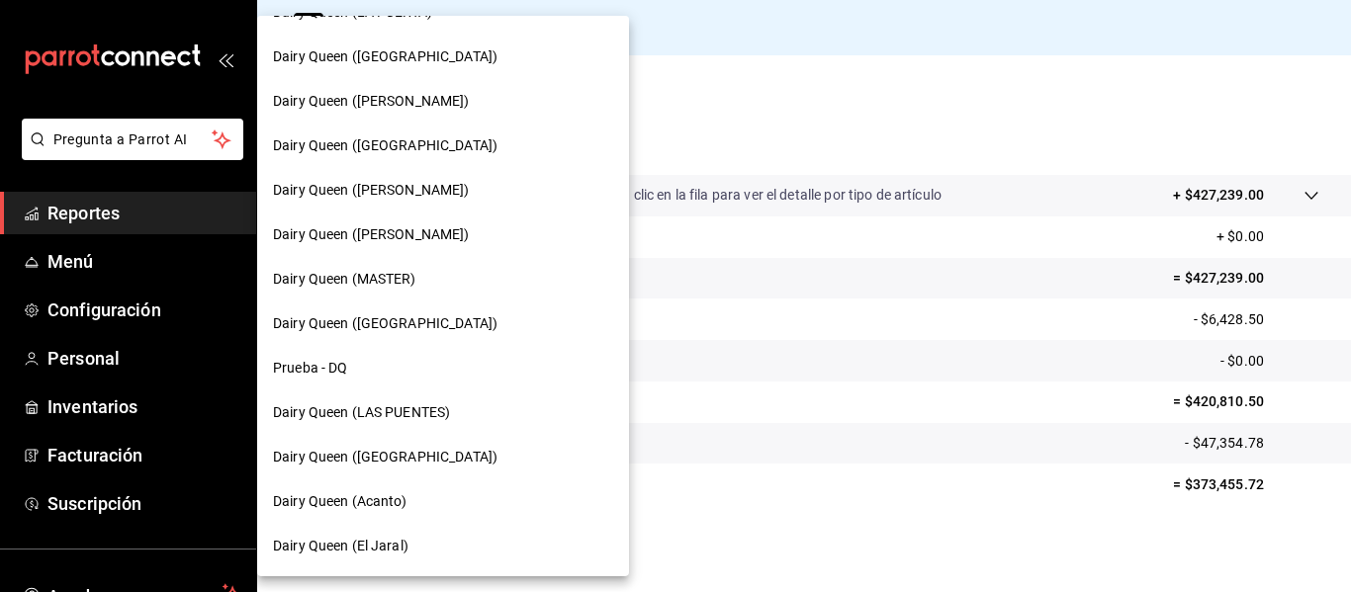
click at [480, 416] on div "Dairy Queen (LAS PUENTES)" at bounding box center [443, 412] width 340 height 21
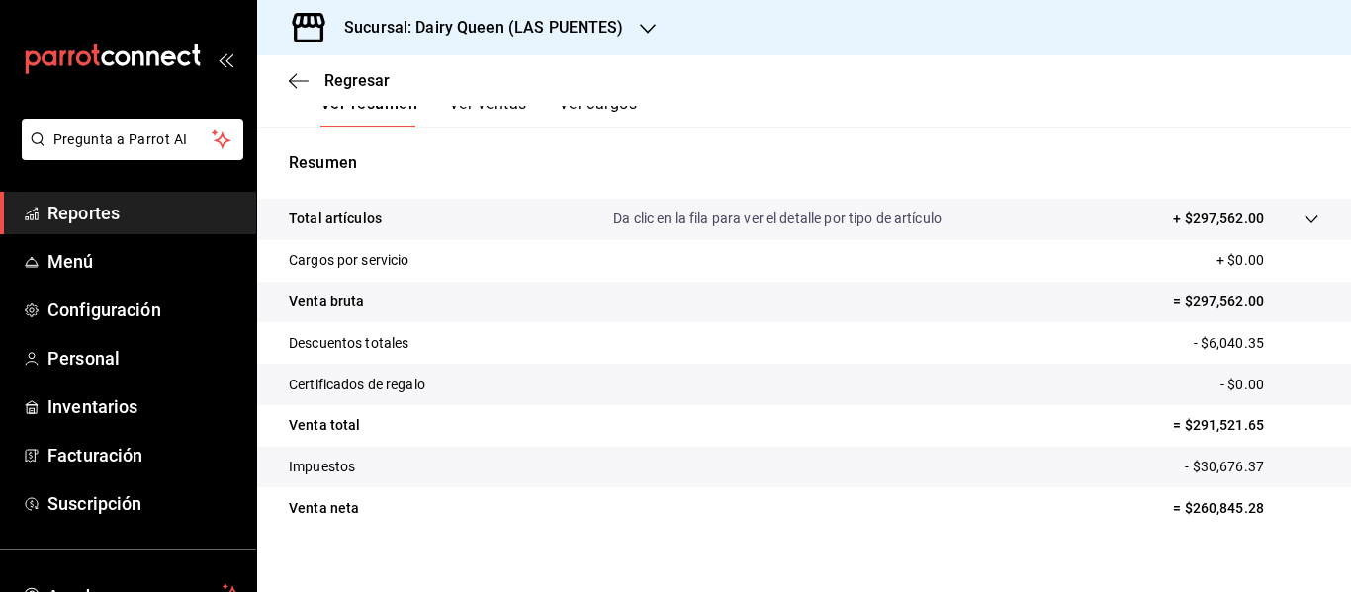
scroll to position [355, 0]
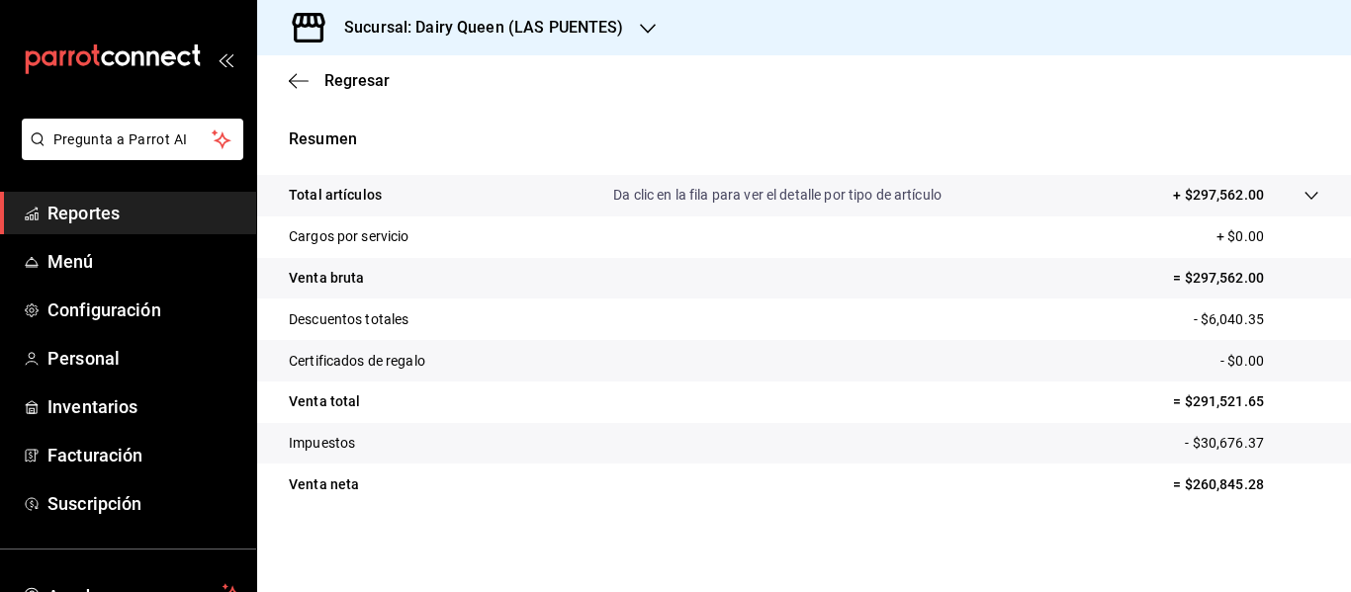
click at [594, 39] on h3 "Sucursal: Dairy Queen (LAS PUENTES)" at bounding box center [476, 28] width 296 height 24
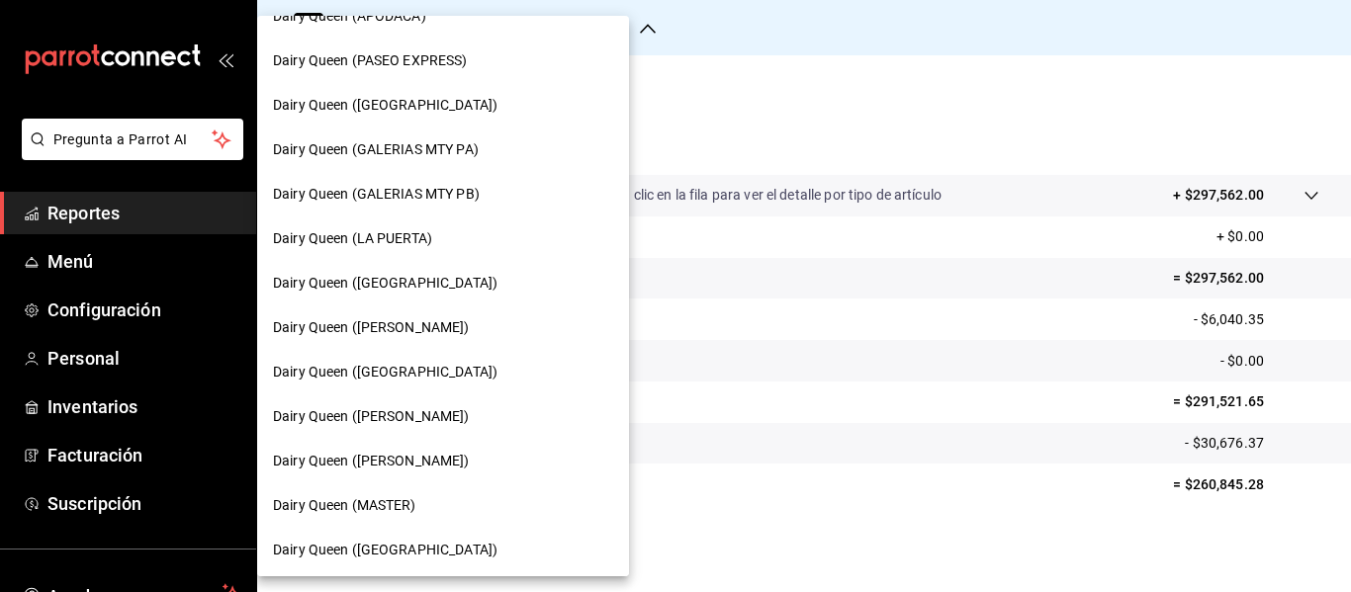
scroll to position [923, 0]
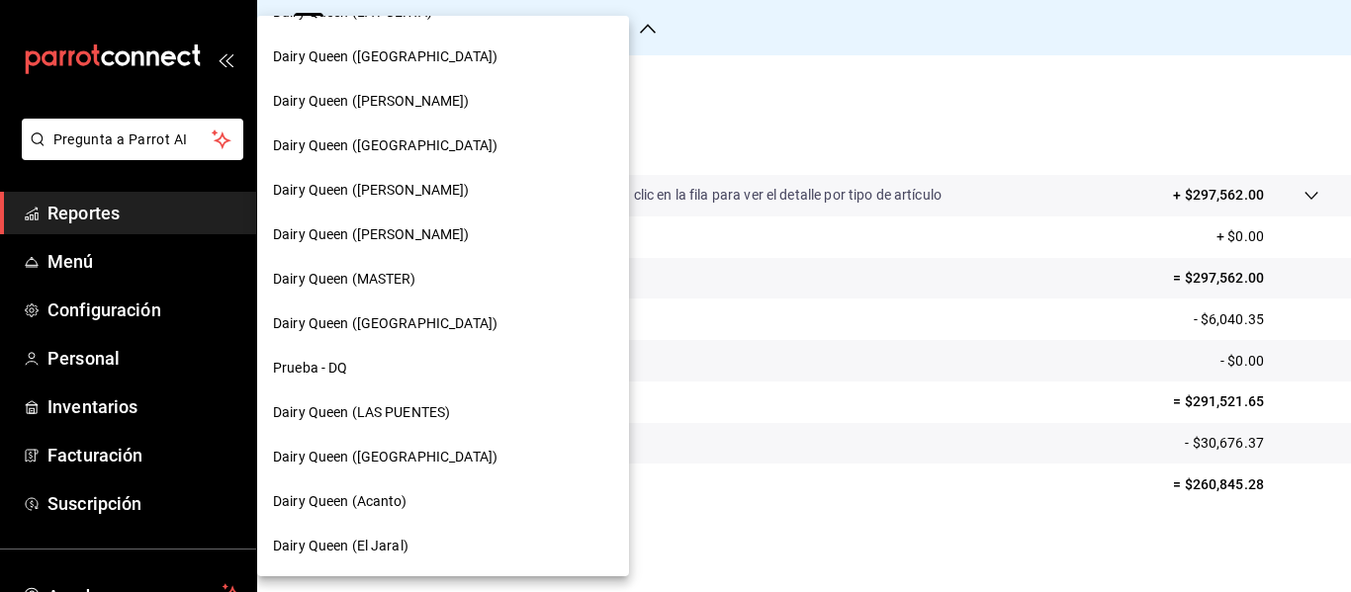
click at [459, 540] on div "Dairy Queen (El Jaral)" at bounding box center [443, 546] width 340 height 21
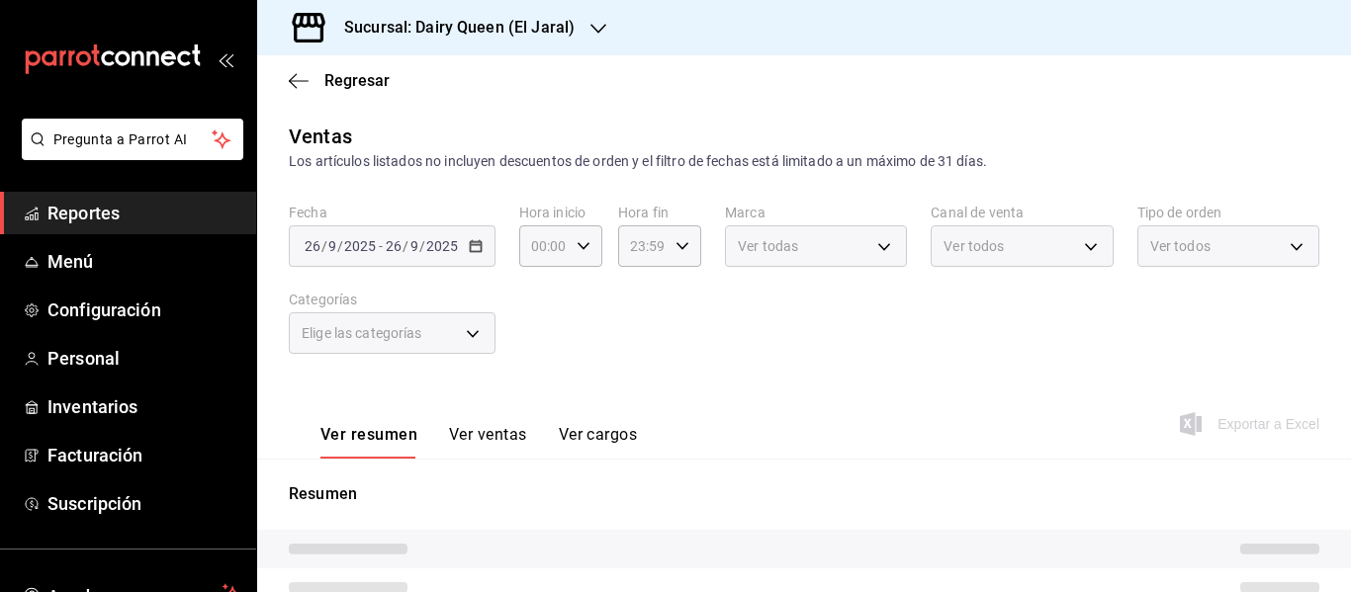
scroll to position [370, 0]
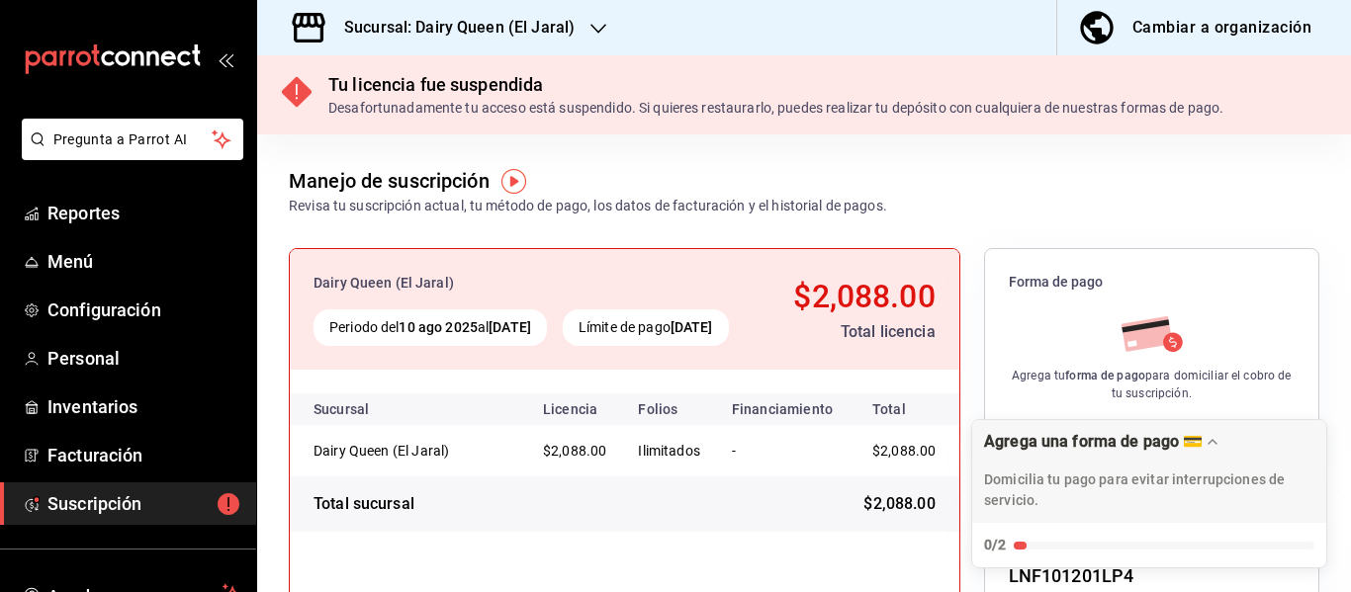
click at [519, 27] on h3 "Sucursal: Dairy Queen (El Jaral)" at bounding box center [451, 28] width 246 height 24
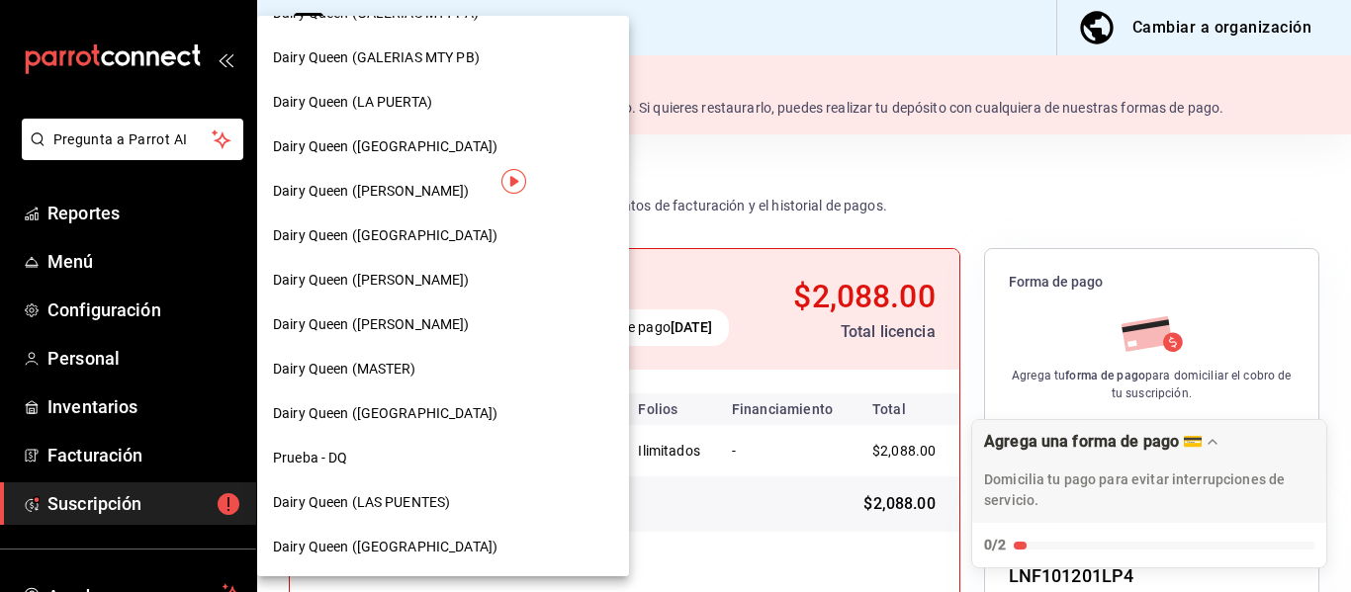
scroll to position [829, 0]
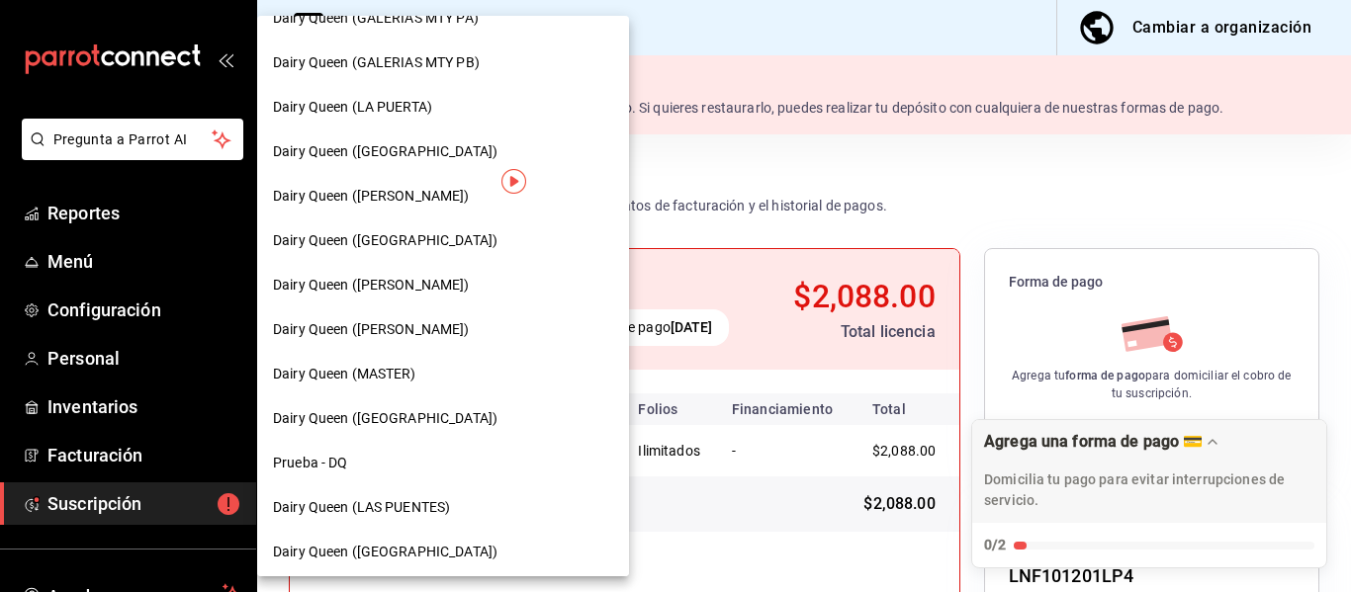
click at [455, 267] on div "Dairy Queen ([PERSON_NAME])" at bounding box center [443, 285] width 372 height 44
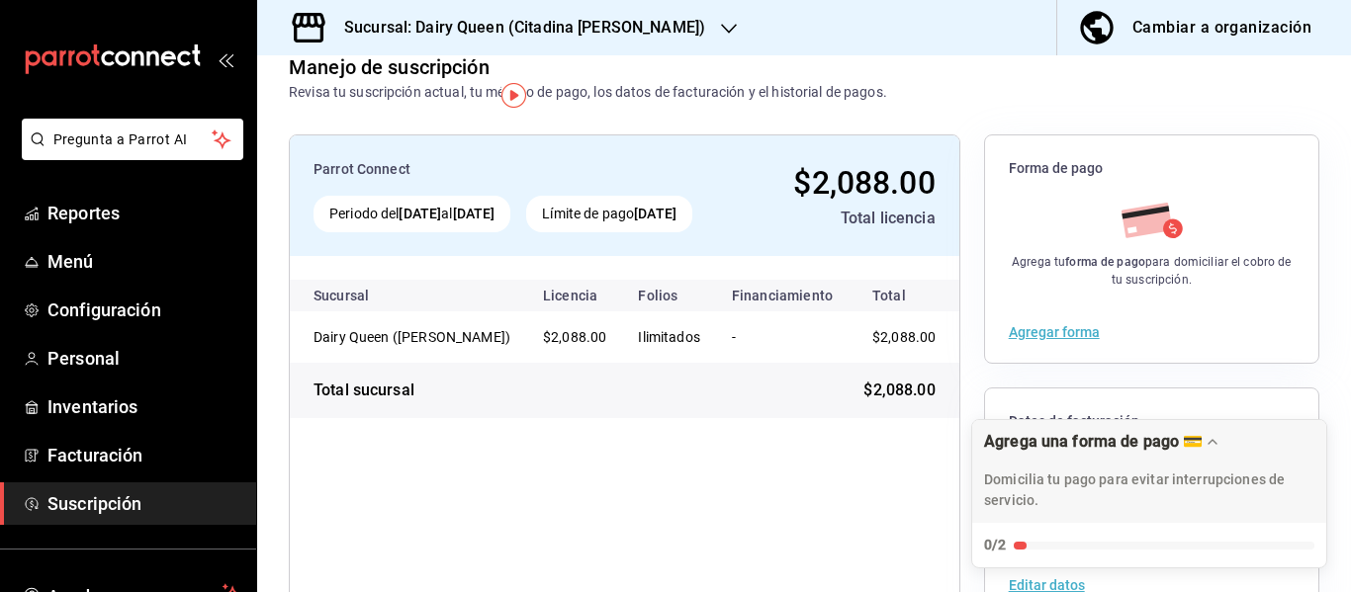
scroll to position [0, 0]
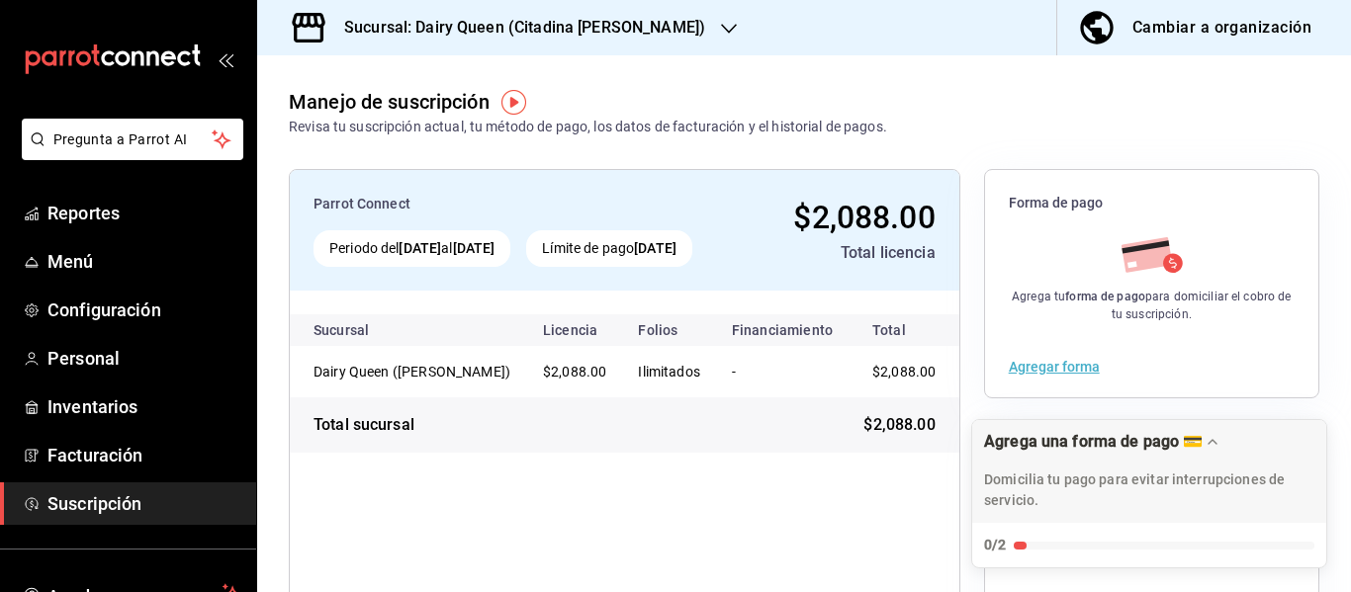
click at [621, 47] on div "Sucursal: Dairy Queen (Citadina [PERSON_NAME])" at bounding box center [509, 27] width 472 height 55
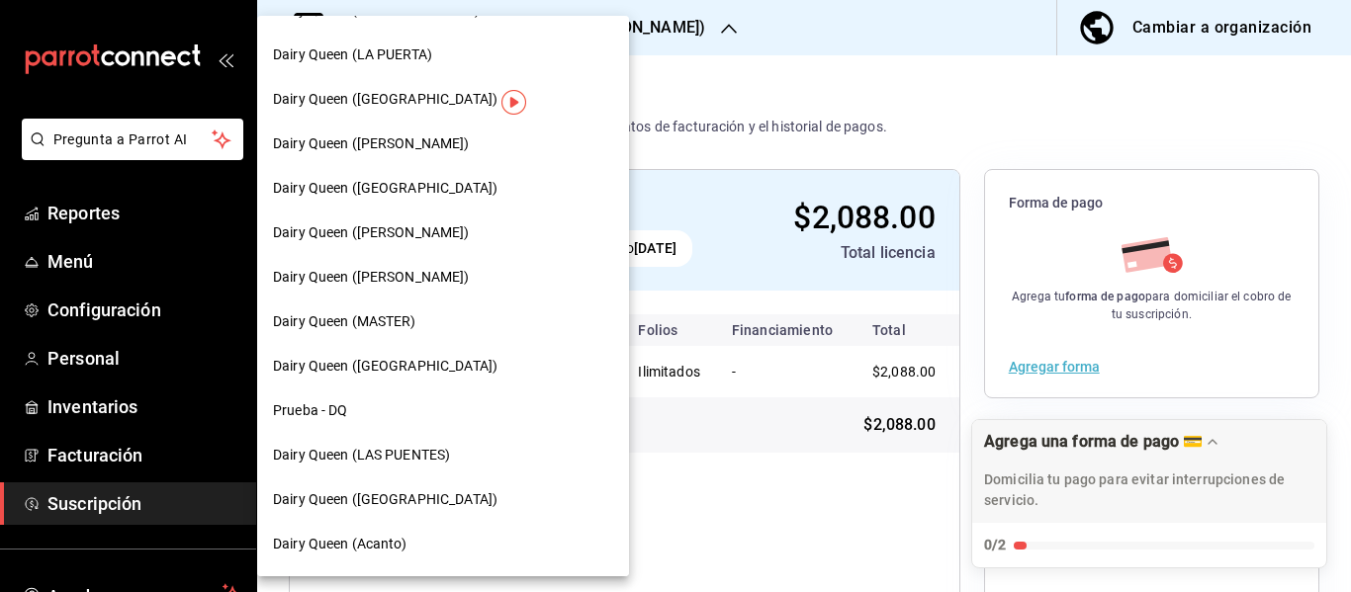
scroll to position [873, 0]
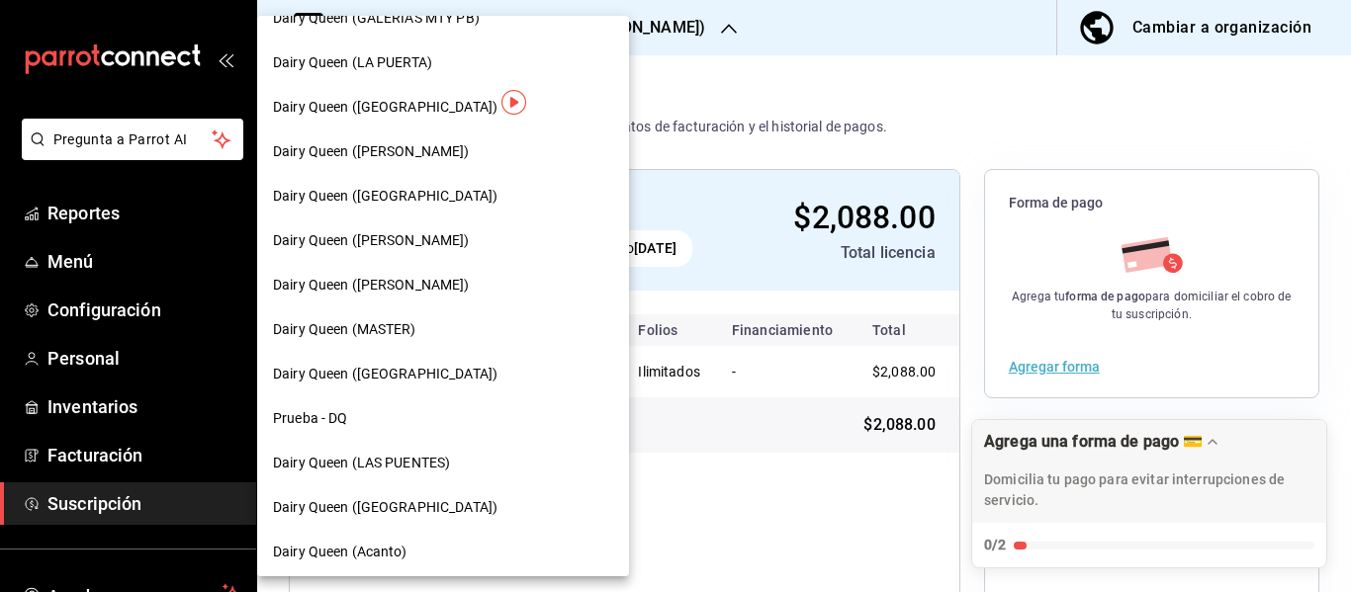
click at [496, 208] on div "Dairy Queen ([GEOGRAPHIC_DATA])" at bounding box center [443, 196] width 372 height 44
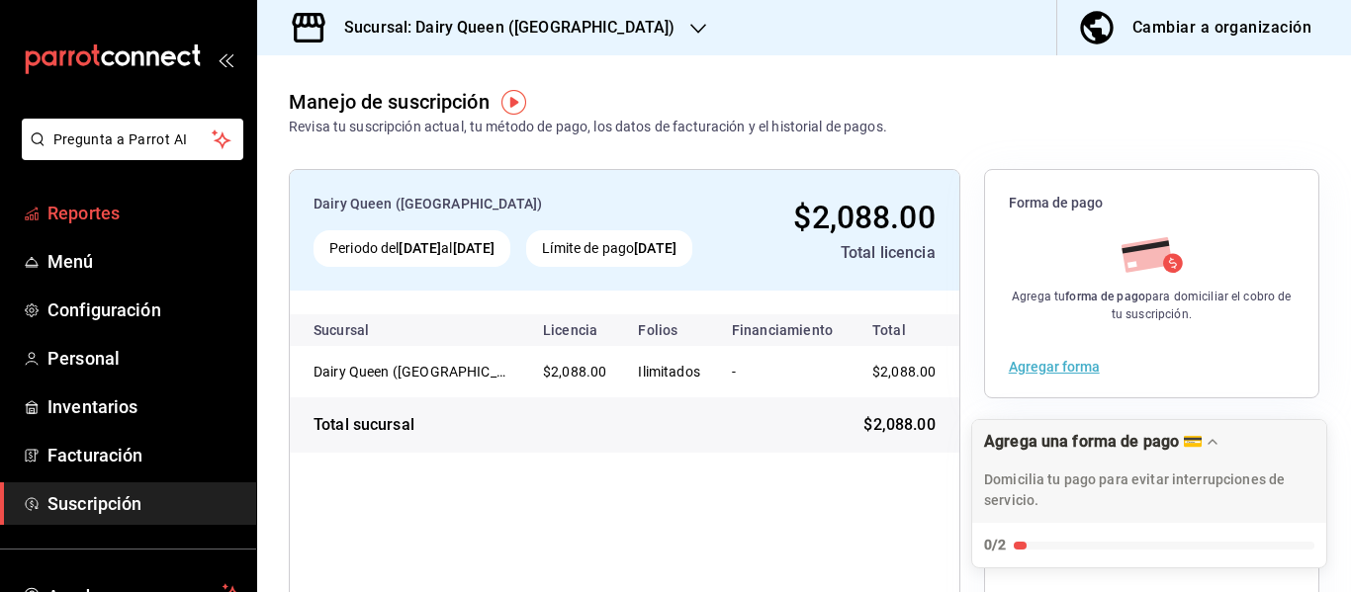
click at [94, 214] on span "Reportes" at bounding box center [143, 213] width 193 height 27
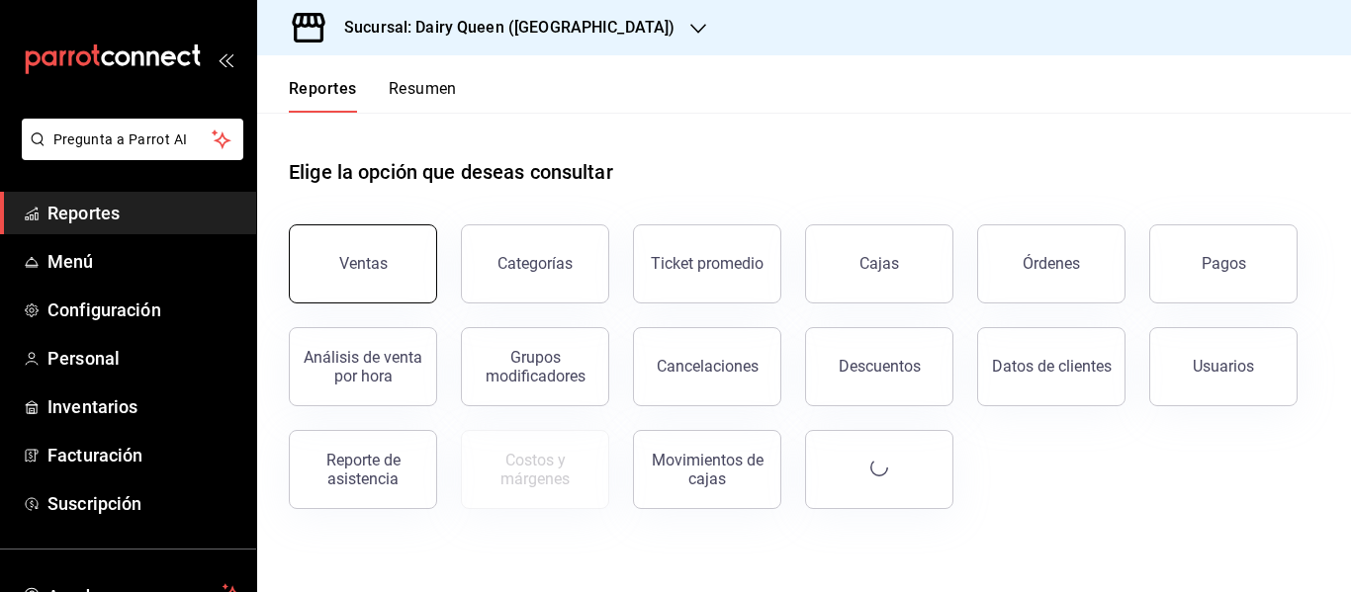
click at [381, 265] on div "Ventas" at bounding box center [363, 263] width 48 height 19
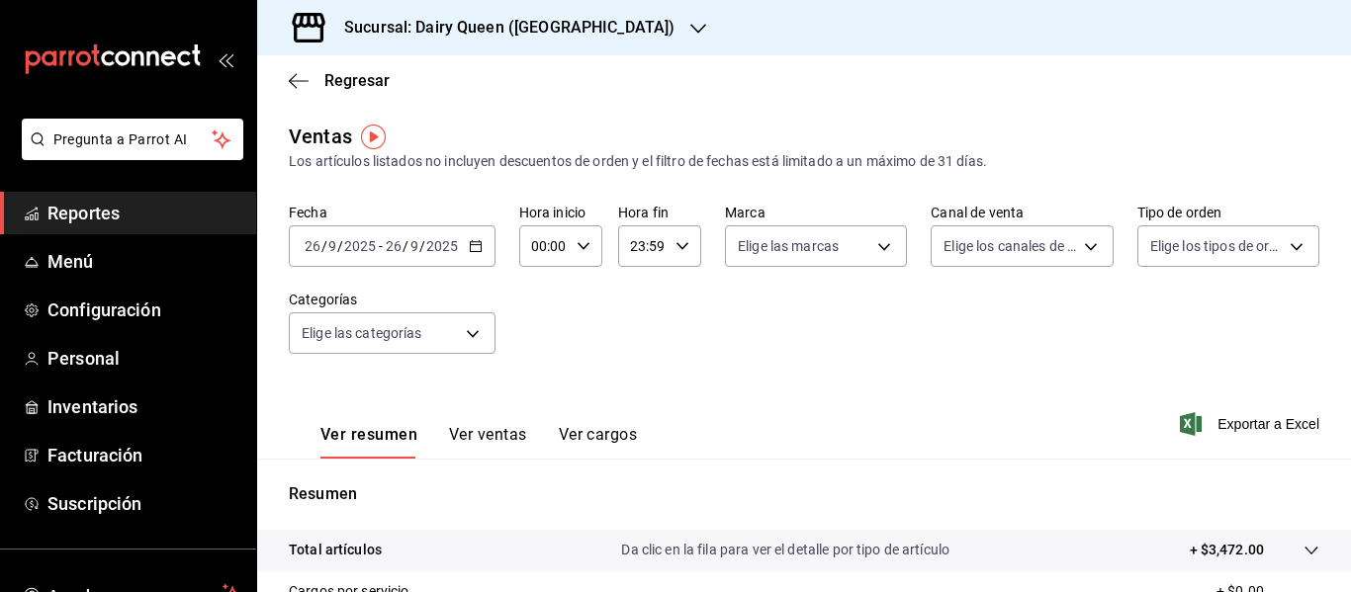
click at [469, 241] on icon "button" at bounding box center [476, 246] width 14 height 14
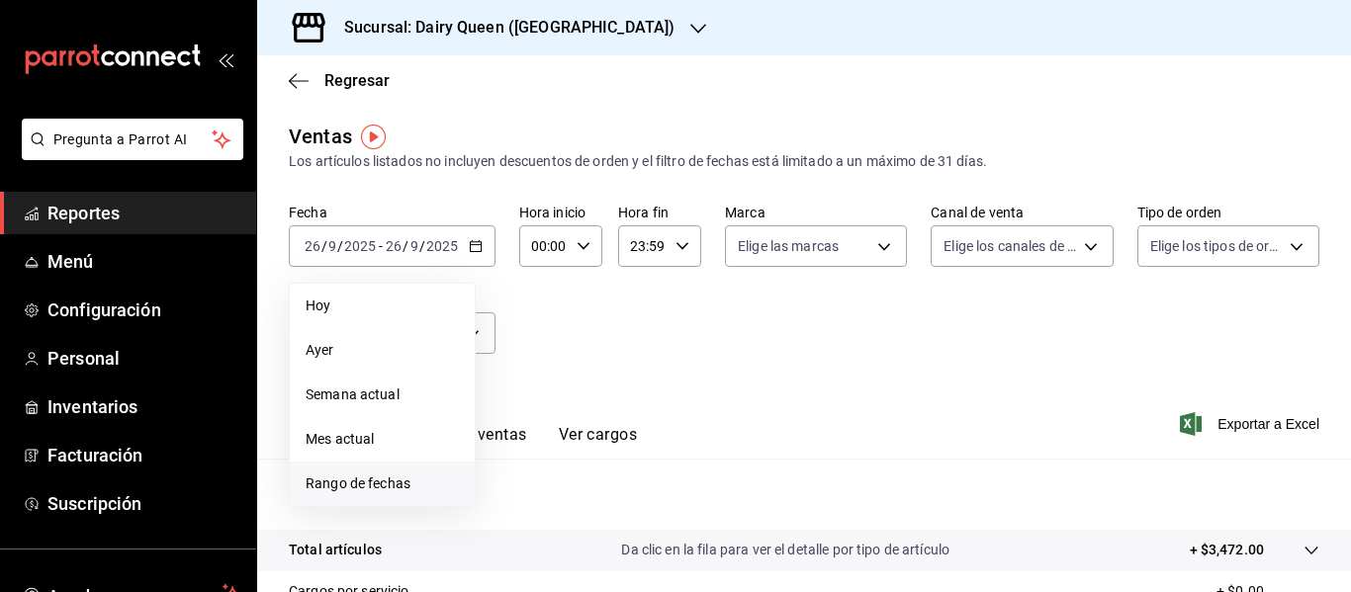
click at [378, 482] on span "Rango de fechas" at bounding box center [382, 484] width 153 height 21
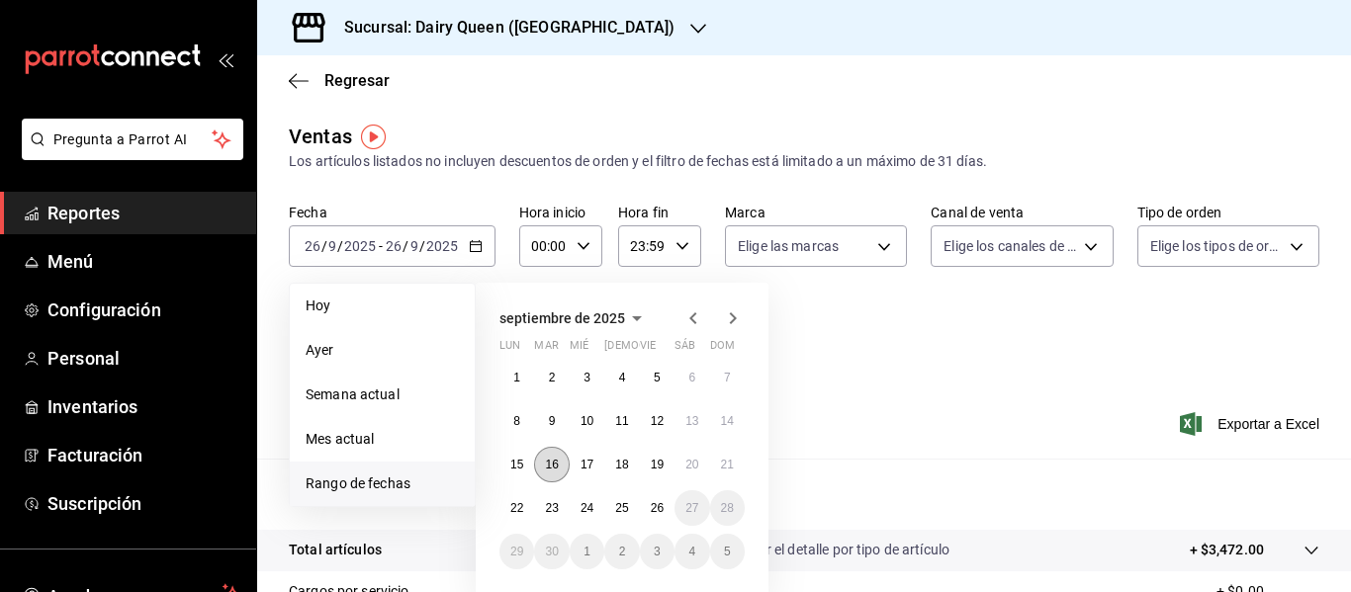
click at [552, 469] on abbr "16" at bounding box center [551, 465] width 13 height 14
click at [519, 508] on abbr "22" at bounding box center [516, 508] width 13 height 14
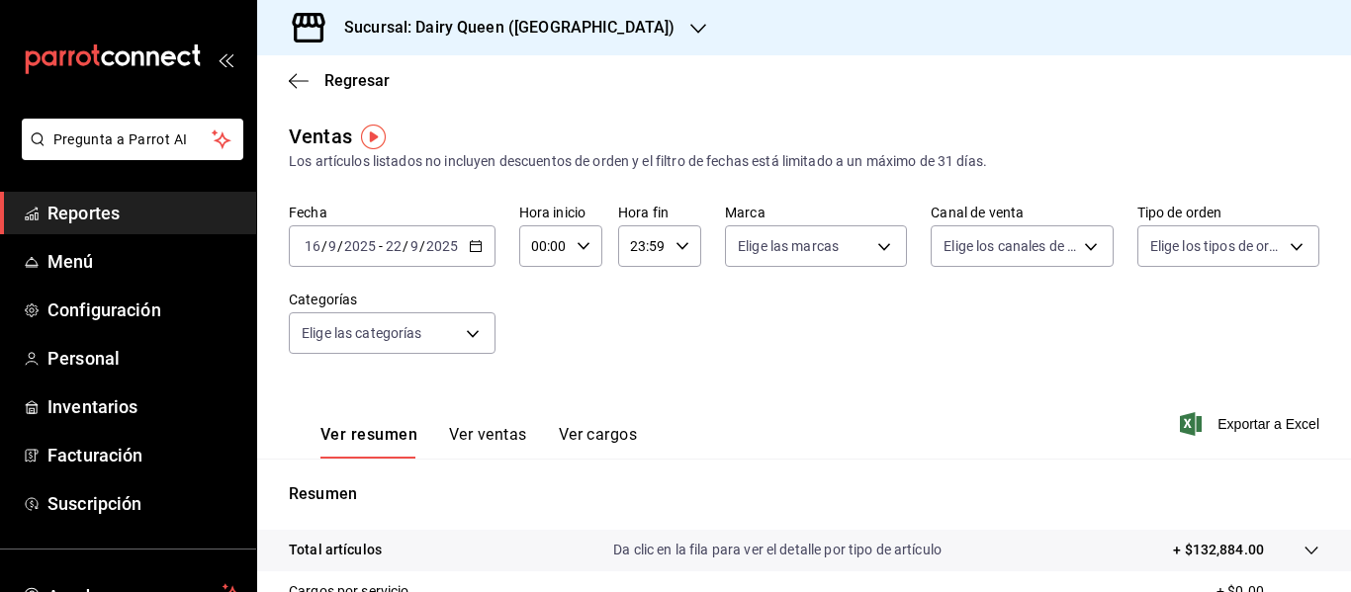
click at [515, 41] on div "Sucursal: Dairy Queen ([GEOGRAPHIC_DATA])" at bounding box center [493, 27] width 441 height 55
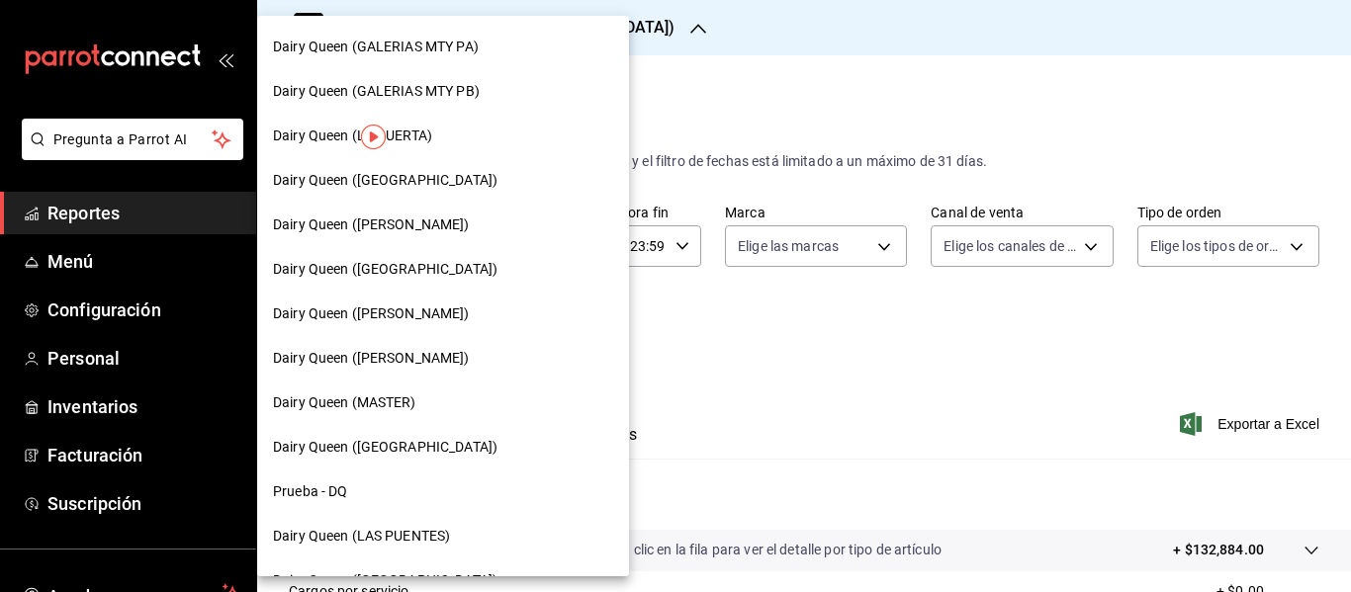
scroll to position [795, 0]
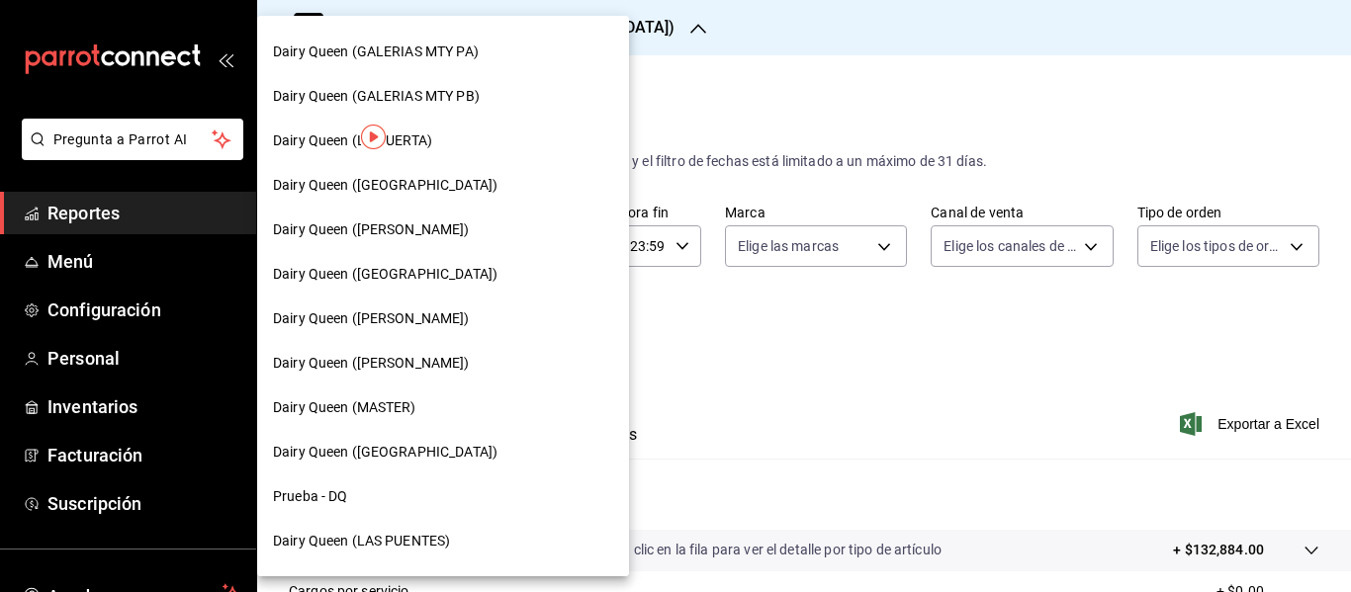
click at [485, 323] on div "Dairy Queen ([PERSON_NAME])" at bounding box center [443, 318] width 340 height 21
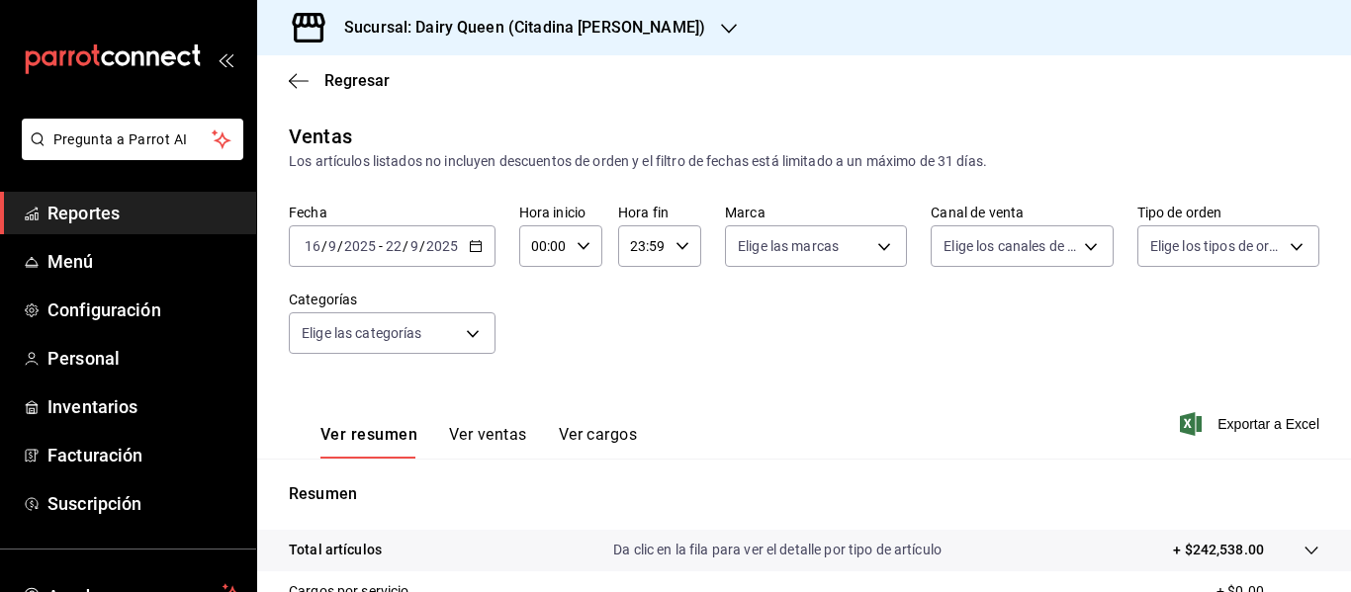
scroll to position [355, 0]
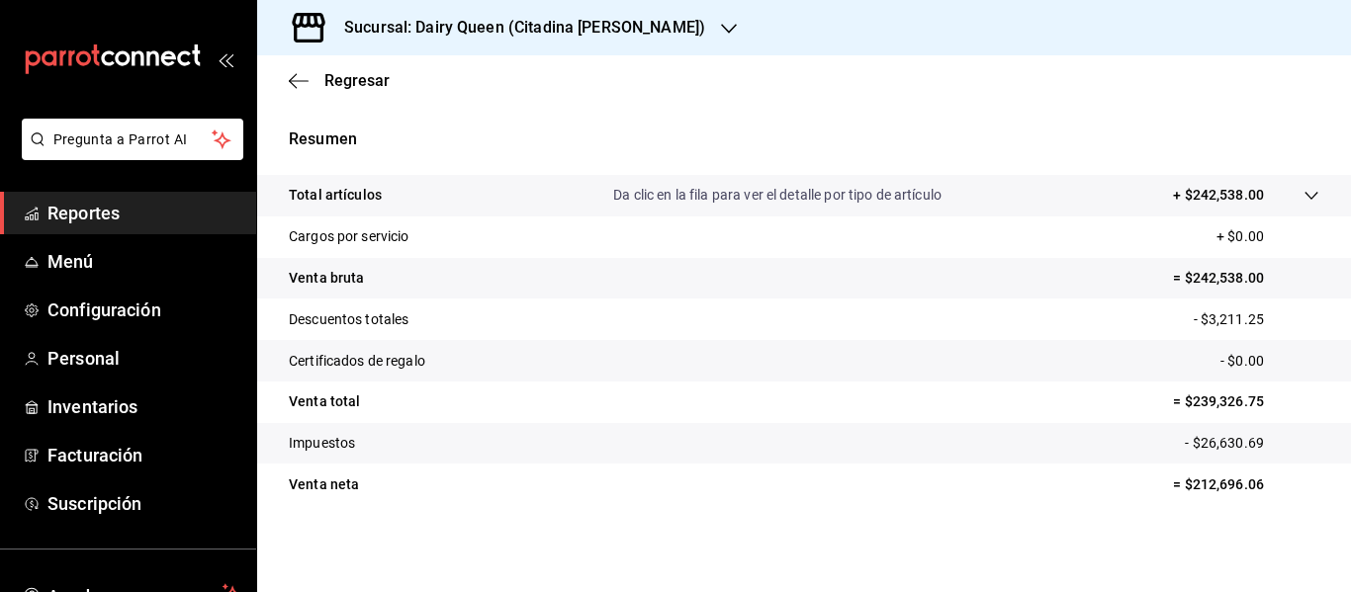
click at [570, 39] on h3 "Sucursal: Dairy Queen (Citadina [PERSON_NAME])" at bounding box center [516, 28] width 377 height 24
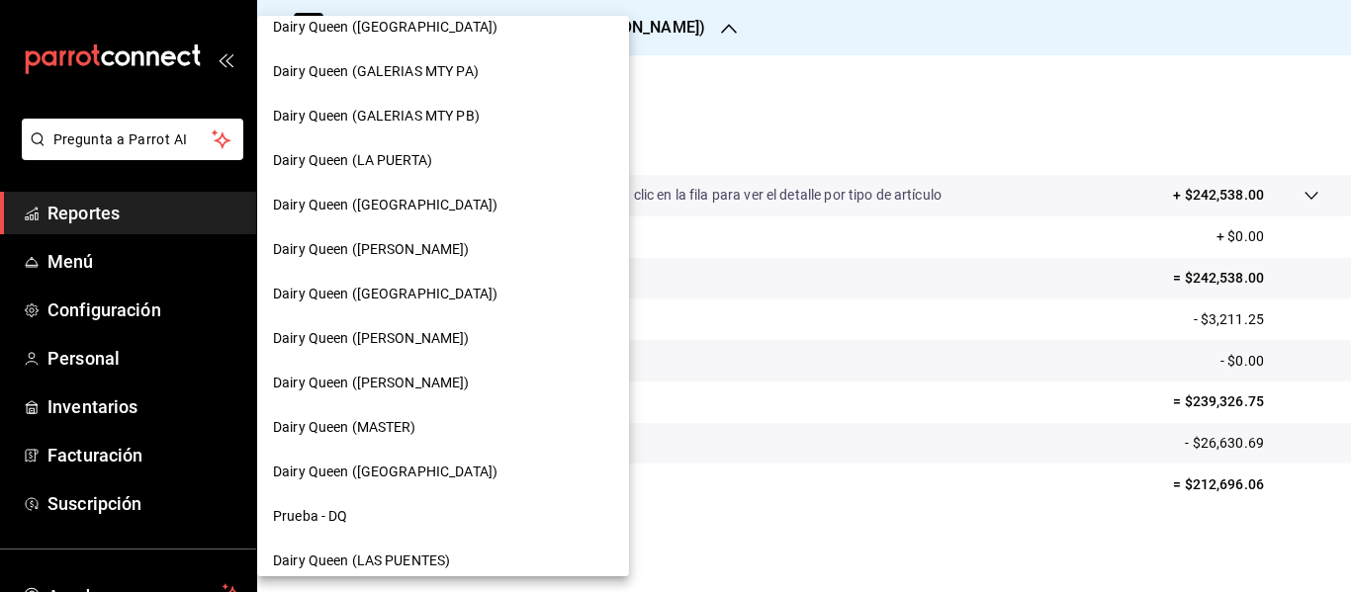
scroll to position [778, 0]
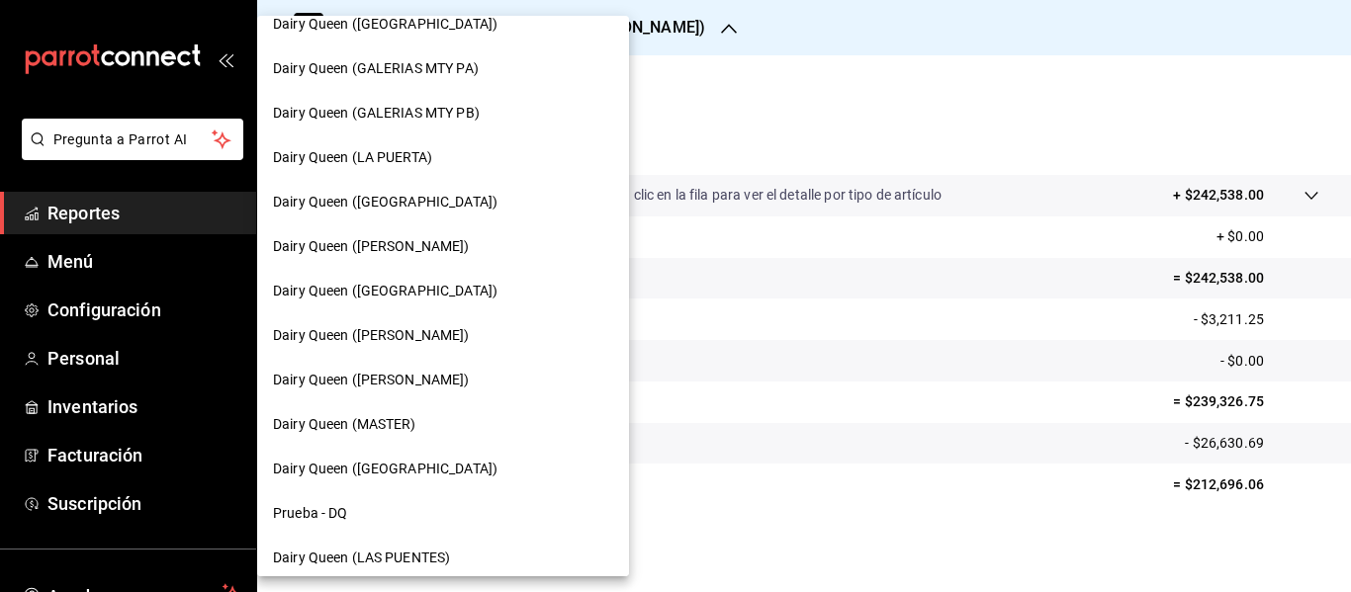
click at [480, 281] on div "Dairy Queen ([GEOGRAPHIC_DATA])" at bounding box center [443, 291] width 340 height 21
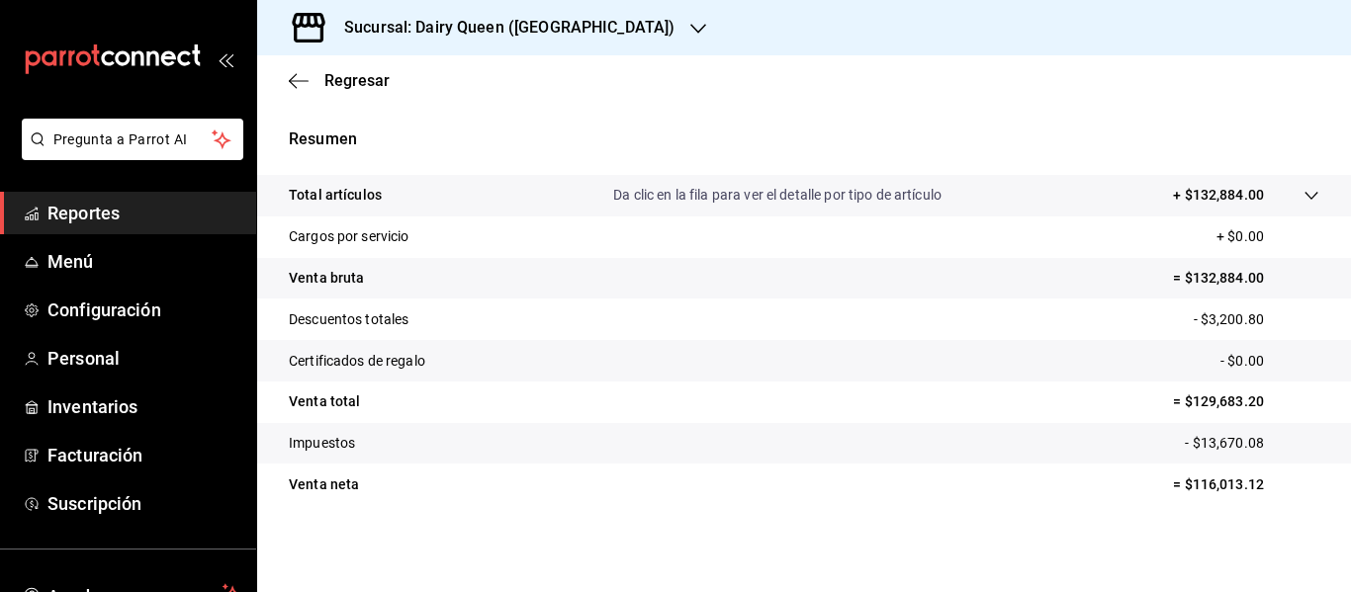
scroll to position [7, 0]
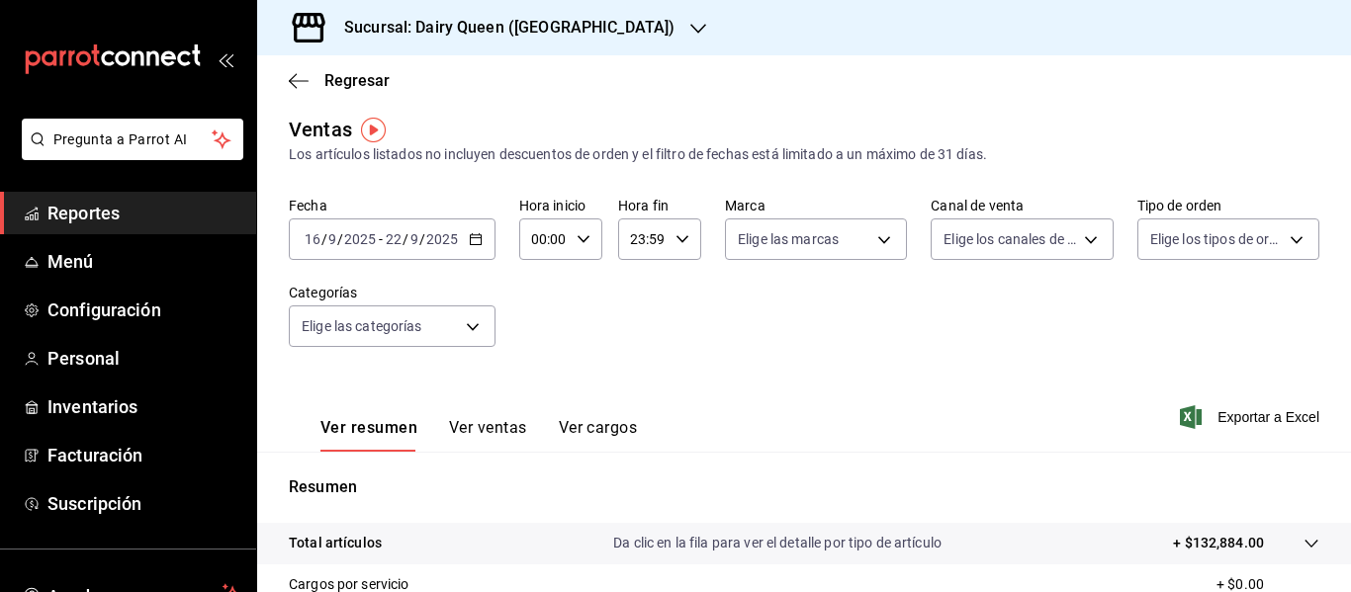
click at [583, 44] on div "Sucursal: Dairy Queen ([GEOGRAPHIC_DATA])" at bounding box center [493, 27] width 441 height 55
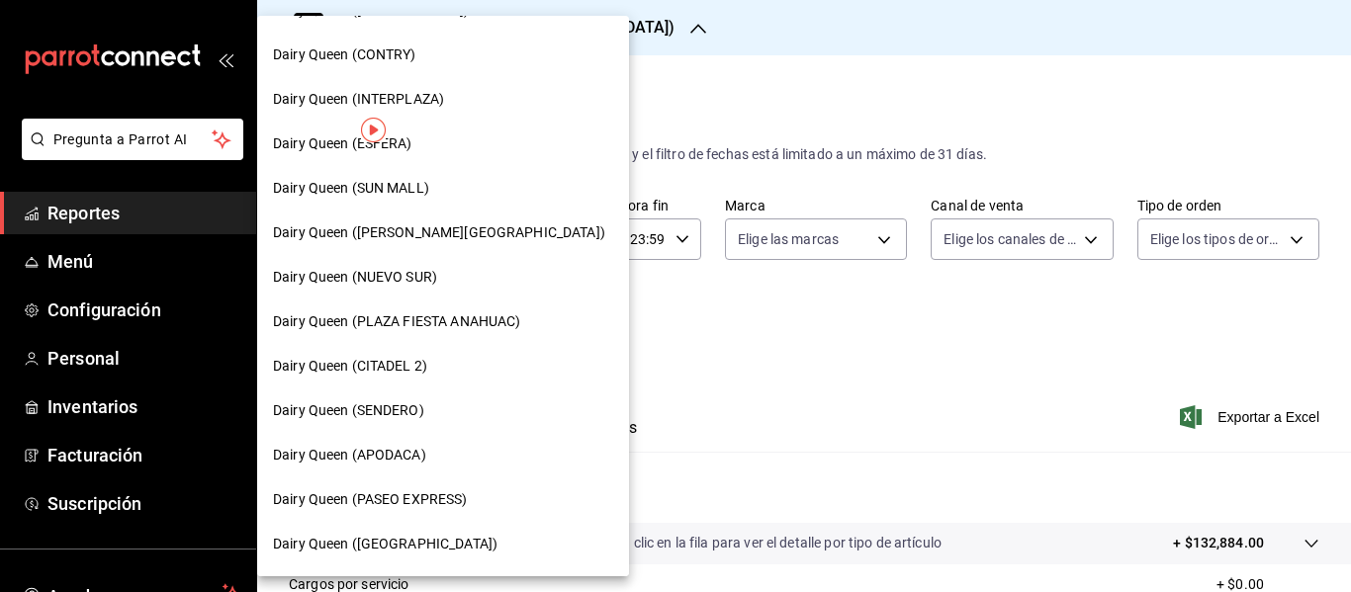
scroll to position [263, 0]
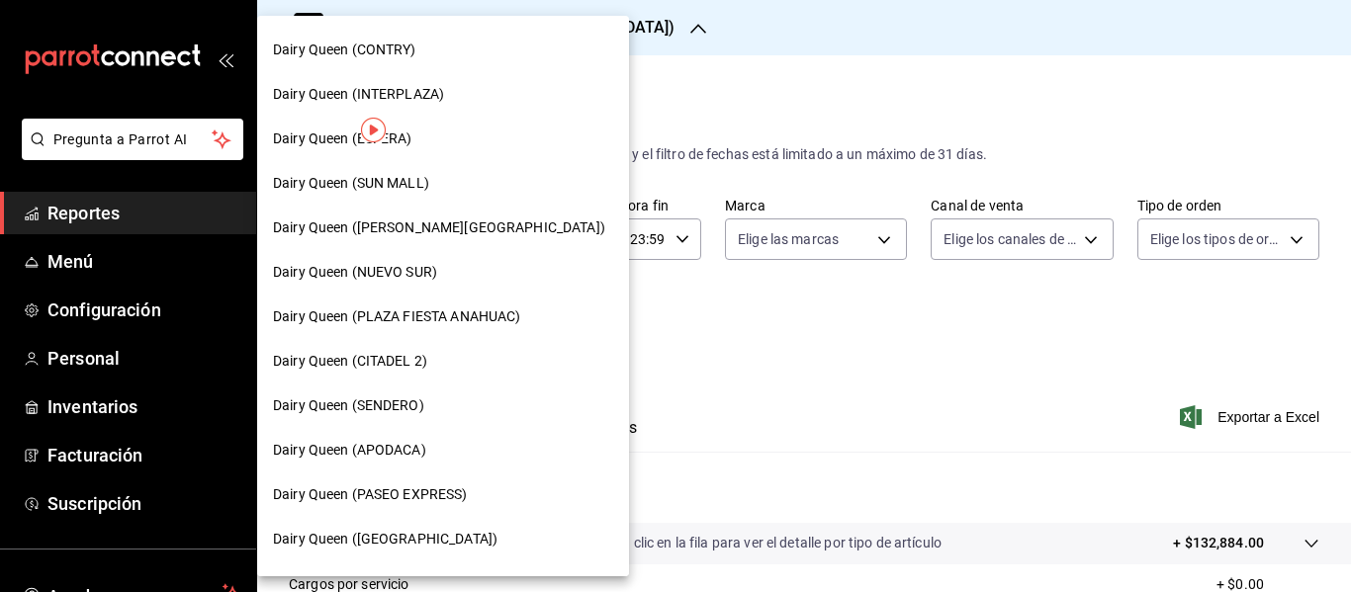
click at [501, 325] on span "Dairy Queen (PLAZA FIESTA ANAHUAC)" at bounding box center [396, 317] width 247 height 21
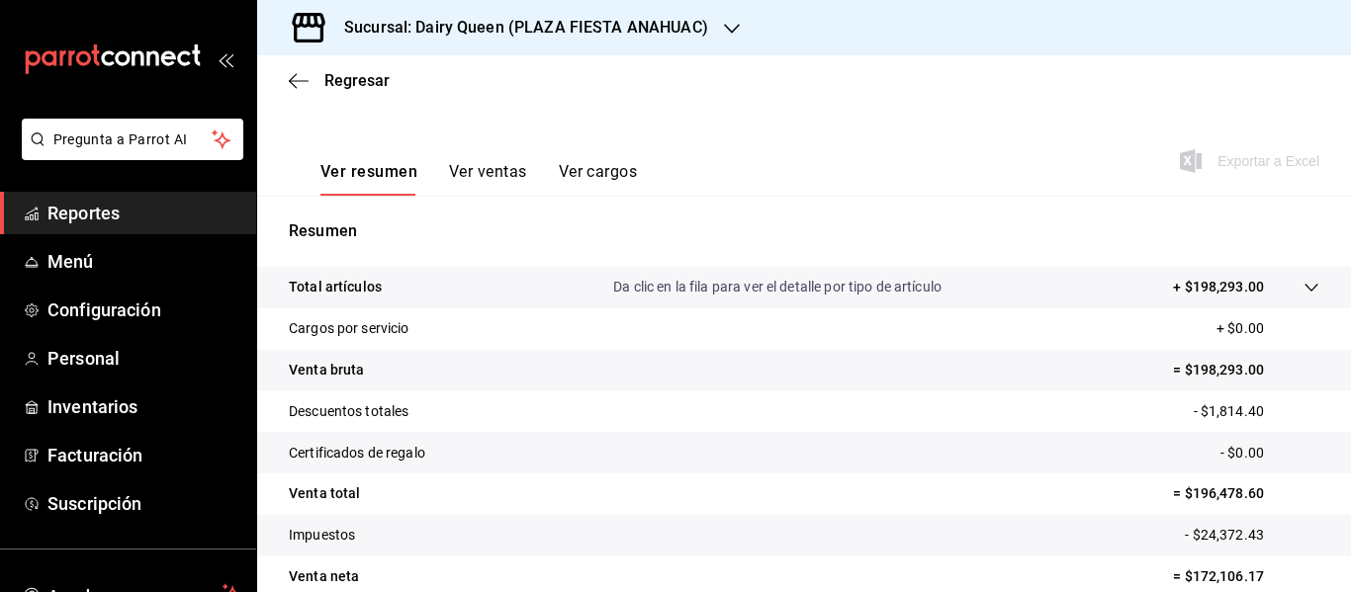
scroll to position [355, 0]
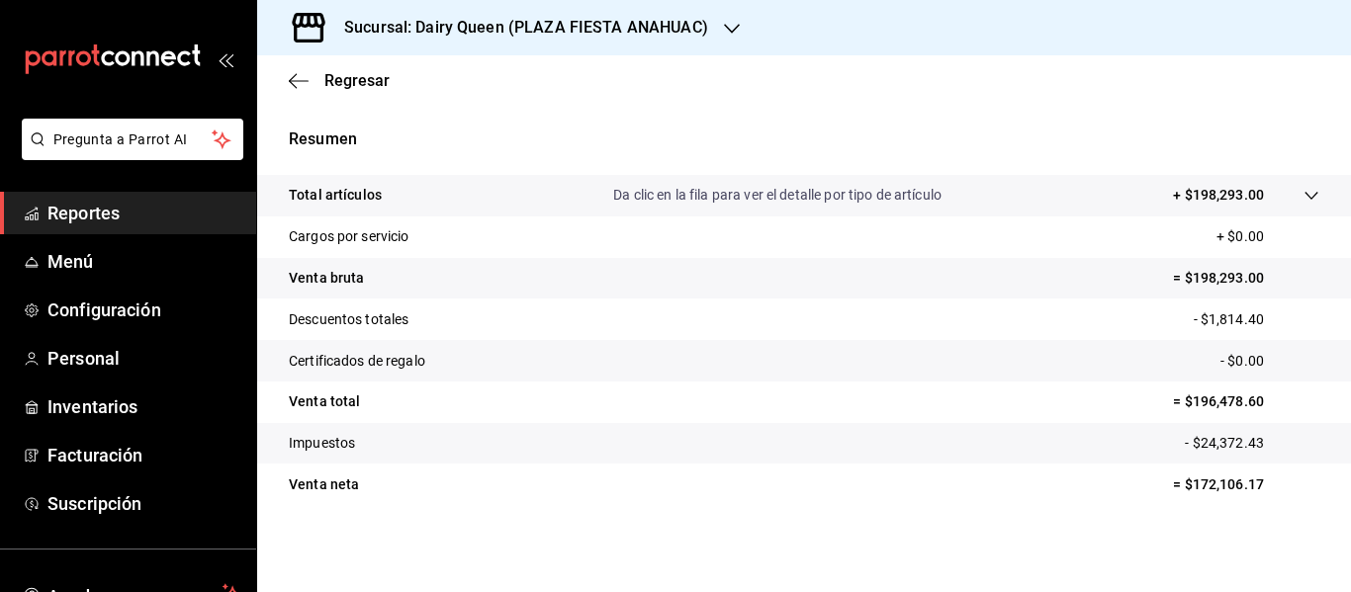
click at [557, 37] on h3 "Sucursal: Dairy Queen (PLAZA FIESTA ANAHUAC)" at bounding box center [518, 28] width 380 height 24
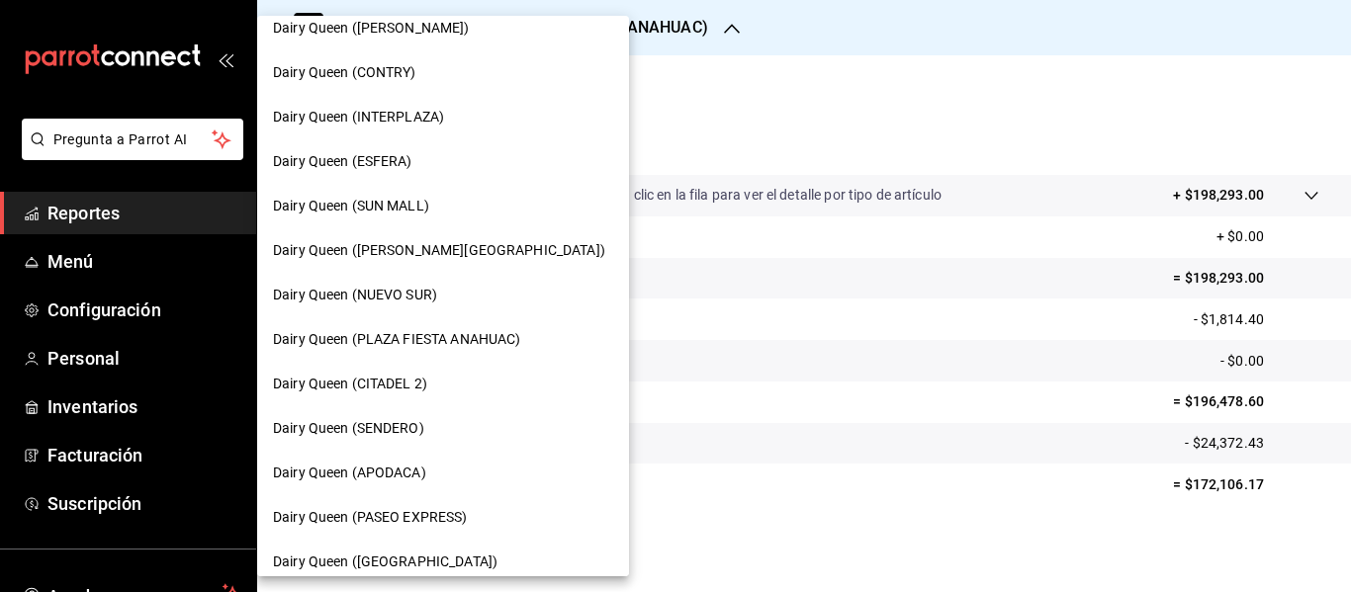
scroll to position [257, 0]
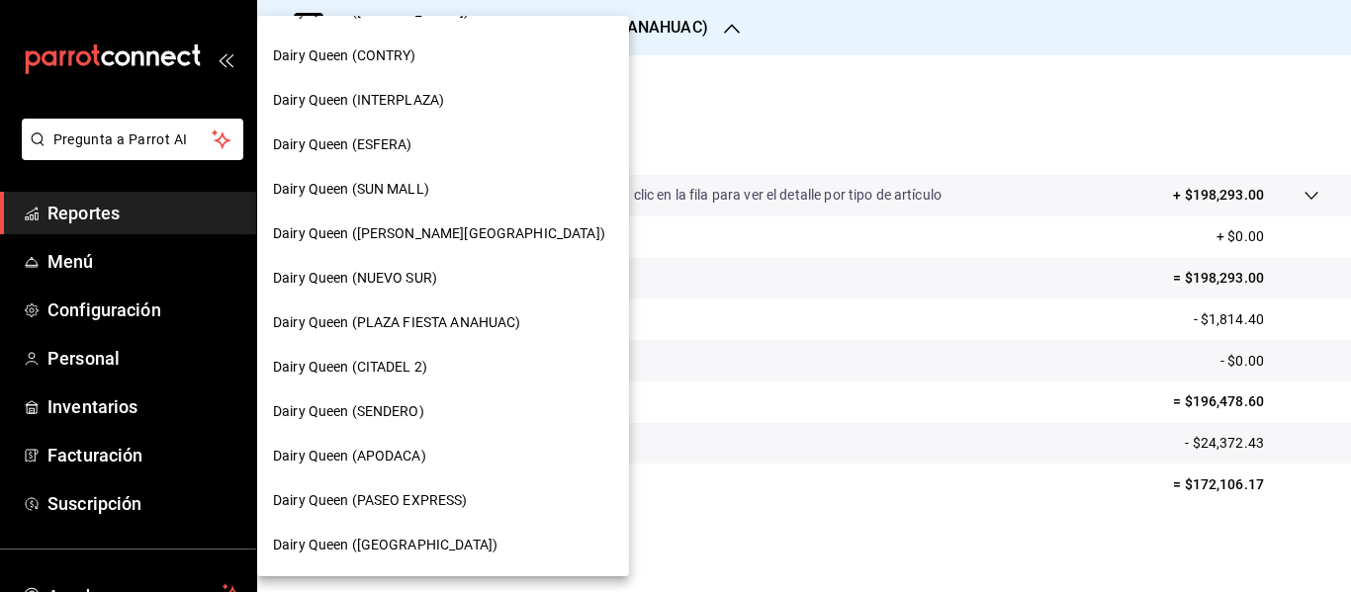
click at [477, 370] on div "Dairy Queen (CITADEL 2)" at bounding box center [443, 367] width 340 height 21
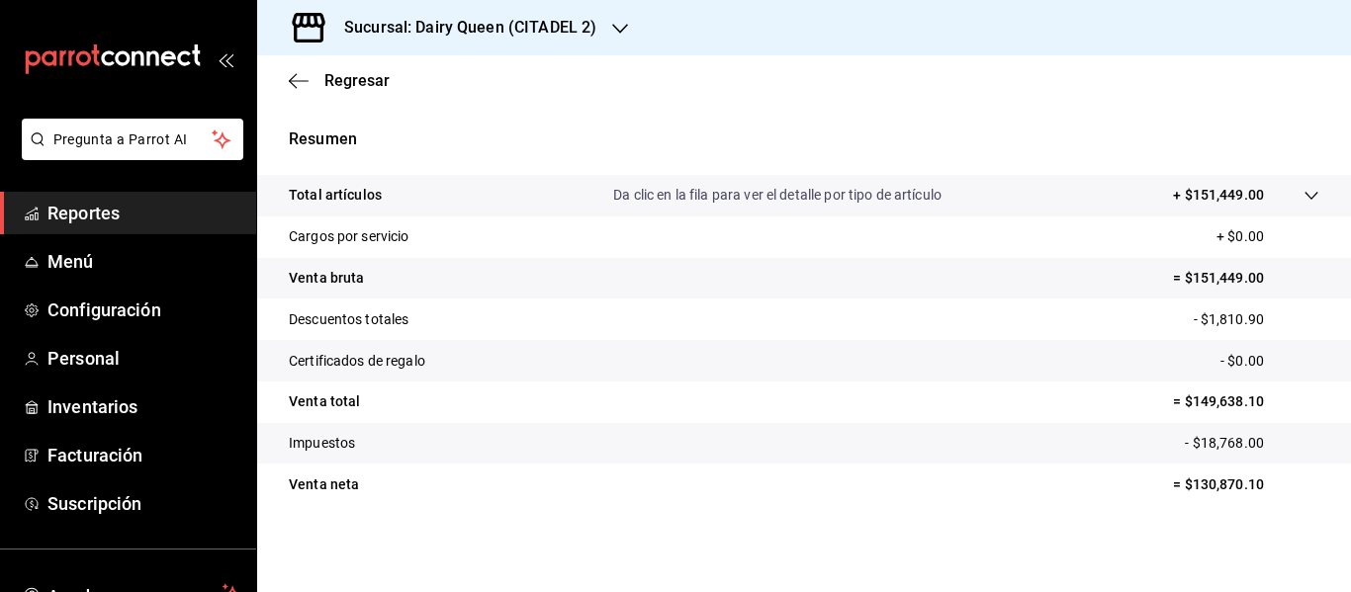
scroll to position [355, 0]
click at [533, 44] on div "Sucursal: Dairy Queen (CITADEL 2)" at bounding box center [454, 27] width 363 height 55
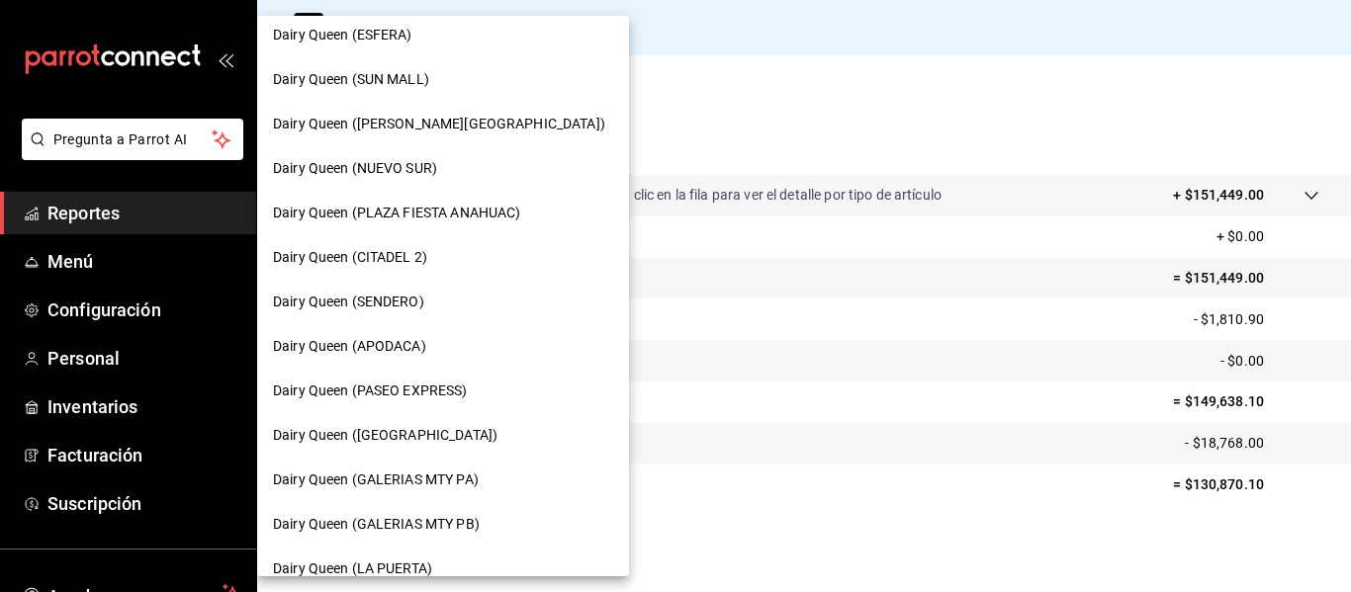
scroll to position [389, 0]
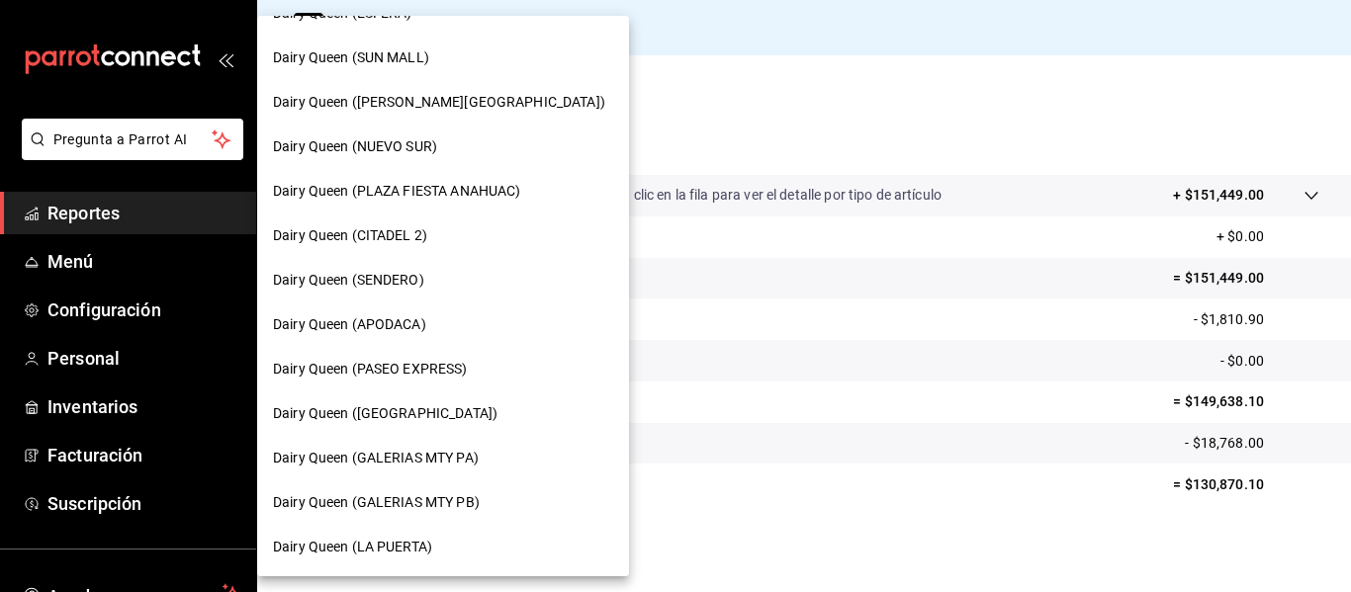
click at [512, 362] on div "Dairy Queen (PASEO EXPRESS)" at bounding box center [443, 369] width 340 height 21
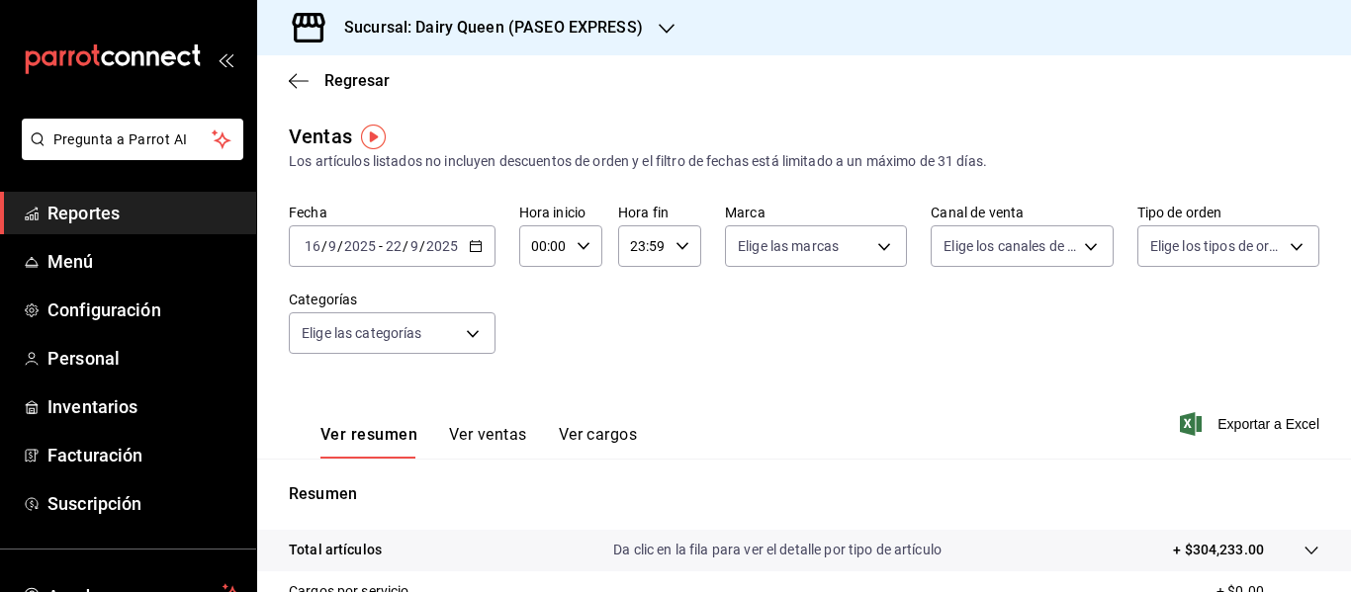
click at [639, 44] on div "Sucursal: Dairy Queen (PASEO EXPRESS)" at bounding box center [477, 27] width 409 height 55
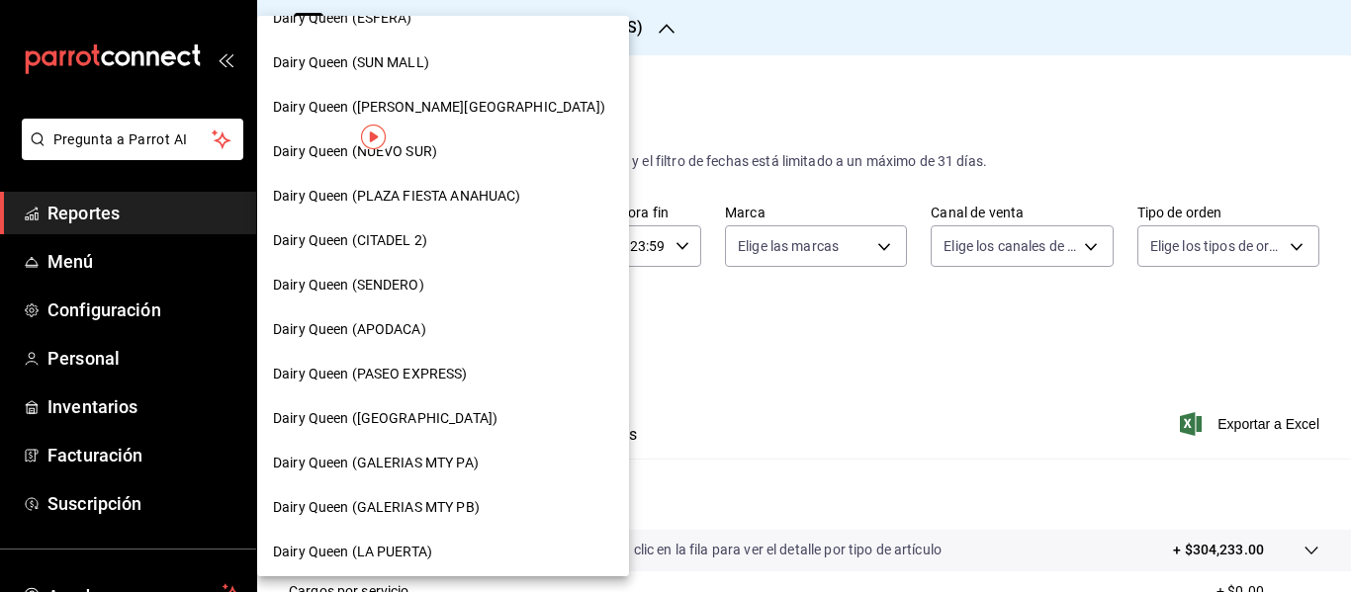
scroll to position [389, 0]
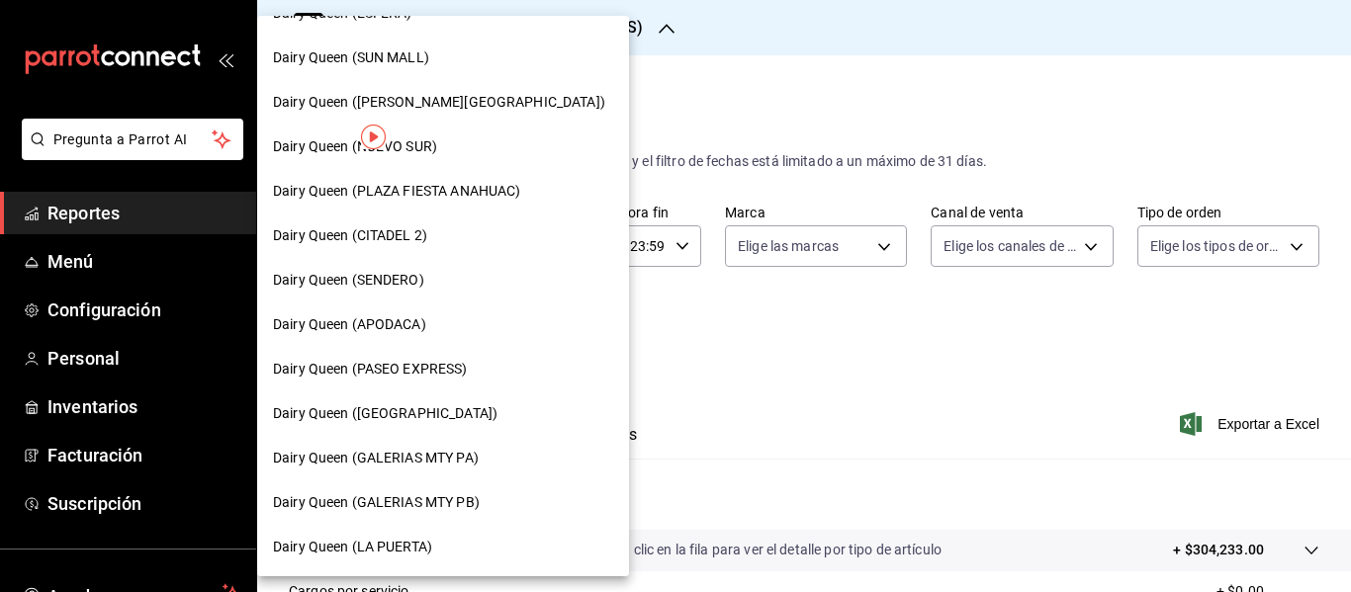
click at [490, 415] on div "Dairy Queen ([GEOGRAPHIC_DATA])" at bounding box center [443, 413] width 340 height 21
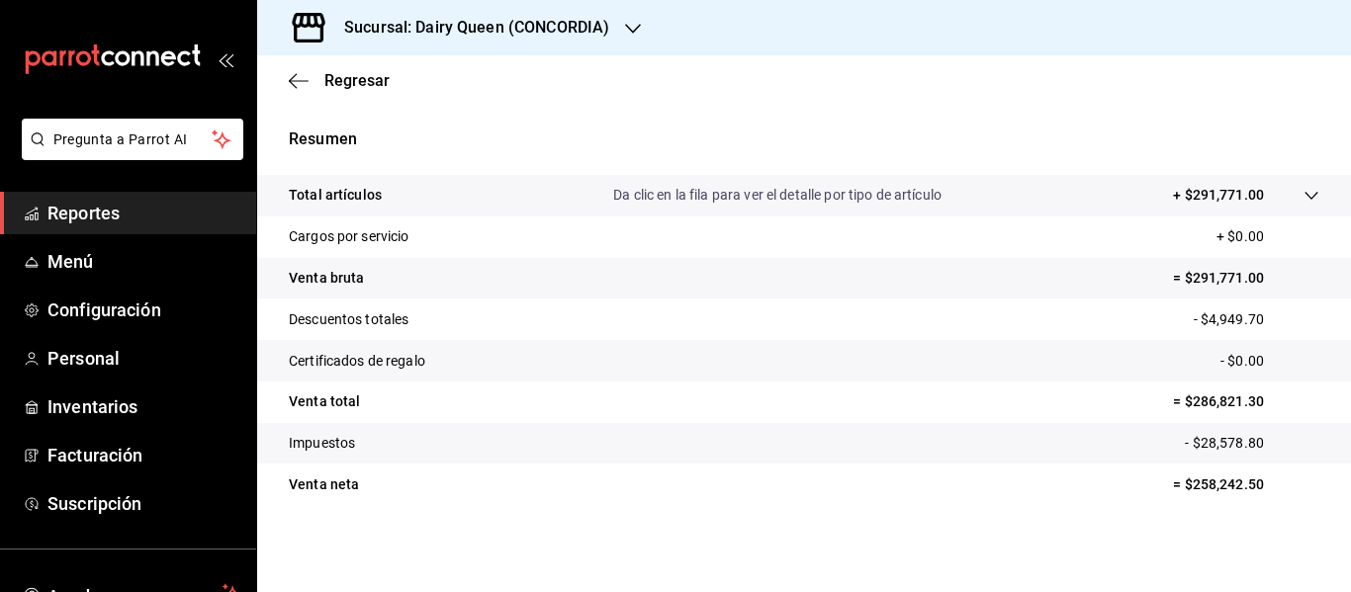
scroll to position [355, 0]
click at [605, 33] on h3 "Sucursal: Dairy Queen (CONCORDIA)" at bounding box center [468, 28] width 281 height 24
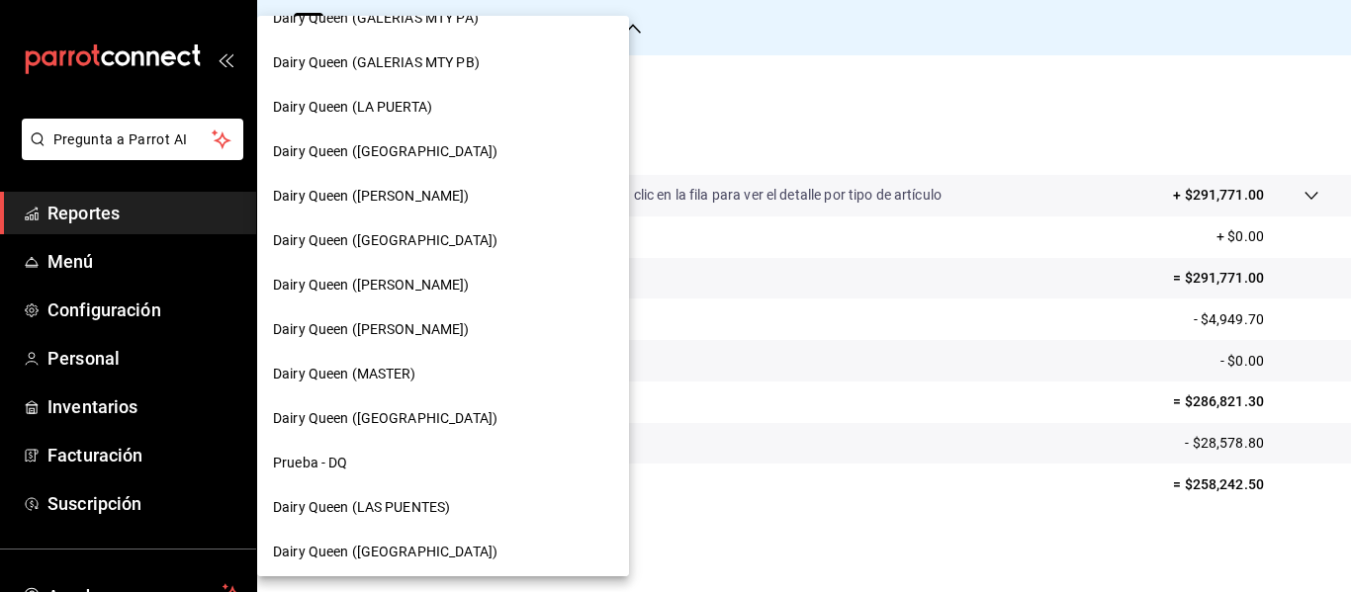
scroll to position [842, 0]
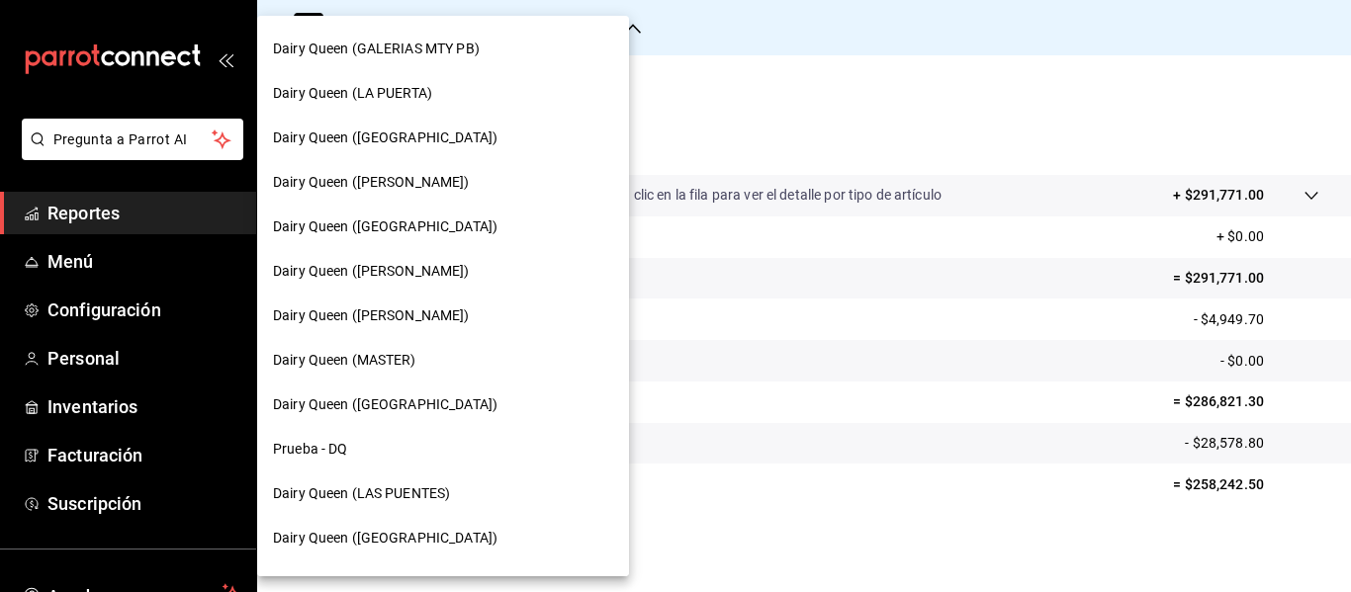
click at [454, 398] on div "Dairy Queen ([GEOGRAPHIC_DATA])" at bounding box center [443, 405] width 340 height 21
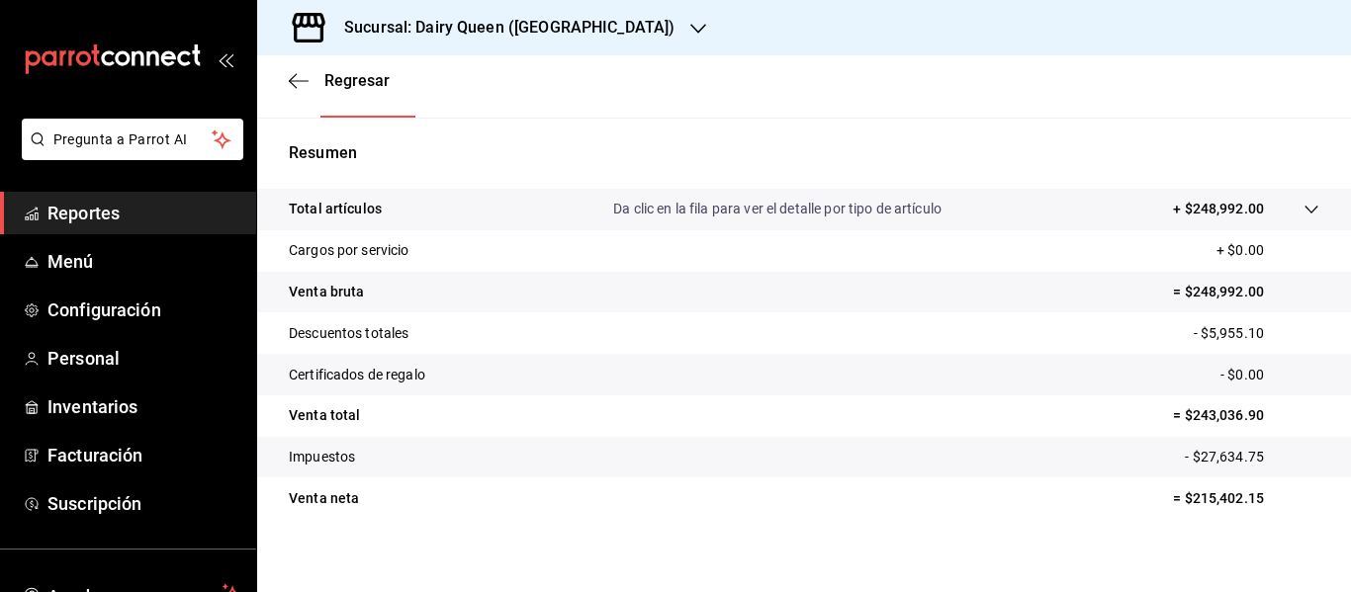
scroll to position [355, 0]
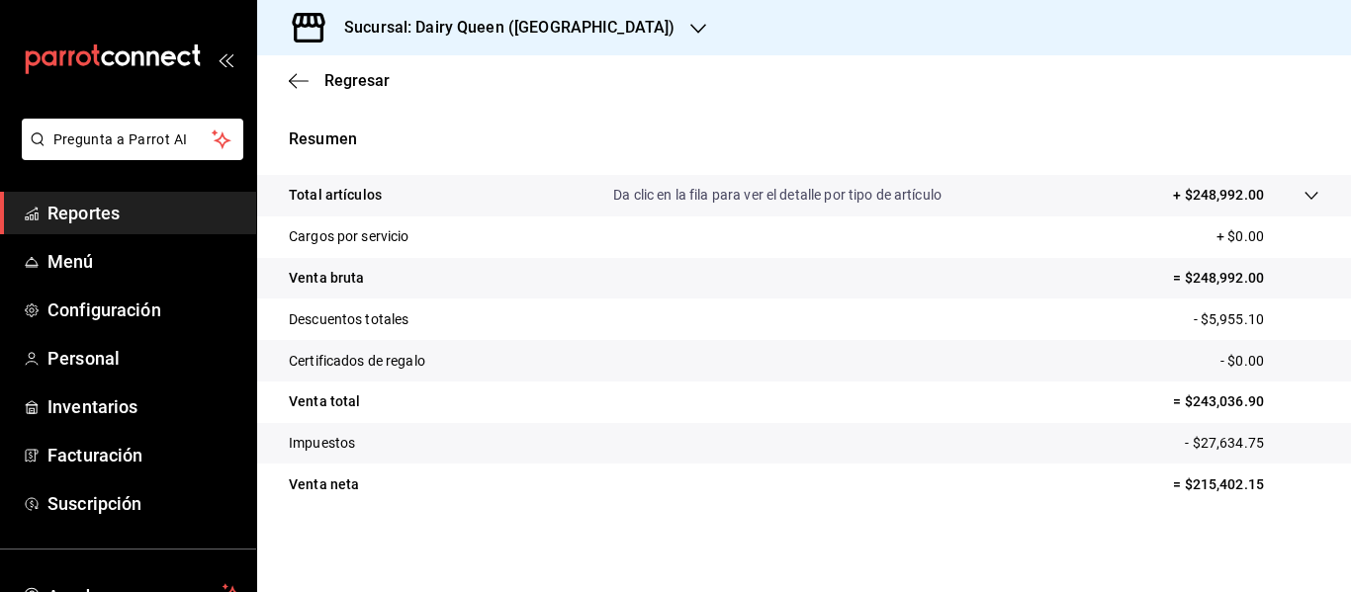
click at [587, 15] on div "Sucursal: Dairy Queen ([GEOGRAPHIC_DATA])" at bounding box center [493, 27] width 441 height 55
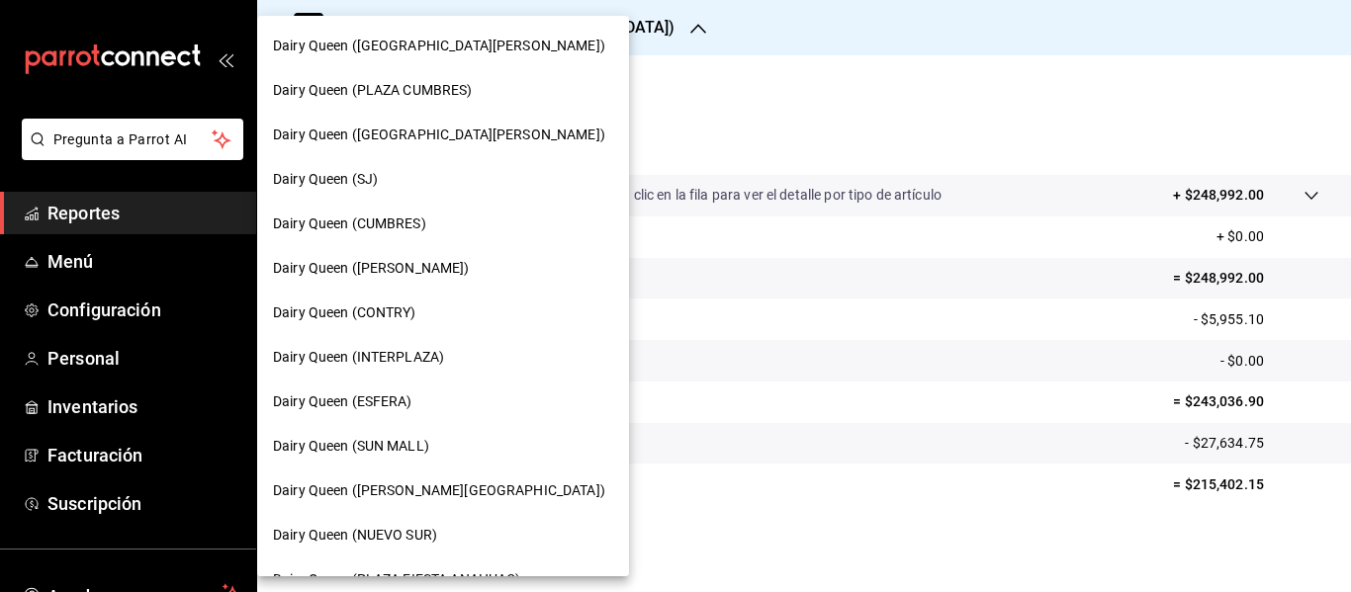
click at [475, 446] on div "Dairy Queen (SUN MALL)" at bounding box center [443, 446] width 340 height 21
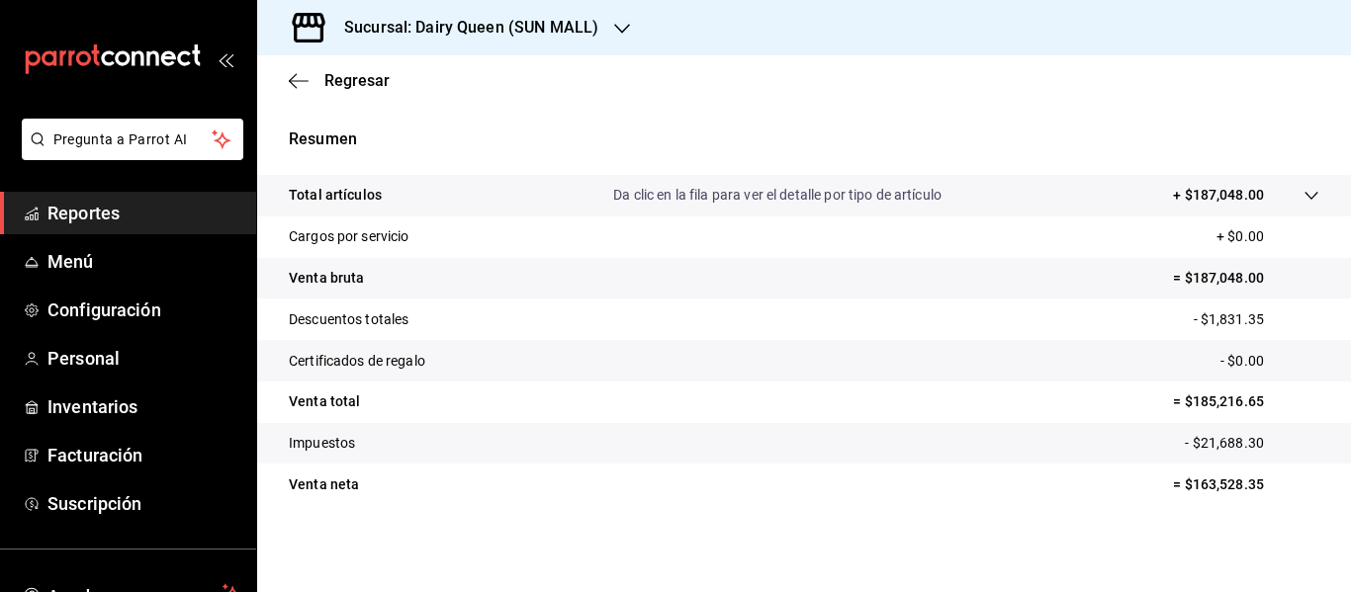
scroll to position [355, 0]
click at [556, 46] on div "Sucursal: Dairy Queen (SUN MALL)" at bounding box center [455, 27] width 365 height 55
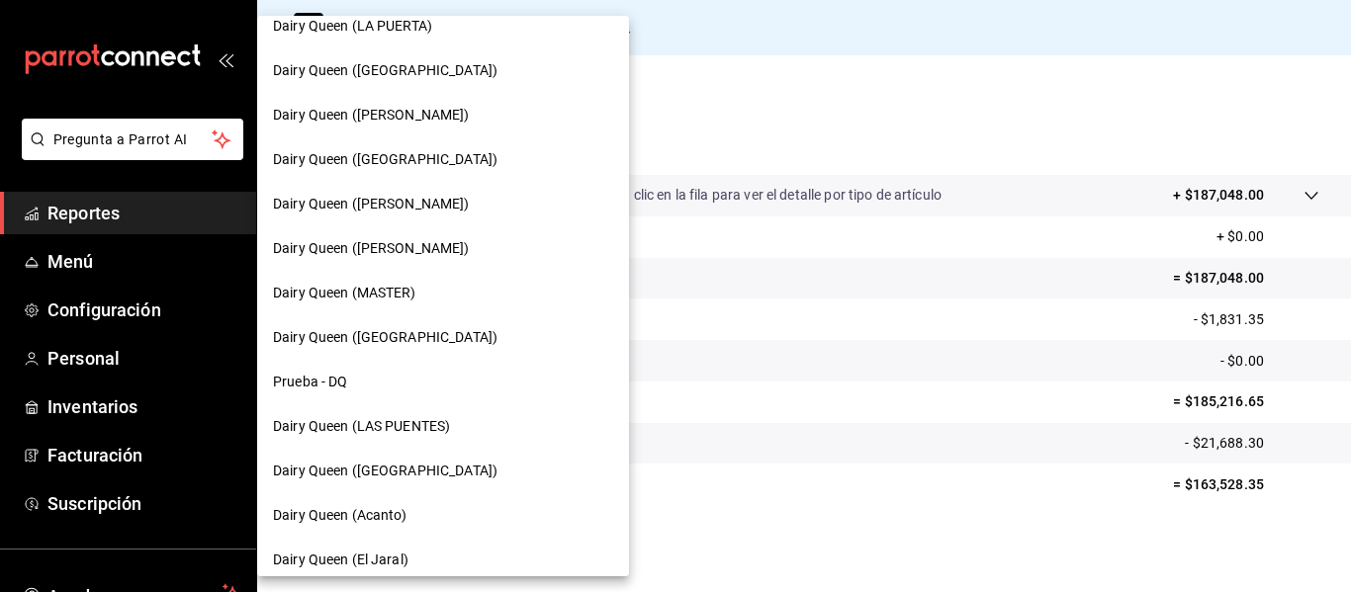
scroll to position [923, 0]
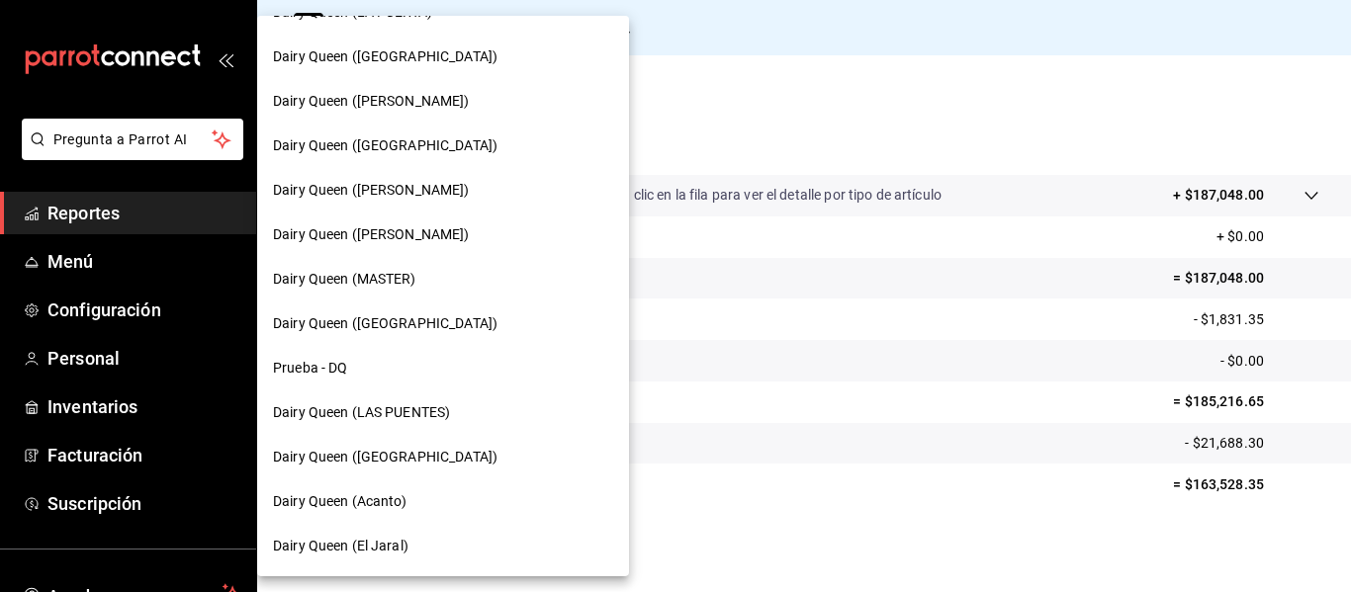
click at [461, 495] on div "Dairy Queen (Acanto)" at bounding box center [443, 501] width 340 height 21
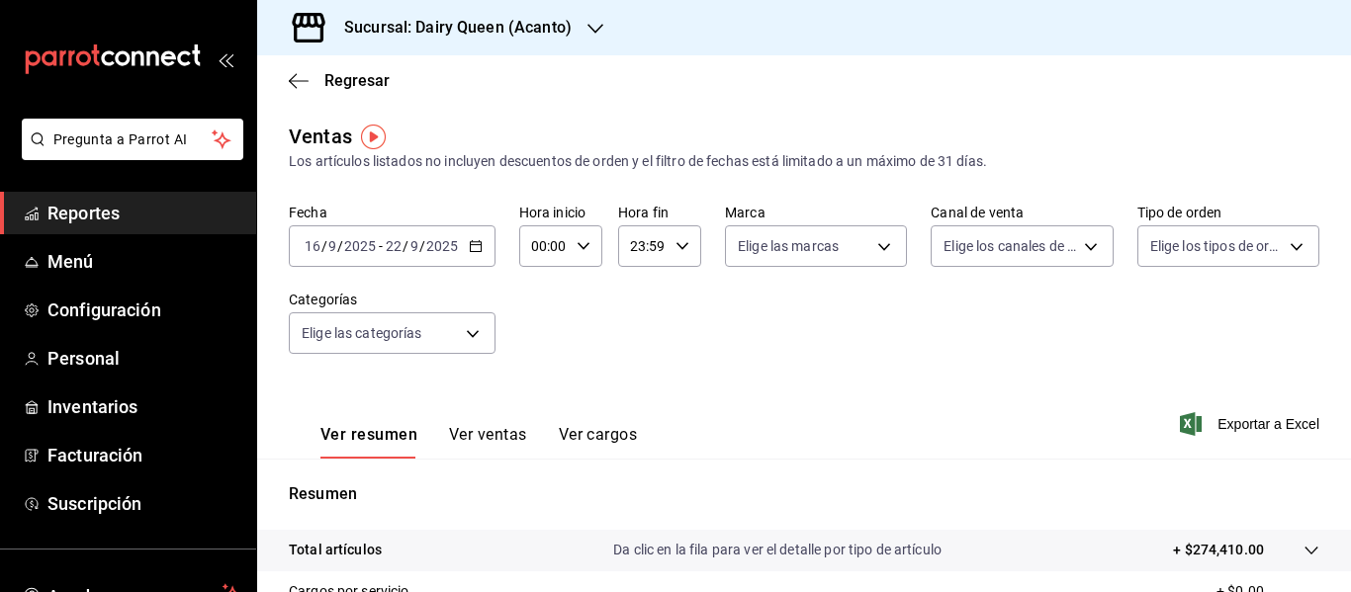
click at [516, 37] on h3 "Sucursal: Dairy Queen (Acanto)" at bounding box center [449, 28] width 243 height 24
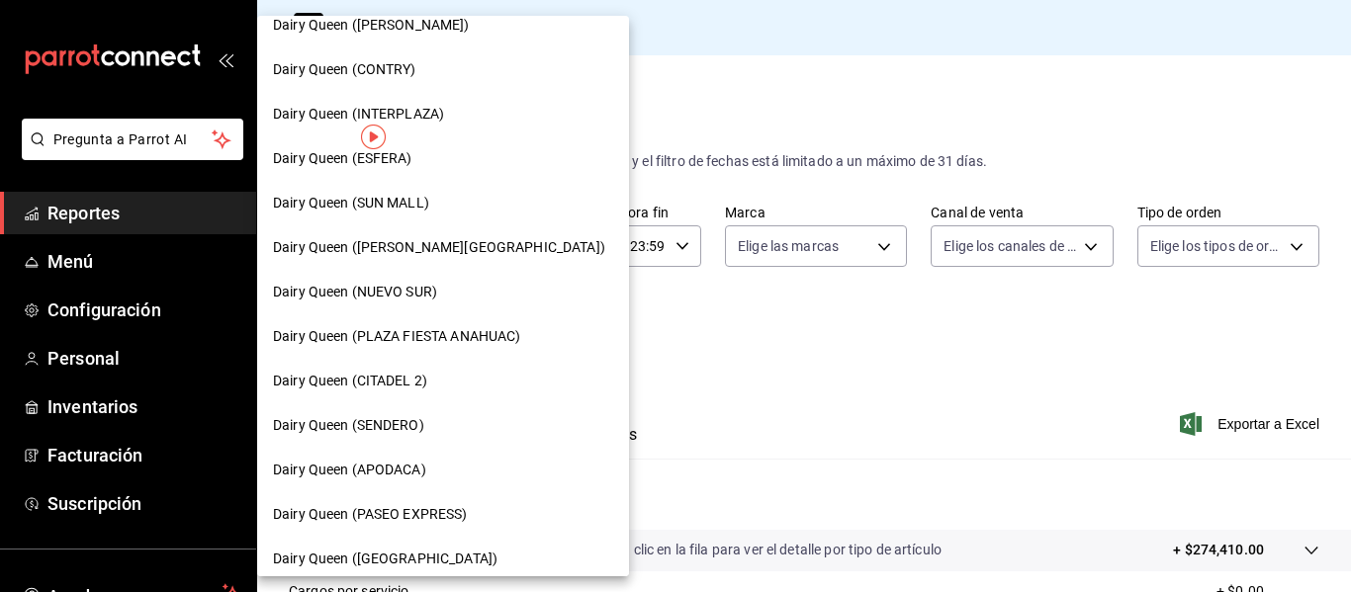
scroll to position [254, 0]
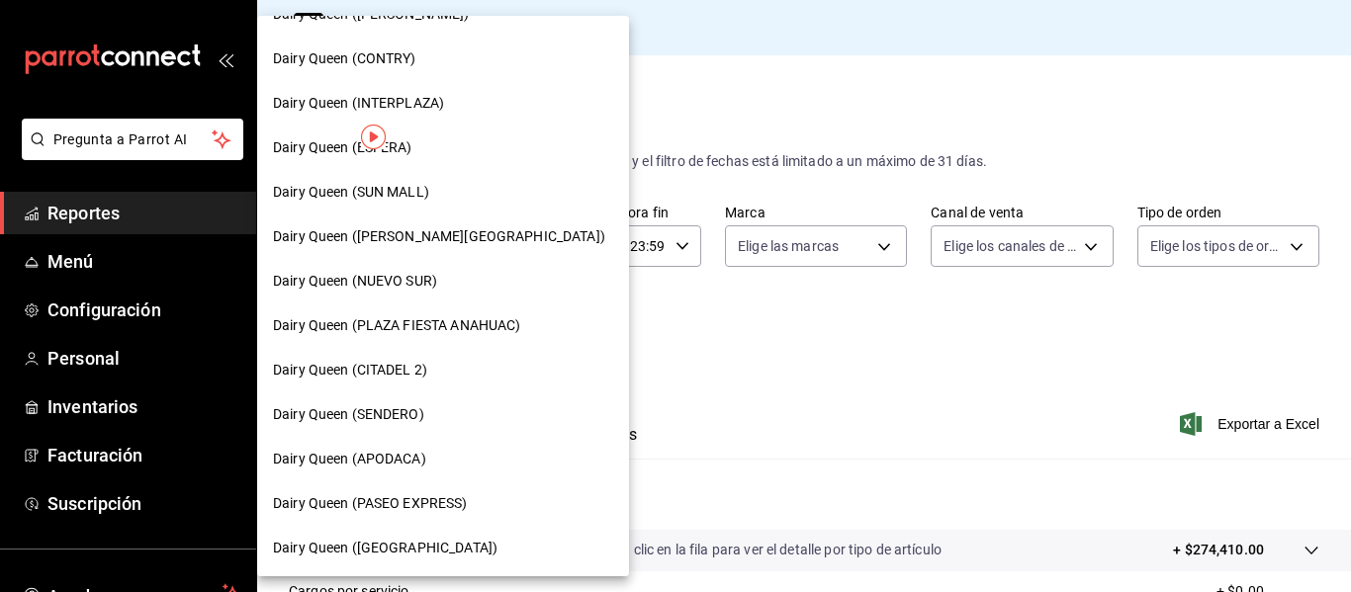
click at [439, 471] on div "Dairy Queen (APODACA)" at bounding box center [443, 459] width 372 height 44
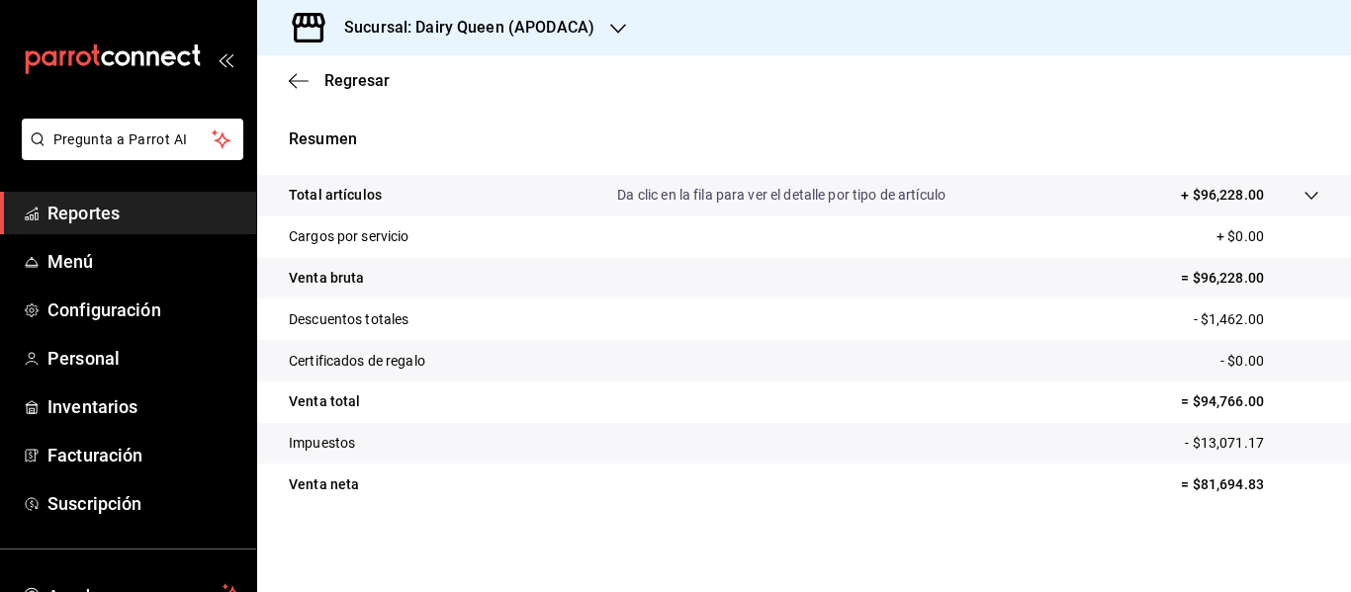
scroll to position [355, 0]
click at [500, 29] on h3 "Sucursal: Dairy Queen (APODACA)" at bounding box center [461, 28] width 266 height 24
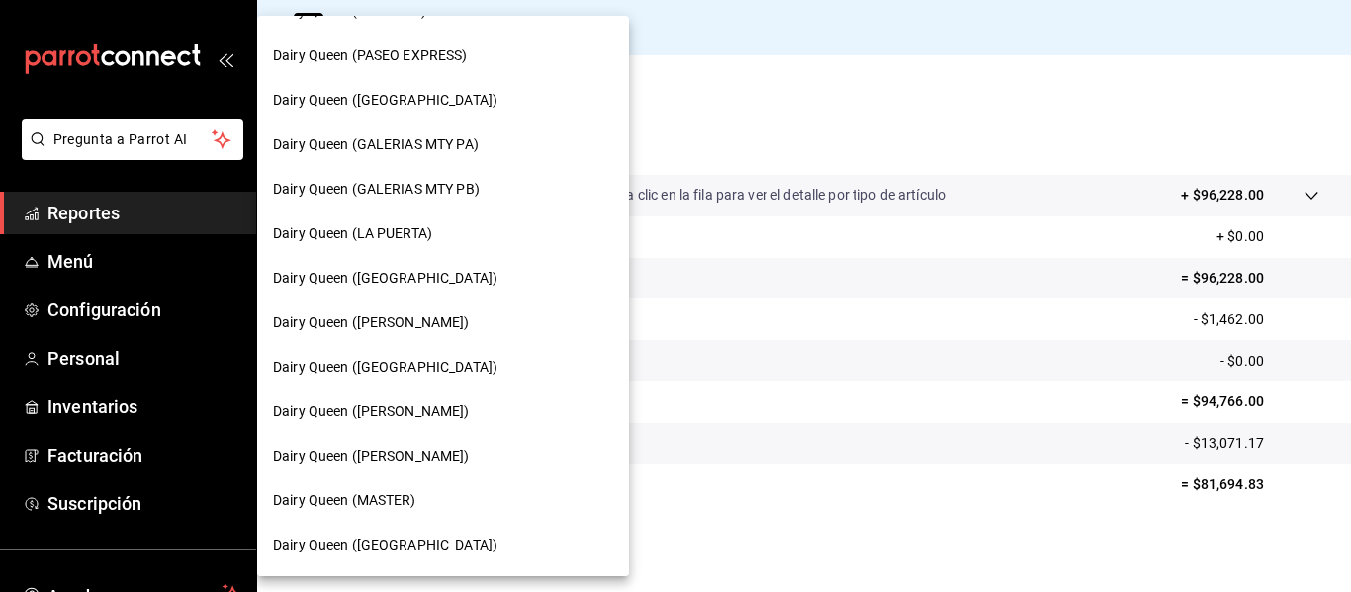
scroll to position [781, 0]
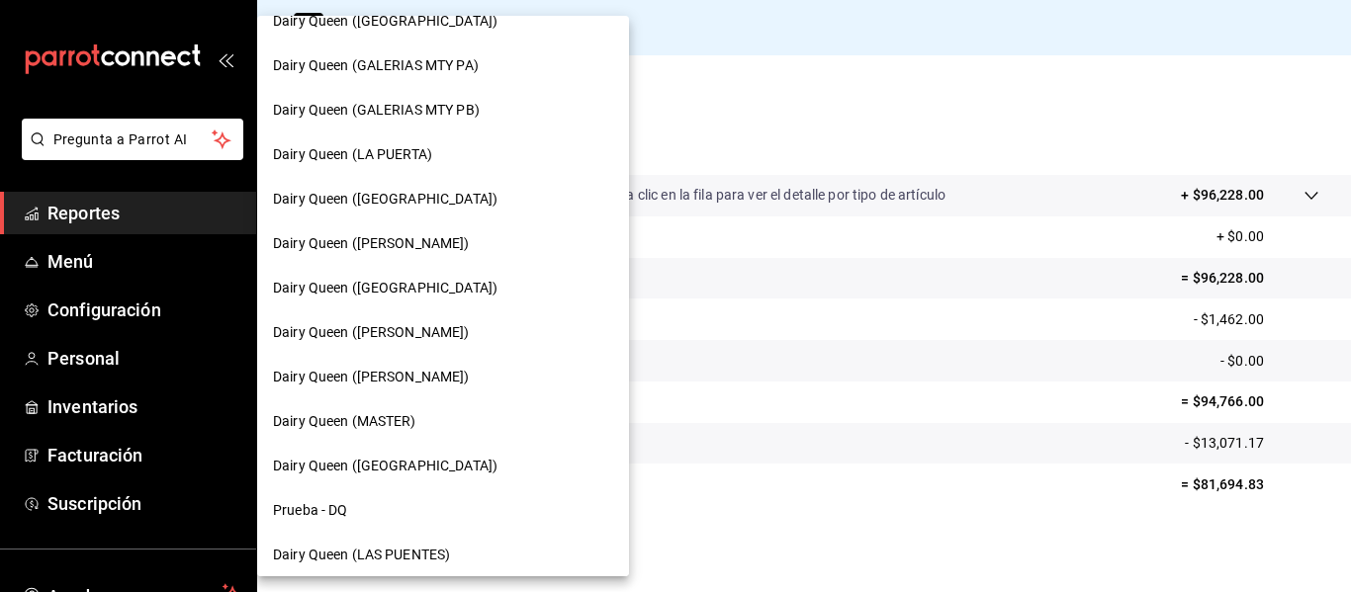
click at [493, 377] on div "Dairy Queen ([PERSON_NAME])" at bounding box center [443, 377] width 340 height 21
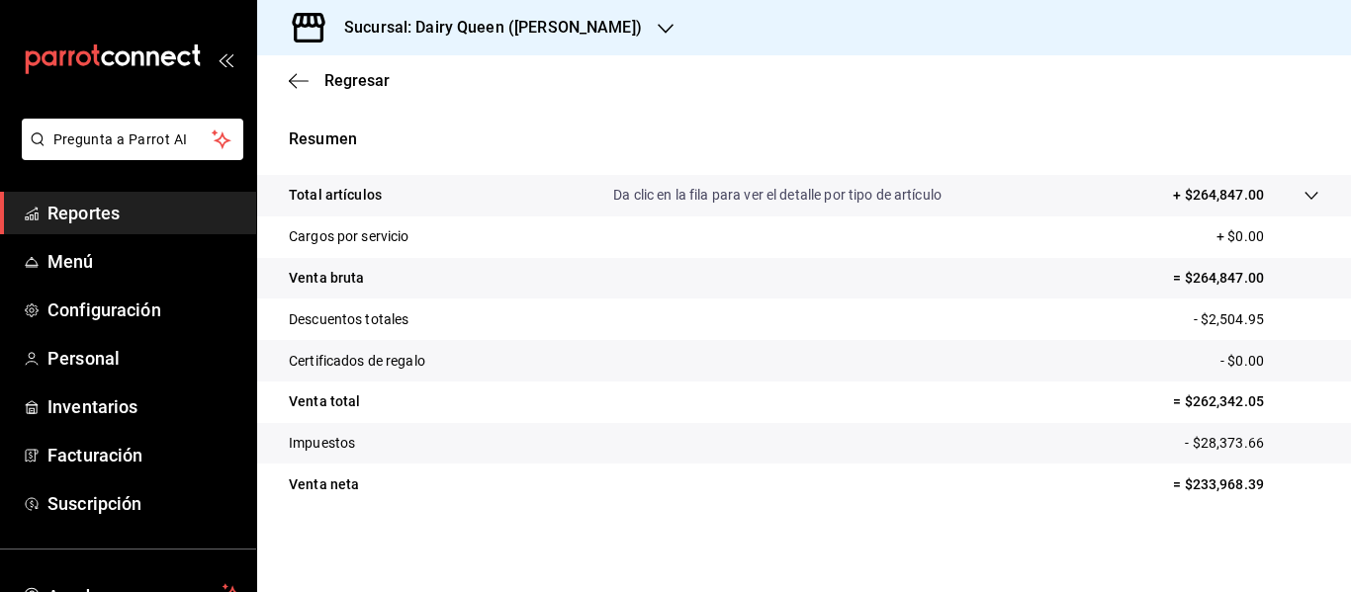
scroll to position [355, 0]
click at [618, 40] on div "Sucursal: Dairy Queen ([PERSON_NAME])" at bounding box center [477, 27] width 408 height 55
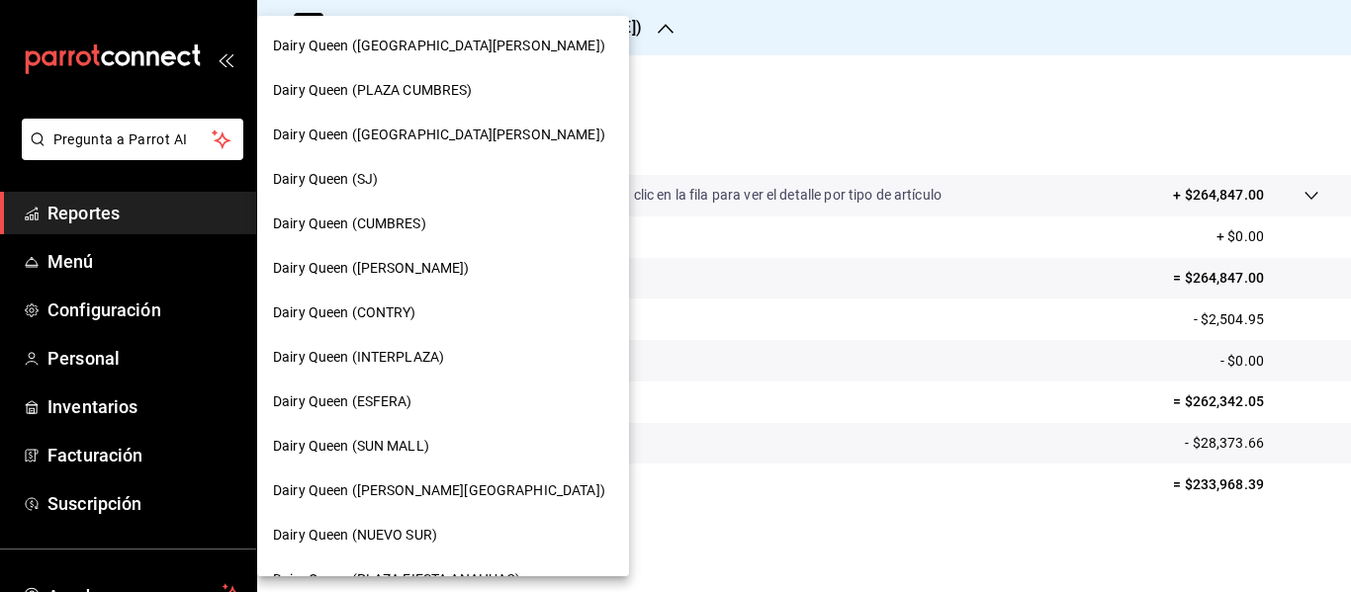
click at [658, 127] on div at bounding box center [675, 296] width 1351 height 592
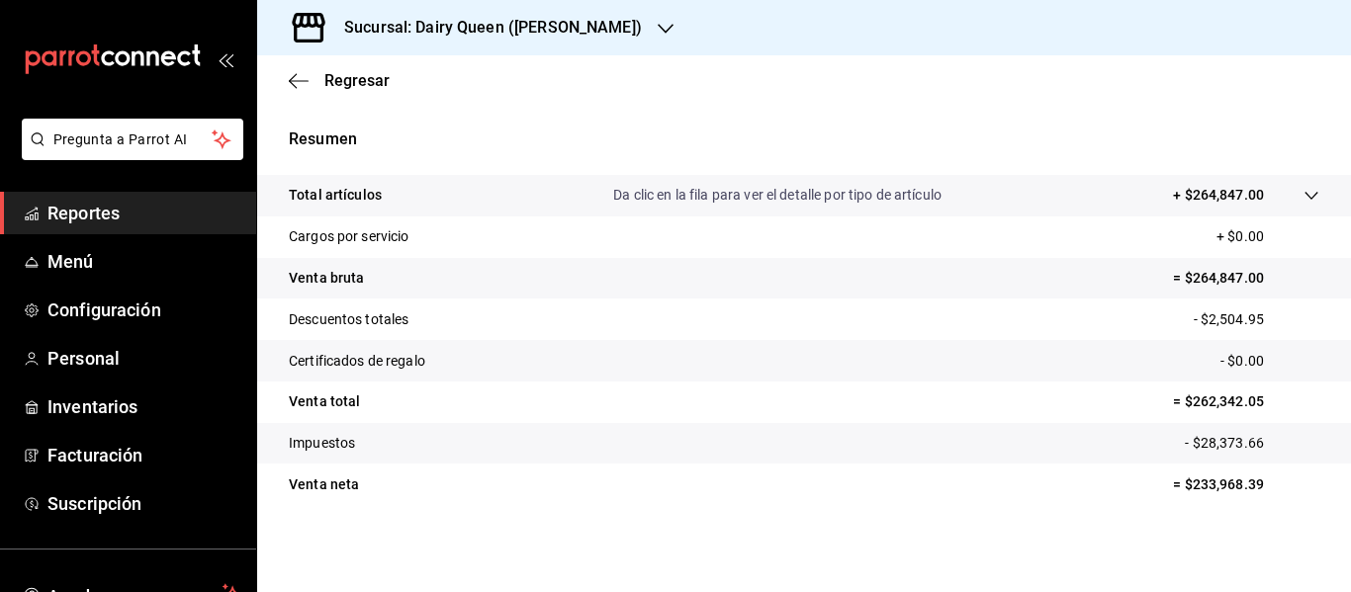
click at [556, 29] on h3 "Sucursal: Dairy Queen ([PERSON_NAME])" at bounding box center [484, 28] width 313 height 24
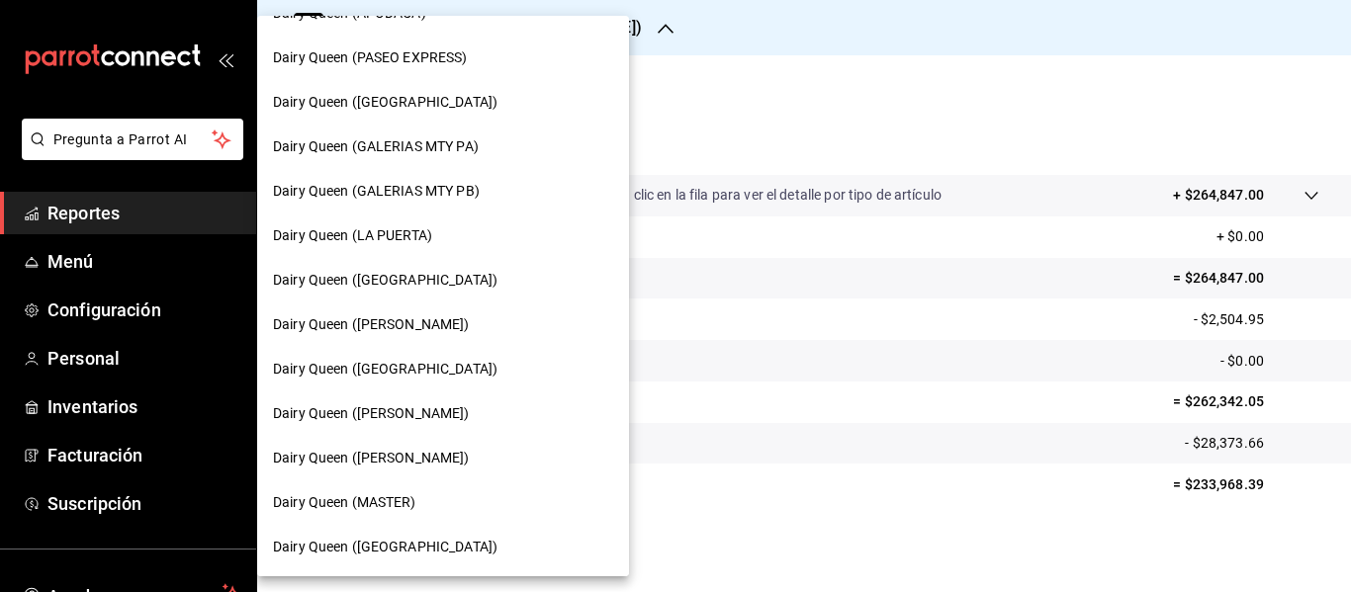
scroll to position [702, 0]
click at [467, 324] on div "Dairy Queen ([PERSON_NAME])" at bounding box center [443, 322] width 340 height 21
